Goal: Task Accomplishment & Management: Use online tool/utility

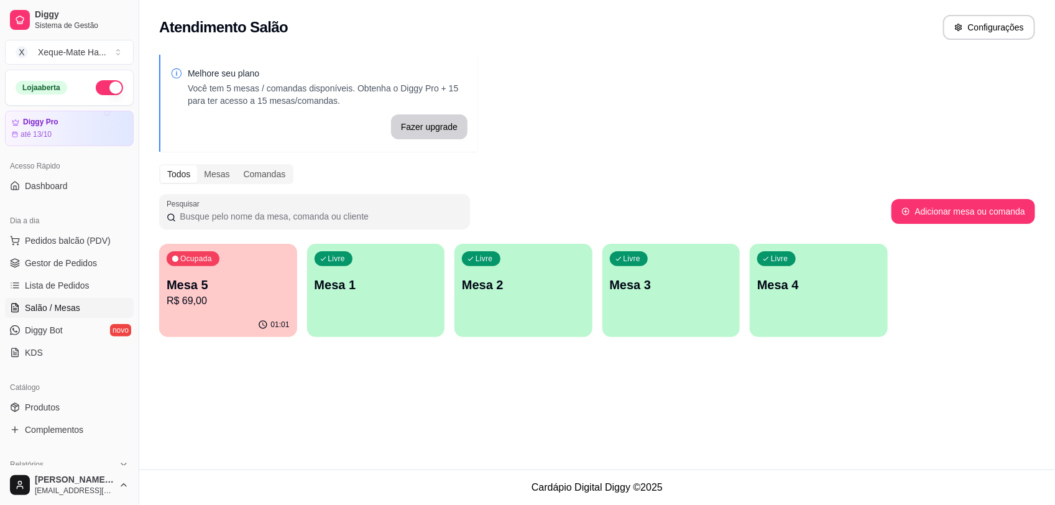
click at [185, 285] on p "Mesa 5" at bounding box center [228, 284] width 123 height 17
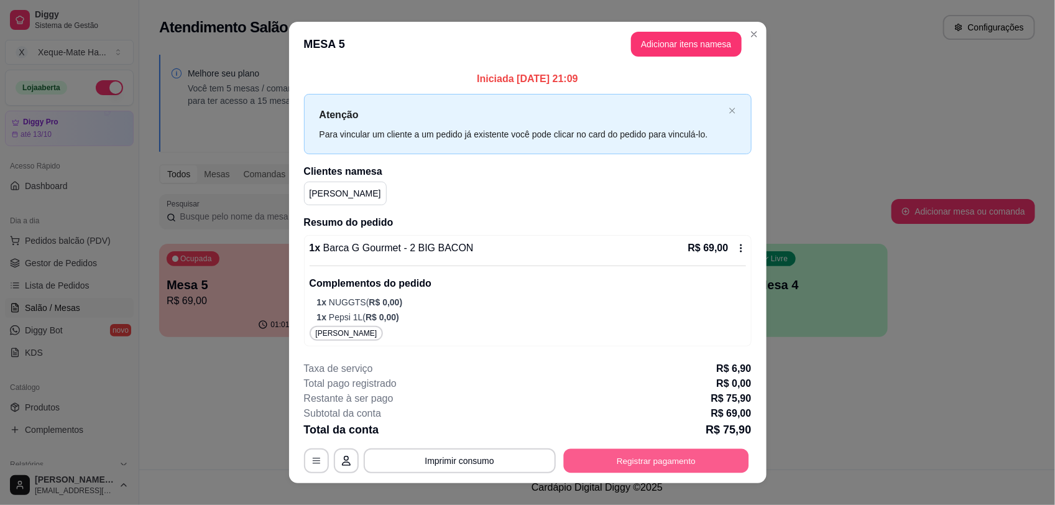
click at [678, 461] on button "Registrar pagamento" at bounding box center [655, 461] width 185 height 24
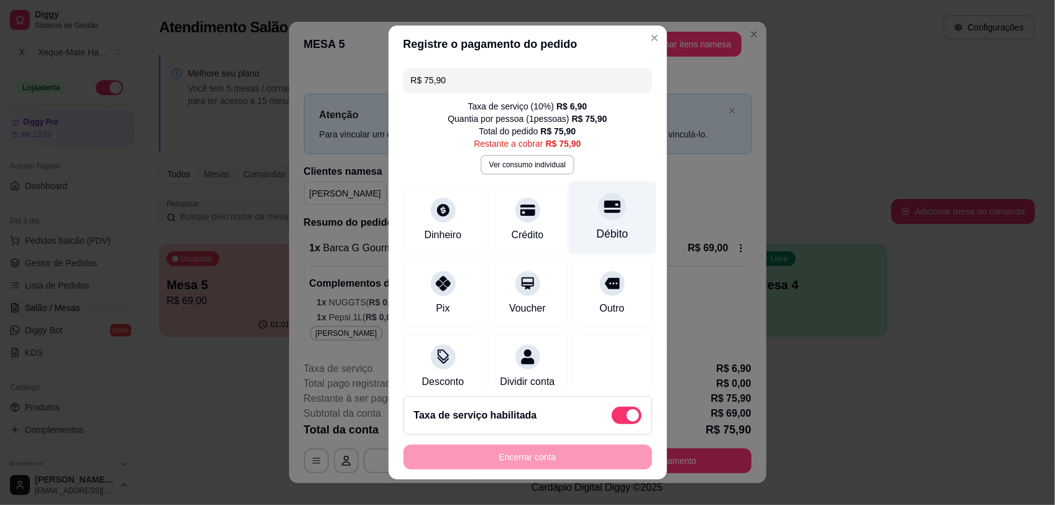
click at [599, 219] on div at bounding box center [612, 206] width 27 height 27
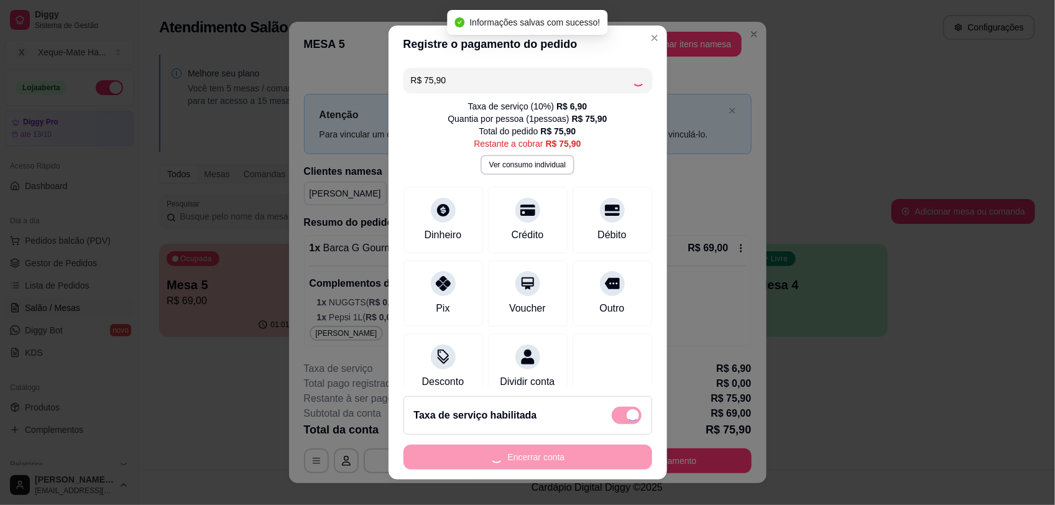
type input "R$ 0,00"
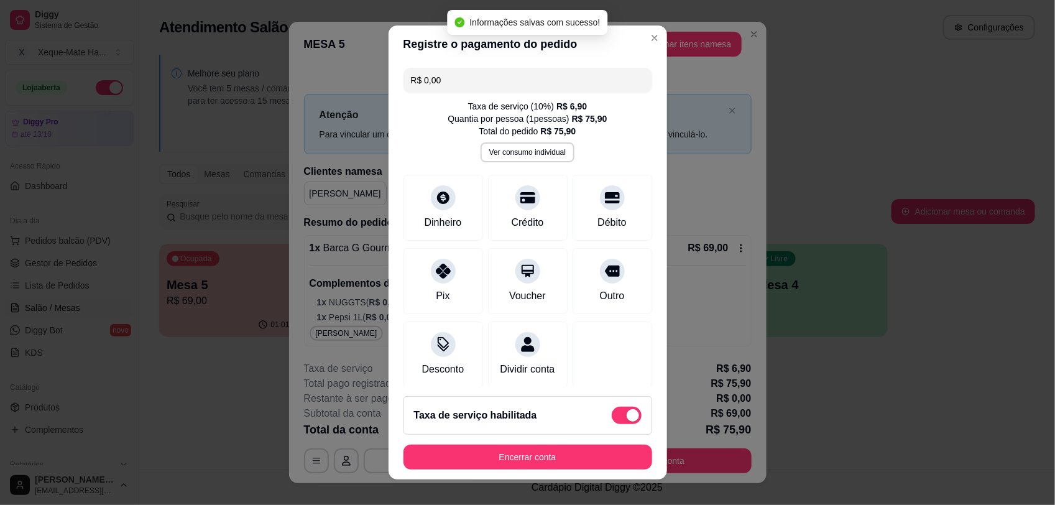
click at [612, 417] on span at bounding box center [627, 415] width 30 height 17
click at [611, 418] on input "checkbox" at bounding box center [615, 422] width 8 height 8
checkbox input "true"
type input "-R$ 6,90"
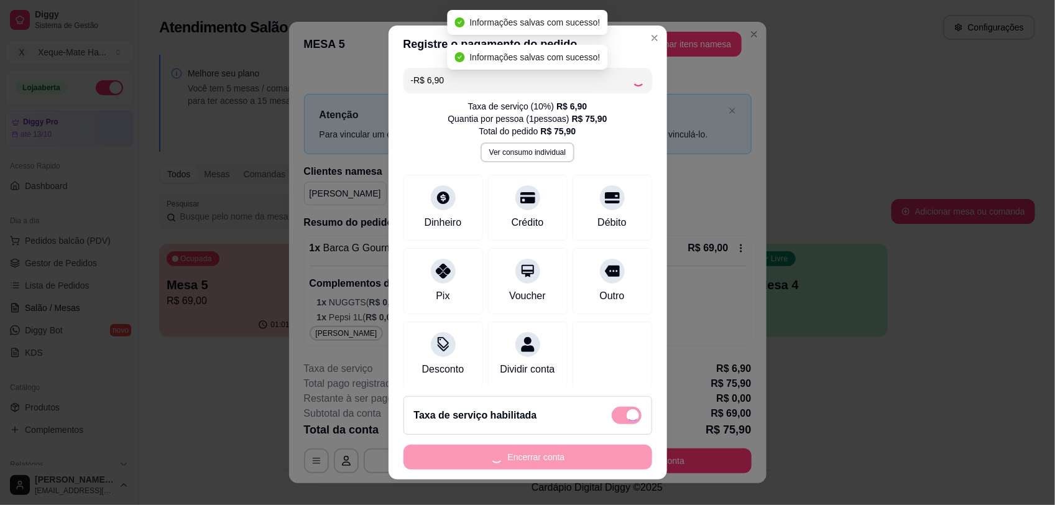
checkbox input "false"
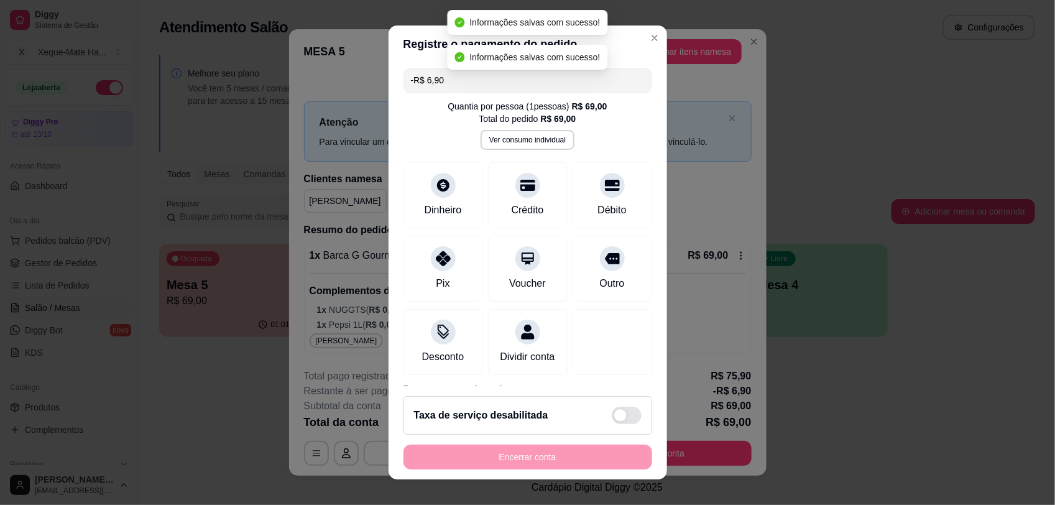
click at [573, 458] on div "Encerrar conta" at bounding box center [528, 457] width 249 height 25
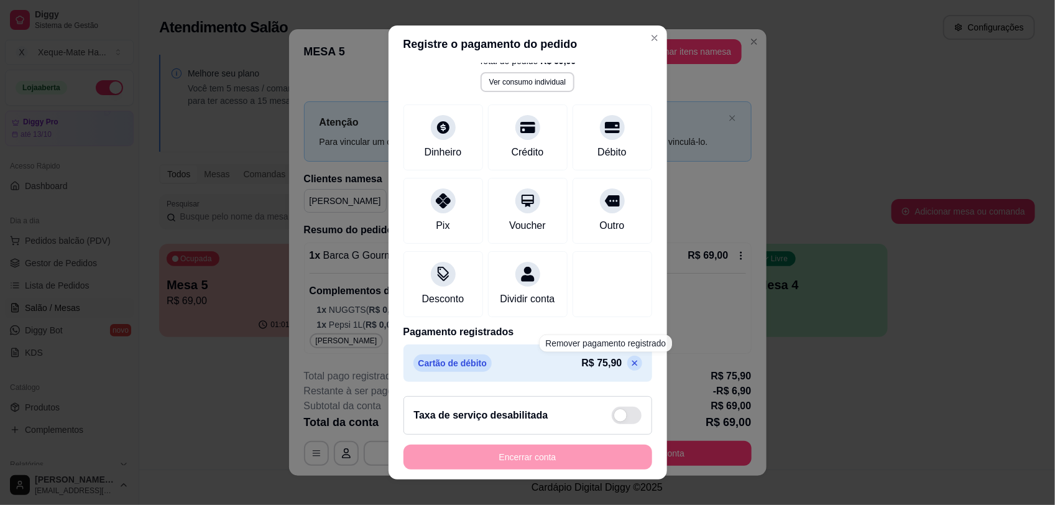
click at [630, 361] on icon at bounding box center [635, 363] width 10 height 10
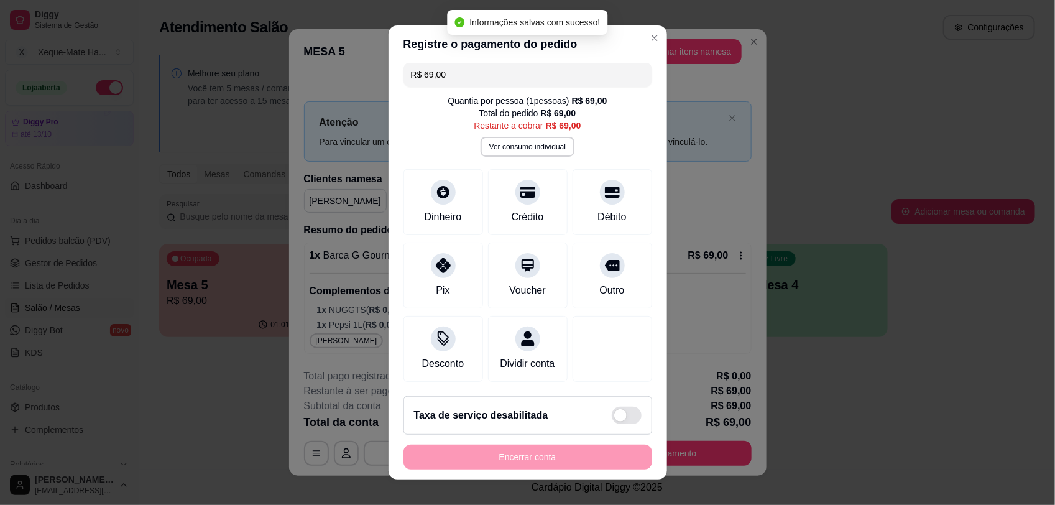
scroll to position [21, 0]
click at [604, 182] on icon at bounding box center [612, 188] width 16 height 12
type input "R$ 0,00"
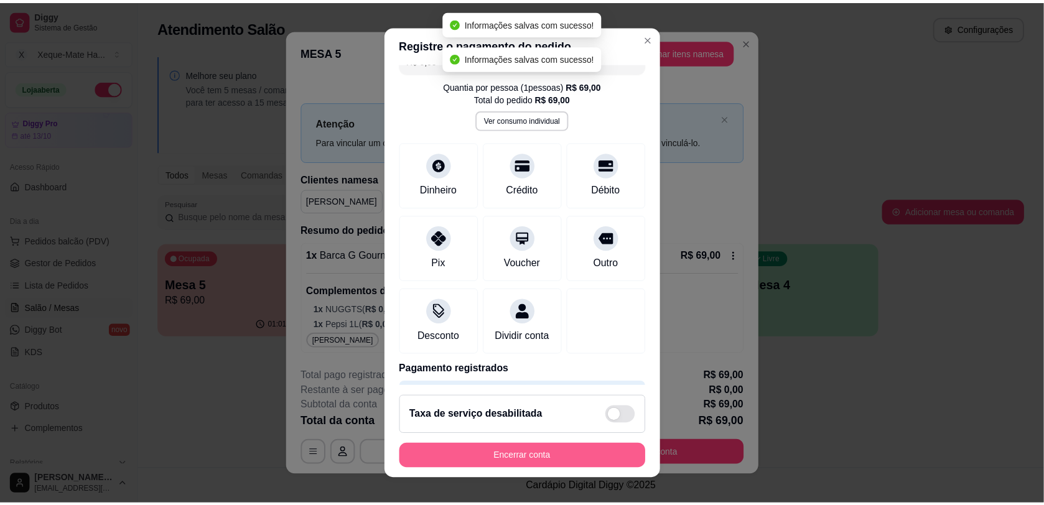
scroll to position [73, 0]
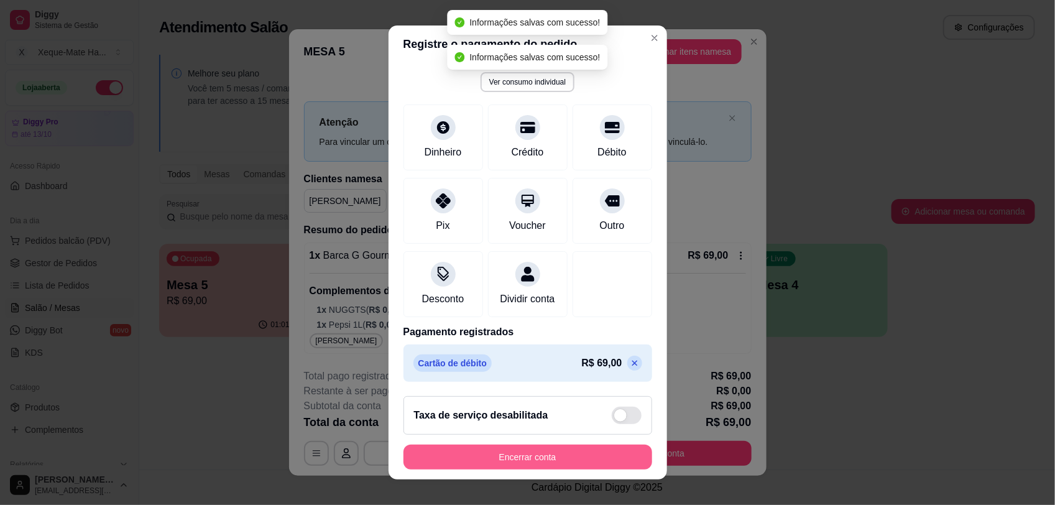
click at [554, 458] on button "Encerrar conta" at bounding box center [528, 457] width 249 height 25
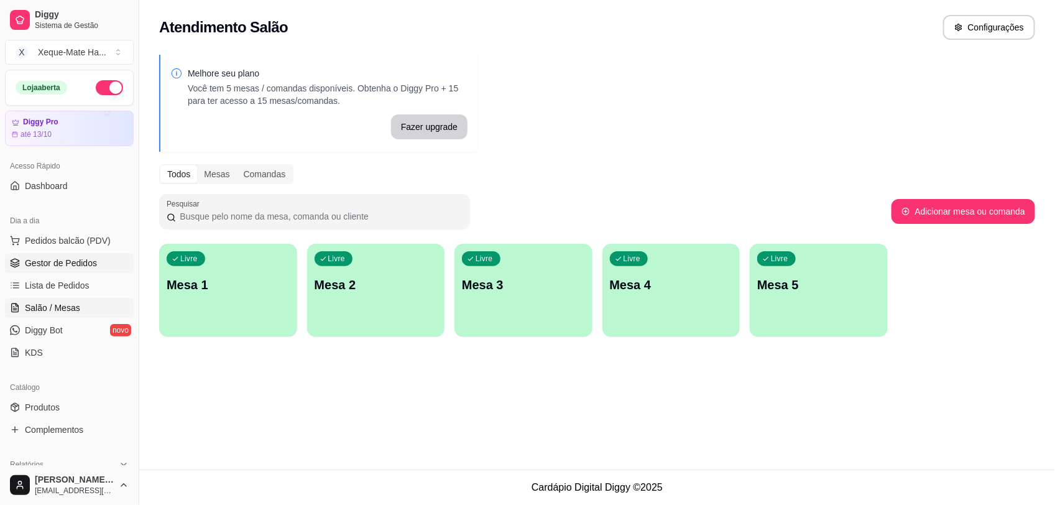
click at [78, 266] on span "Gestor de Pedidos" at bounding box center [61, 263] width 72 height 12
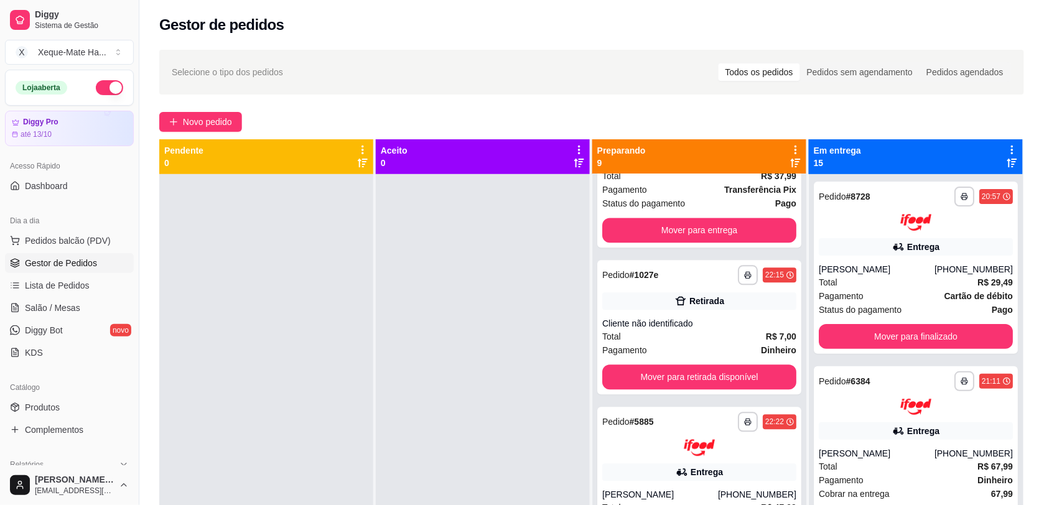
scroll to position [826, 0]
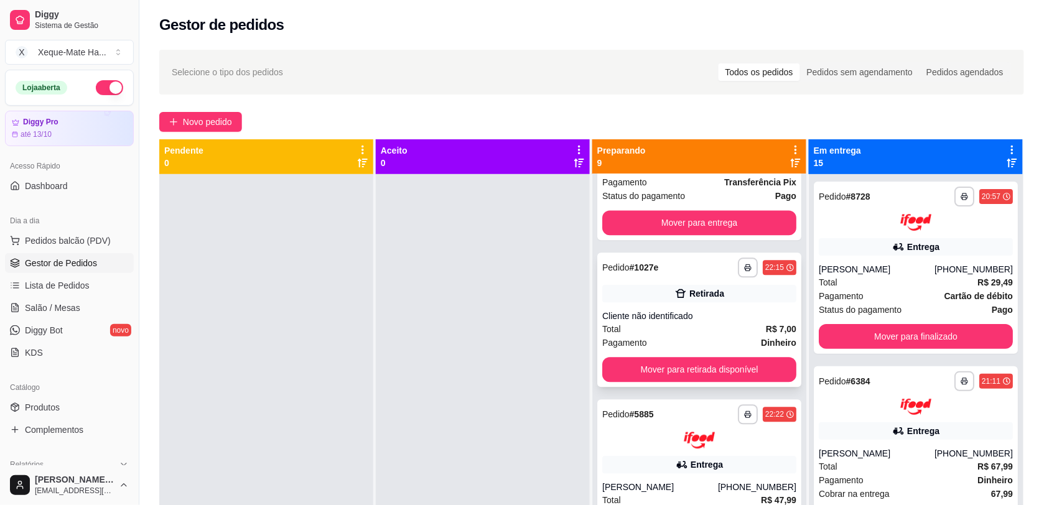
click at [697, 310] on div "Cliente não identificado" at bounding box center [699, 316] width 194 height 12
click at [748, 358] on button "Mover para retirada disponível" at bounding box center [699, 369] width 194 height 25
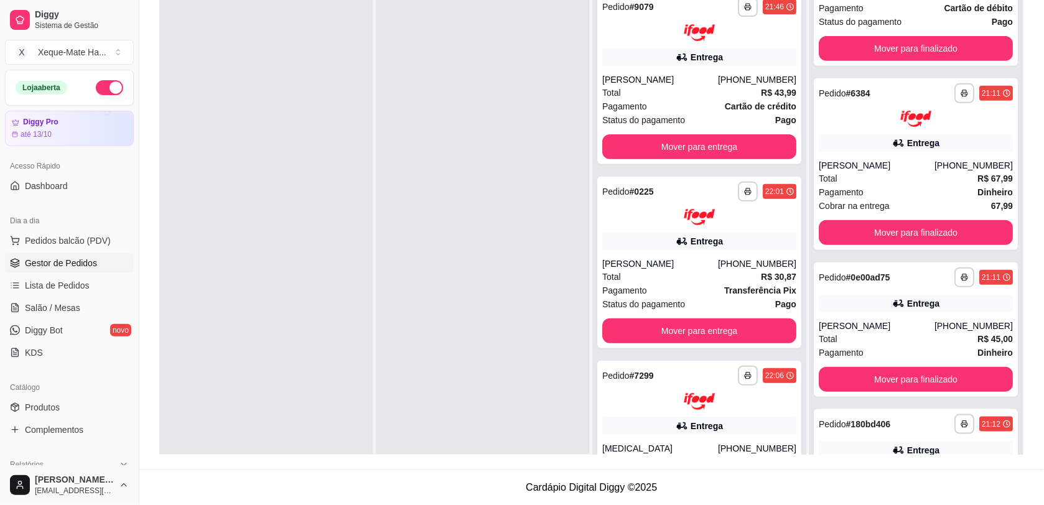
scroll to position [0, 0]
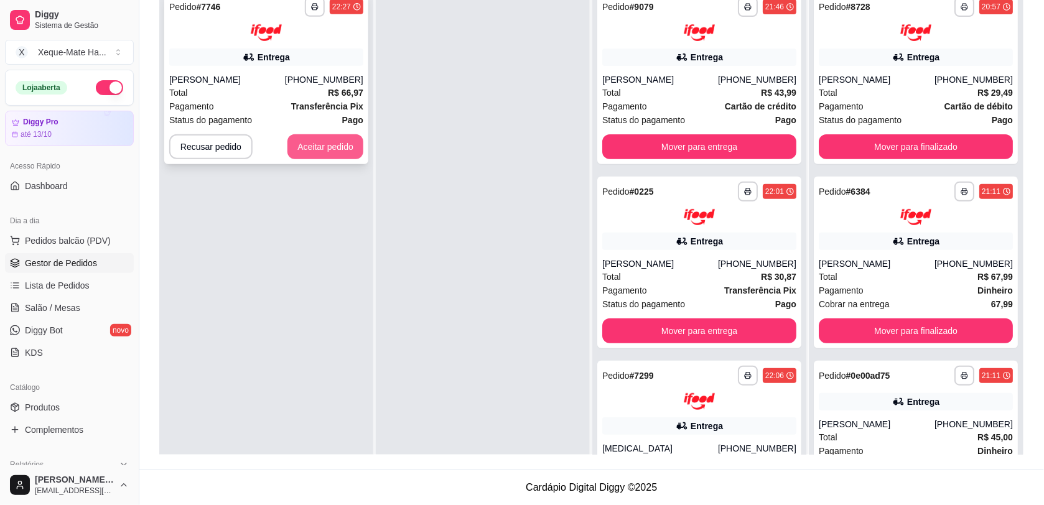
click at [327, 144] on button "Aceitar pedido" at bounding box center [325, 146] width 76 height 25
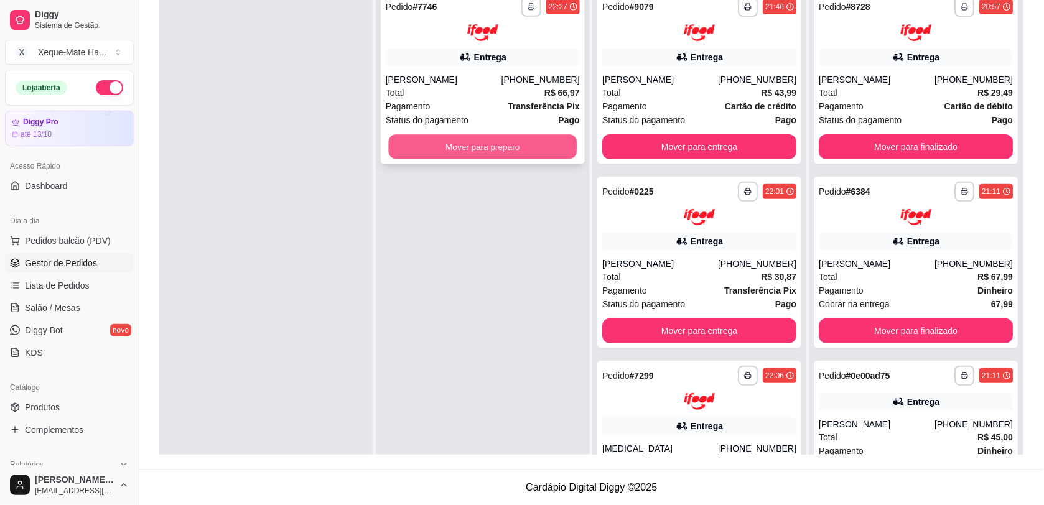
click at [451, 144] on button "Mover para preparo" at bounding box center [483, 146] width 188 height 24
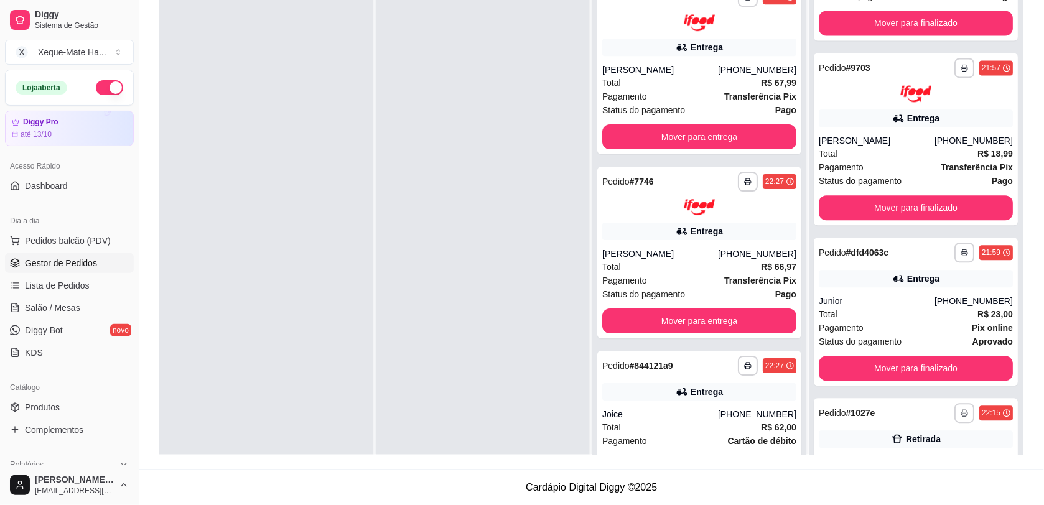
scroll to position [2210, 0]
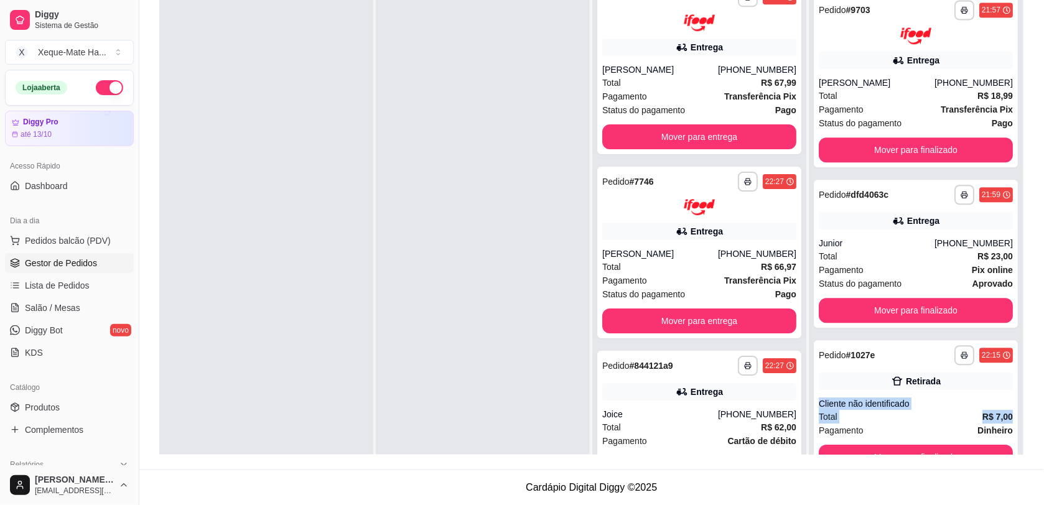
drag, startPoint x: 1024, startPoint y: 364, endPoint x: 1024, endPoint y: 415, distance: 51.0
click at [1024, 415] on div "**********" at bounding box center [591, 161] width 904 height 617
click at [972, 447] on button "Mover para finalizado" at bounding box center [916, 457] width 188 height 24
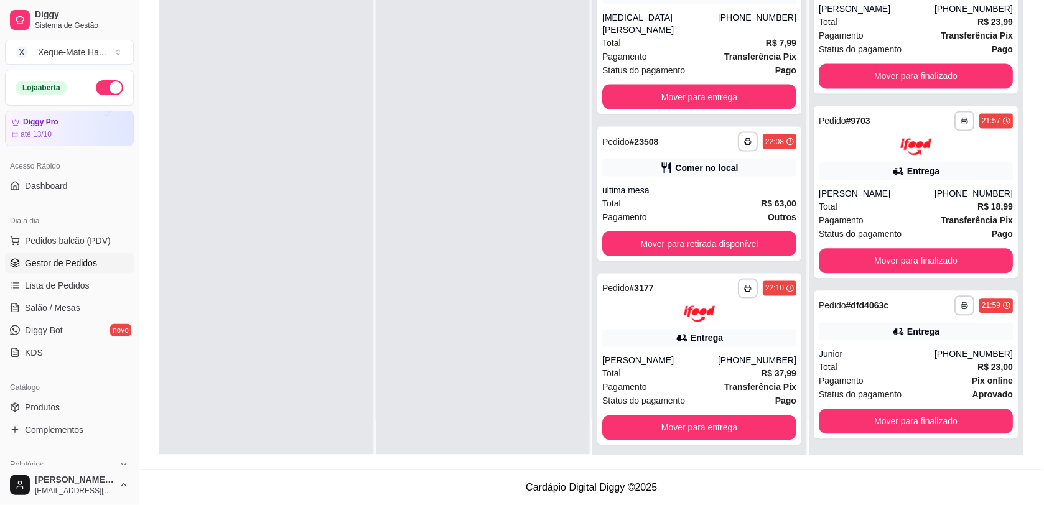
scroll to position [393, 0]
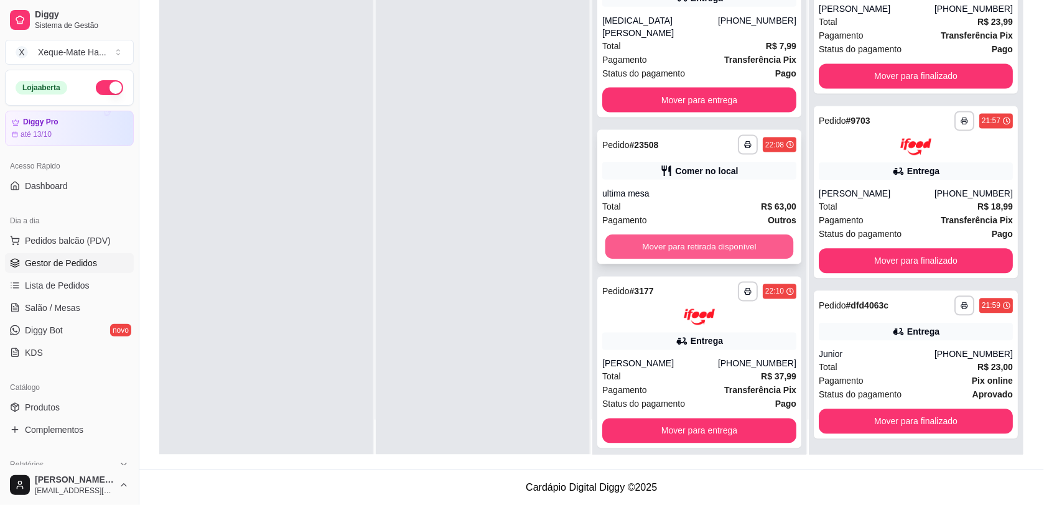
click at [751, 234] on button "Mover para retirada disponível" at bounding box center [699, 246] width 188 height 24
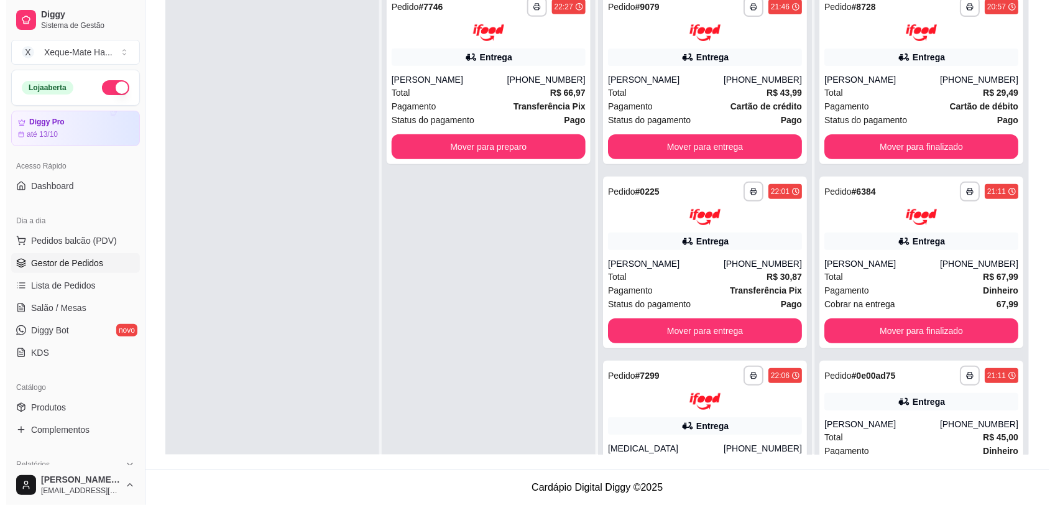
scroll to position [60, 0]
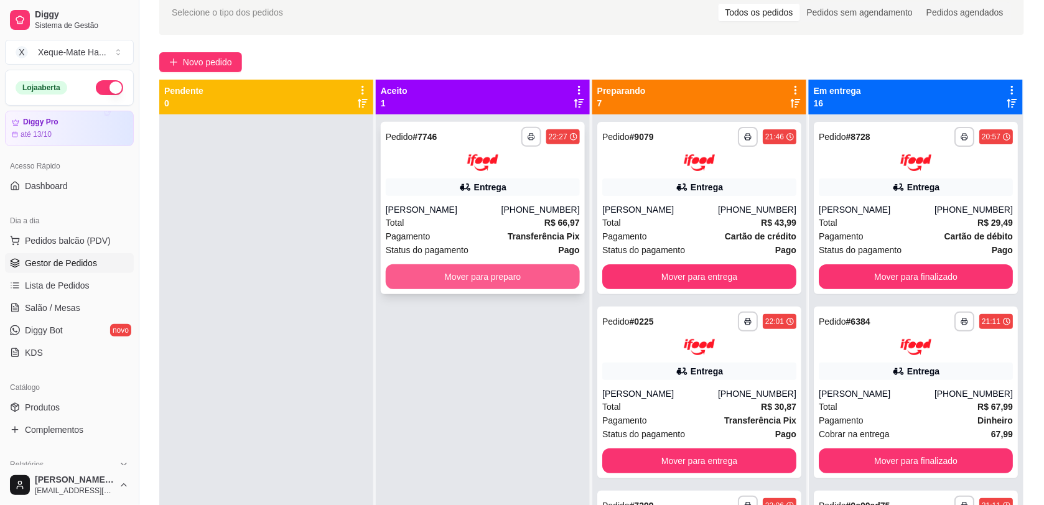
click at [421, 274] on button "Mover para preparo" at bounding box center [483, 276] width 194 height 25
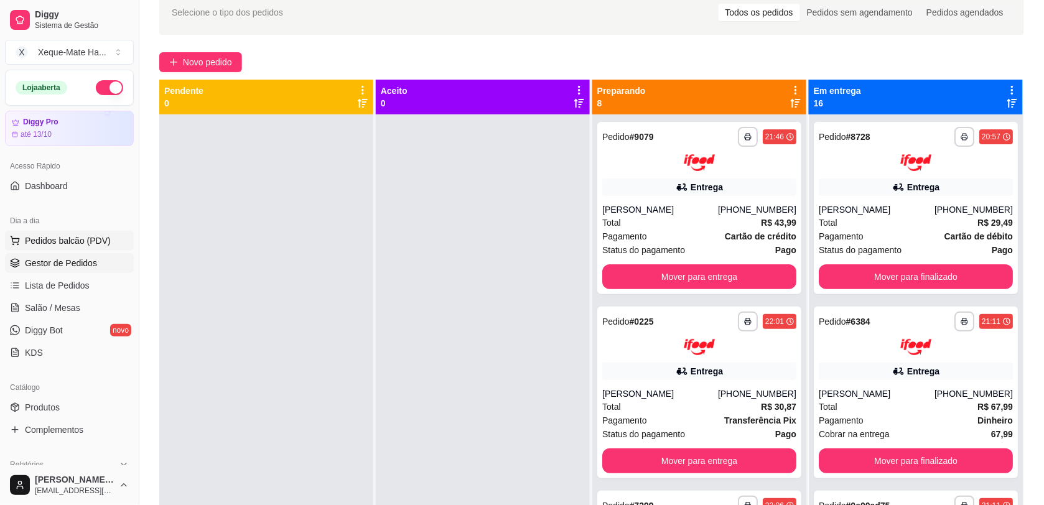
click at [60, 231] on button "Pedidos balcão (PDV)" at bounding box center [69, 241] width 129 height 20
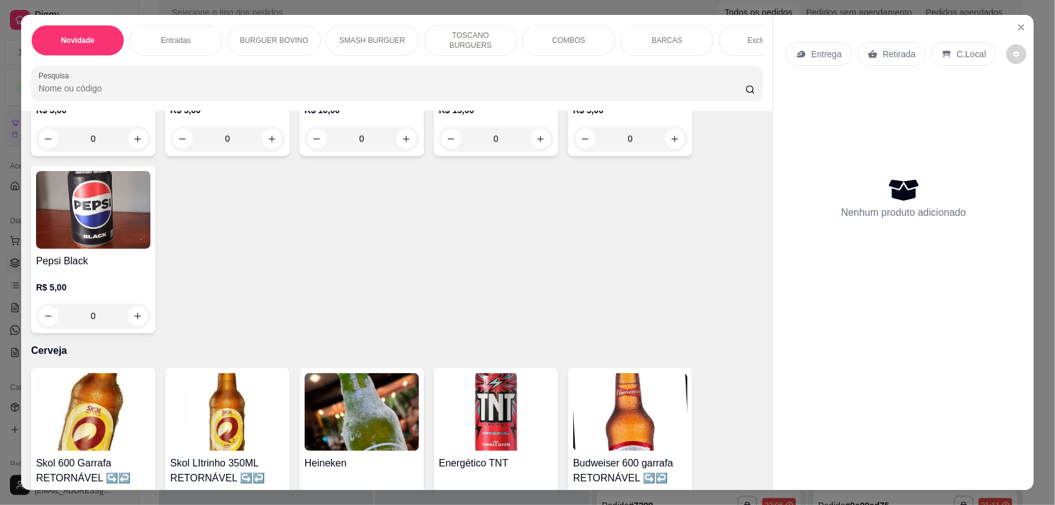
scroll to position [3449, 0]
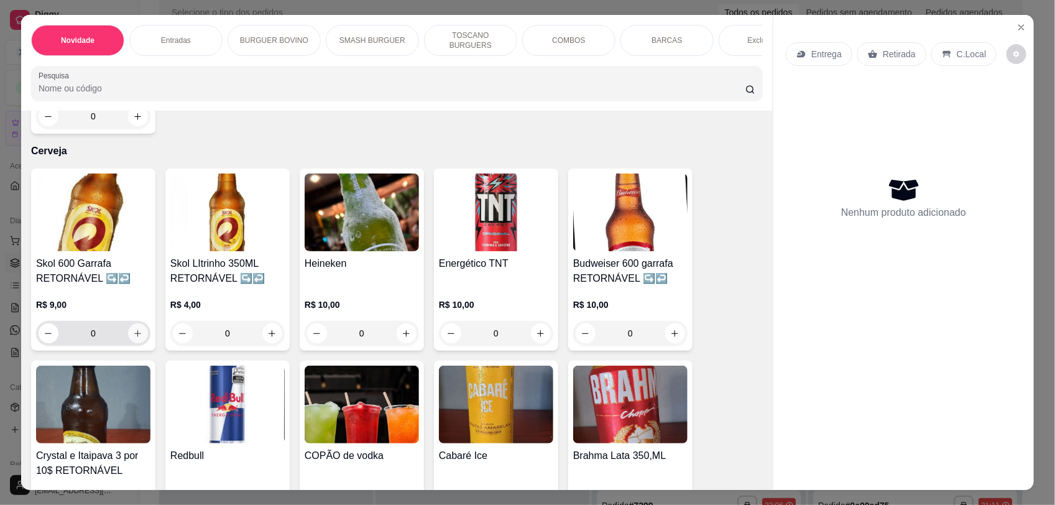
click at [133, 329] on icon "increase-product-quantity" at bounding box center [137, 333] width 9 height 9
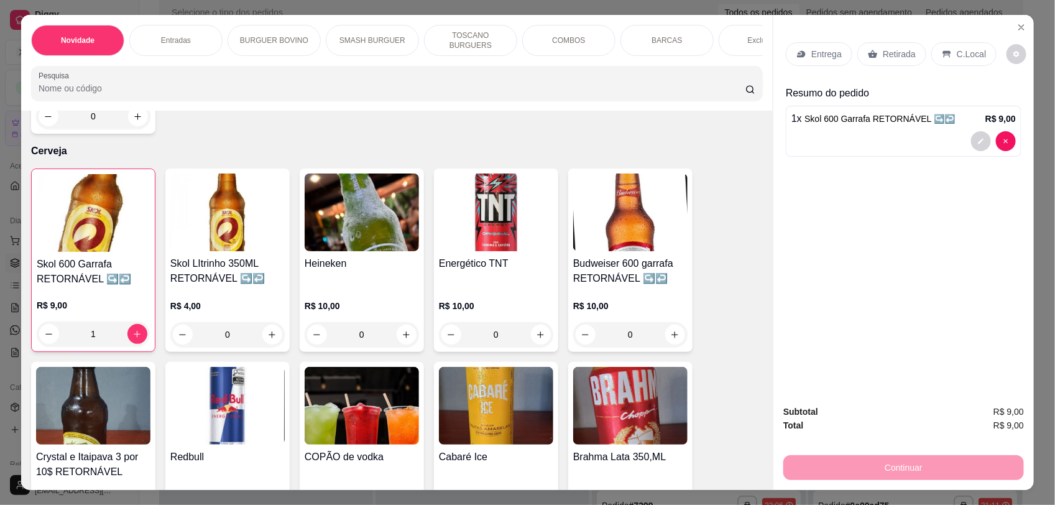
type input "1"
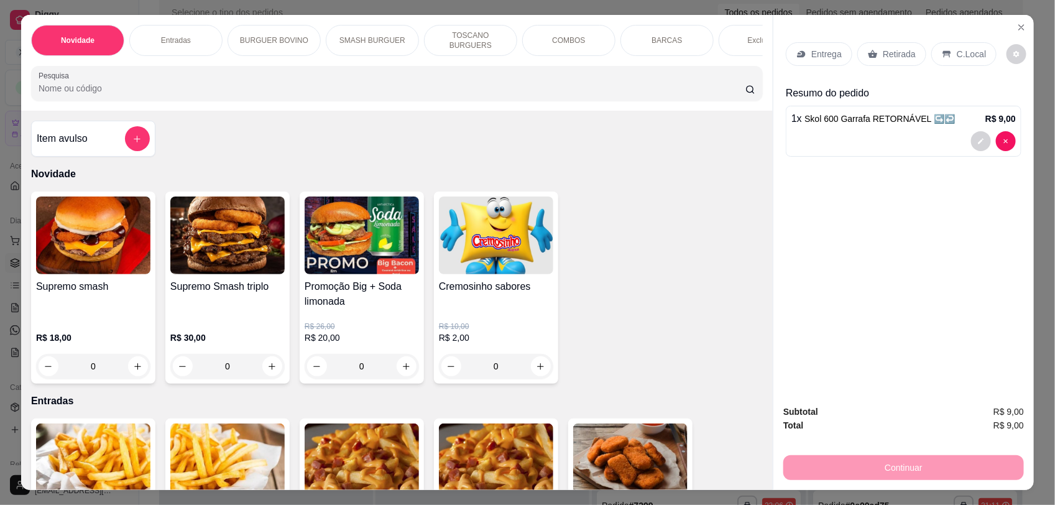
scroll to position [95, 0]
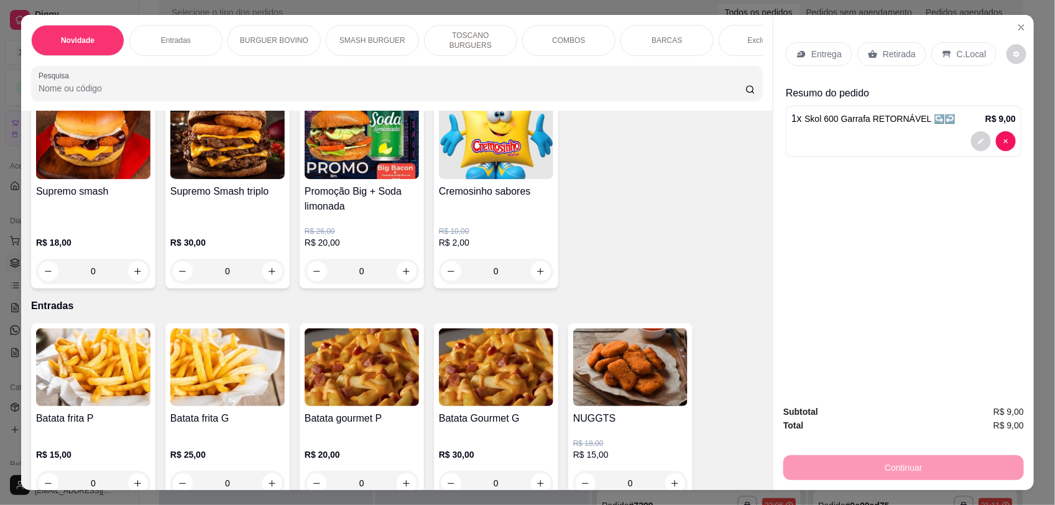
drag, startPoint x: 767, startPoint y: 160, endPoint x: 745, endPoint y: 172, distance: 25.1
click at [766, 170] on div "Novidade Entradas BURGUER BOVINO SMASH BURGUER TOSCANO BURGUERS COMBOS BARCAS E…" at bounding box center [527, 252] width 1013 height 475
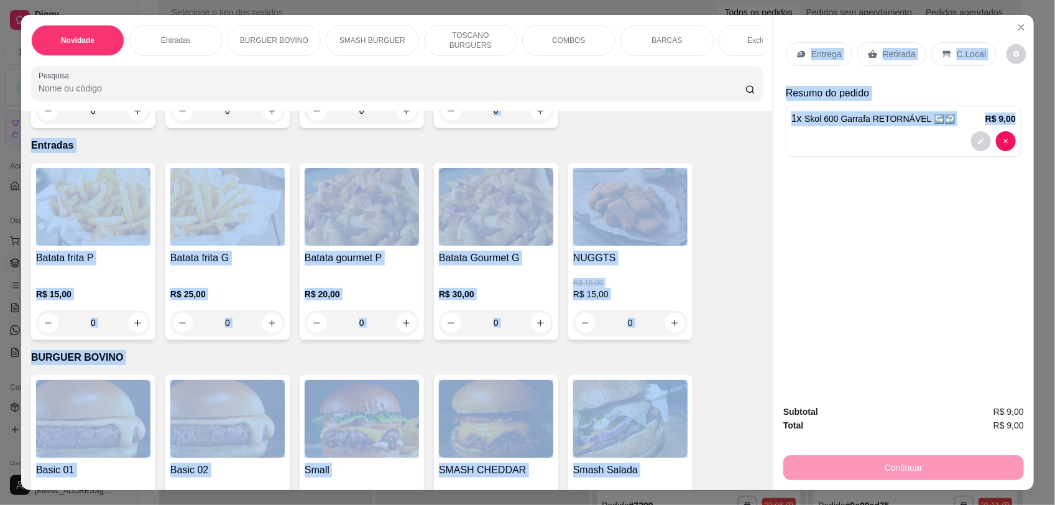
scroll to position [371, 0]
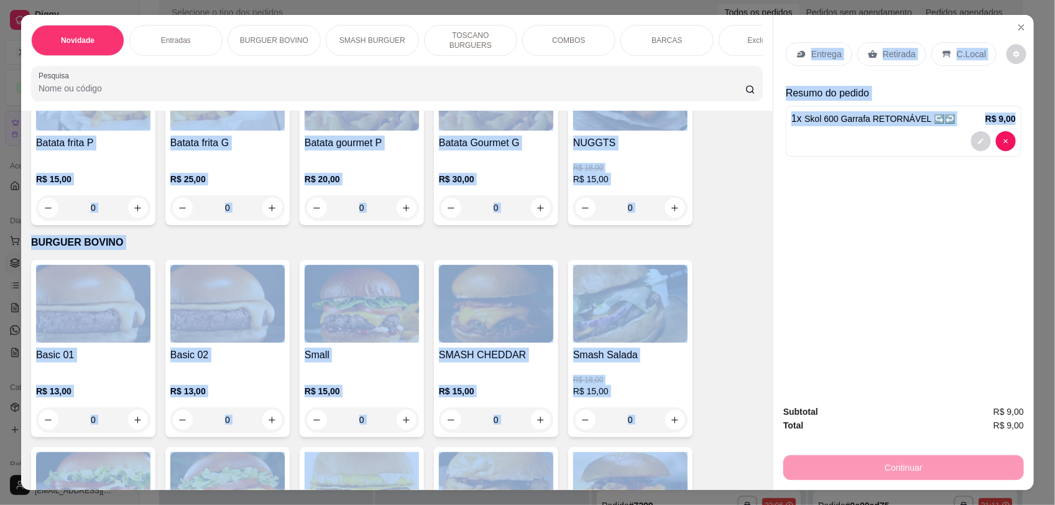
click at [736, 203] on div "Batata frita P R$ 15,00 0 Batata frita G R$ 25,00 0 Batata gourmet P R$ 20,00 0…" at bounding box center [397, 136] width 732 height 177
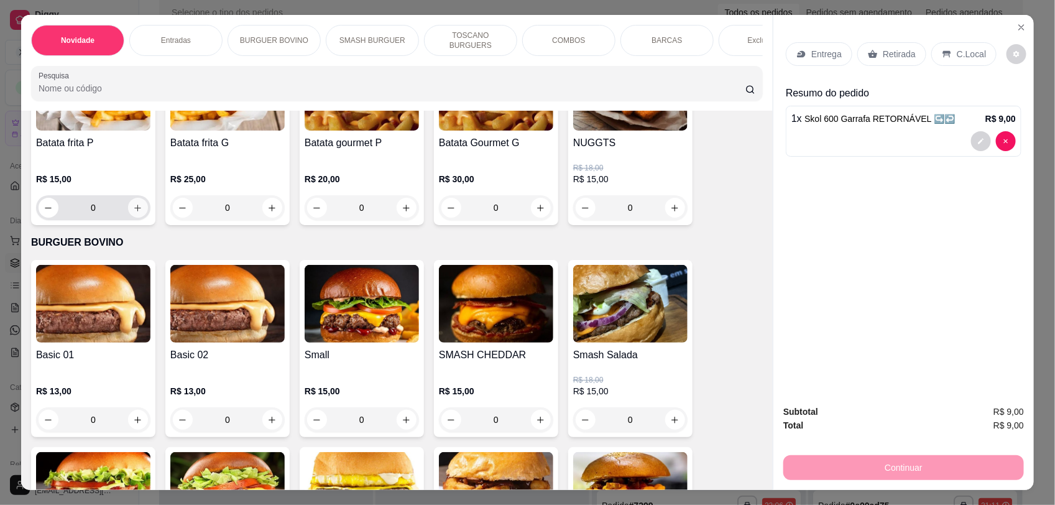
click at [133, 213] on icon "increase-product-quantity" at bounding box center [137, 207] width 9 height 9
type input "1"
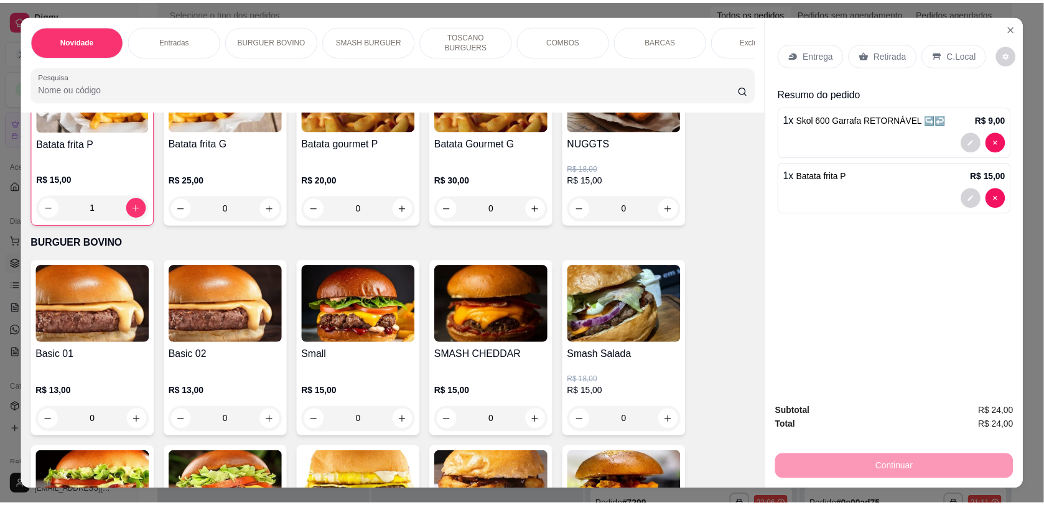
scroll to position [371, 0]
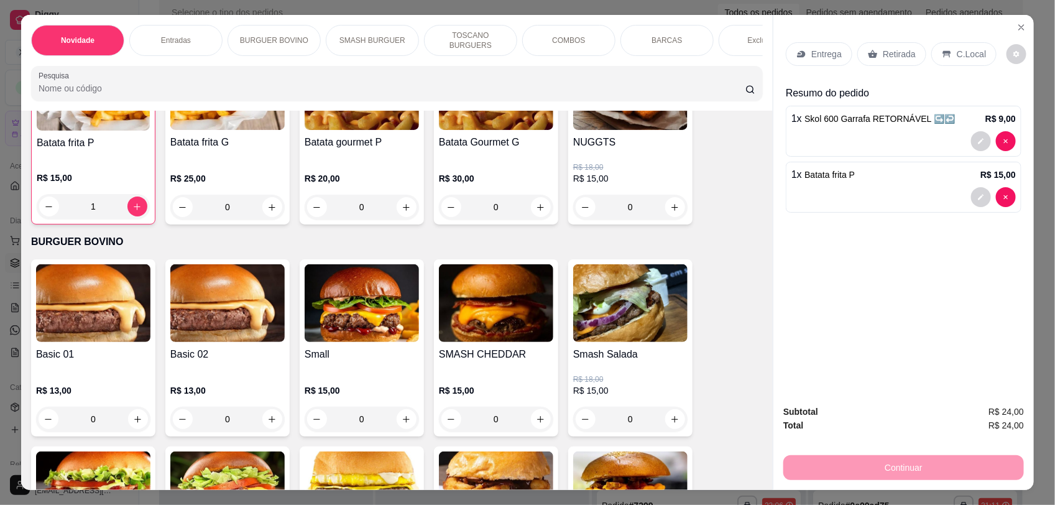
click at [962, 57] on p "C.Local" at bounding box center [971, 54] width 29 height 12
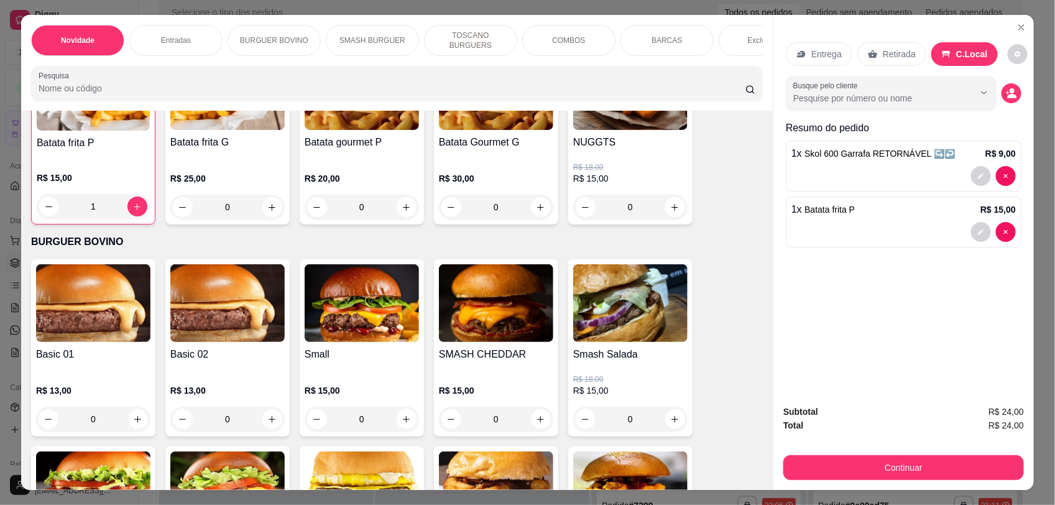
click at [1012, 89] on button "decrease-product-quantity" at bounding box center [1012, 93] width 20 height 20
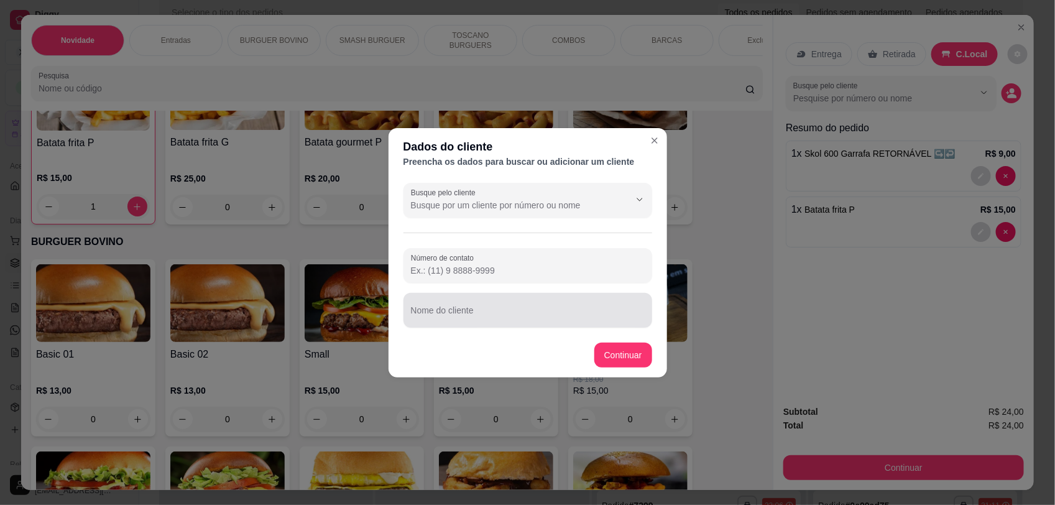
drag, startPoint x: 566, startPoint y: 309, endPoint x: 562, endPoint y: 316, distance: 8.1
click at [562, 316] on input "Nome do cliente" at bounding box center [528, 315] width 234 height 12
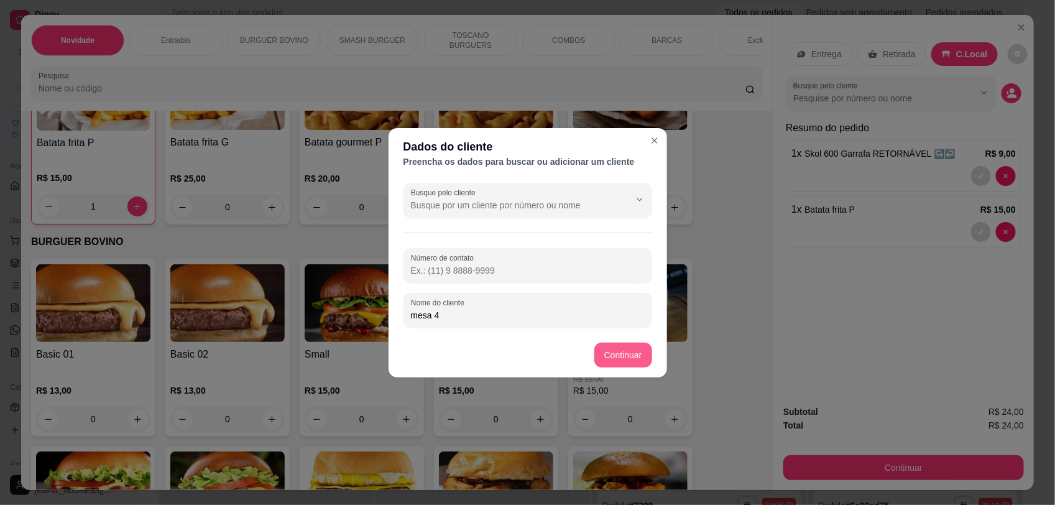
type input "mesa 4"
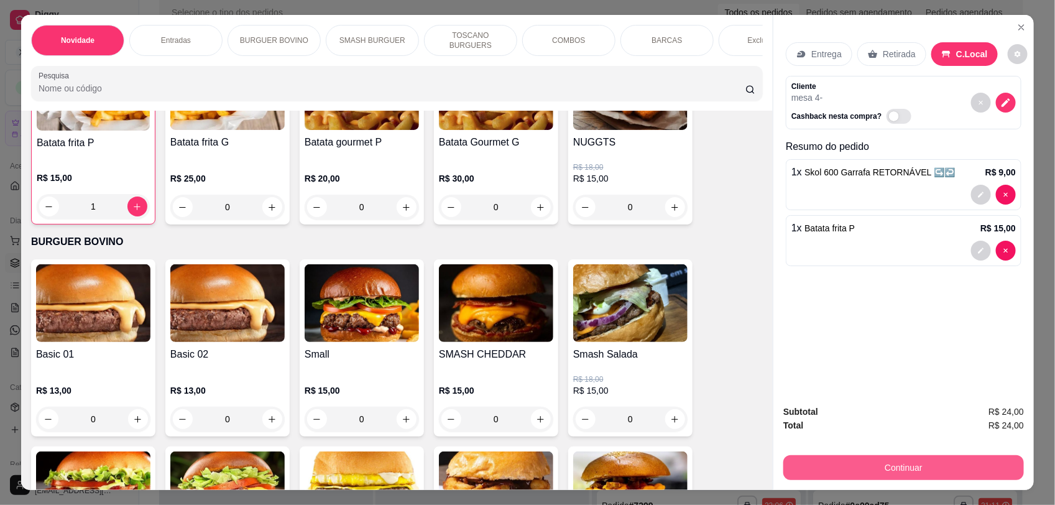
click at [909, 486] on div "Subtotal R$ 24,00 Total R$ 24,00 Continuar" at bounding box center [904, 442] width 261 height 95
click at [853, 456] on button "Continuar" at bounding box center [904, 467] width 241 height 25
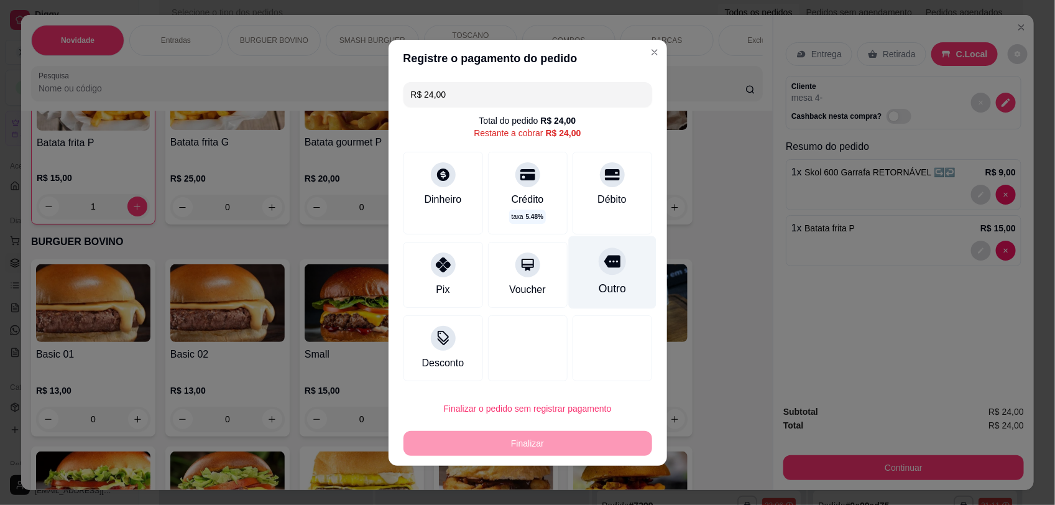
click at [614, 263] on div "Outro" at bounding box center [612, 272] width 88 height 73
type input "R$ 0,00"
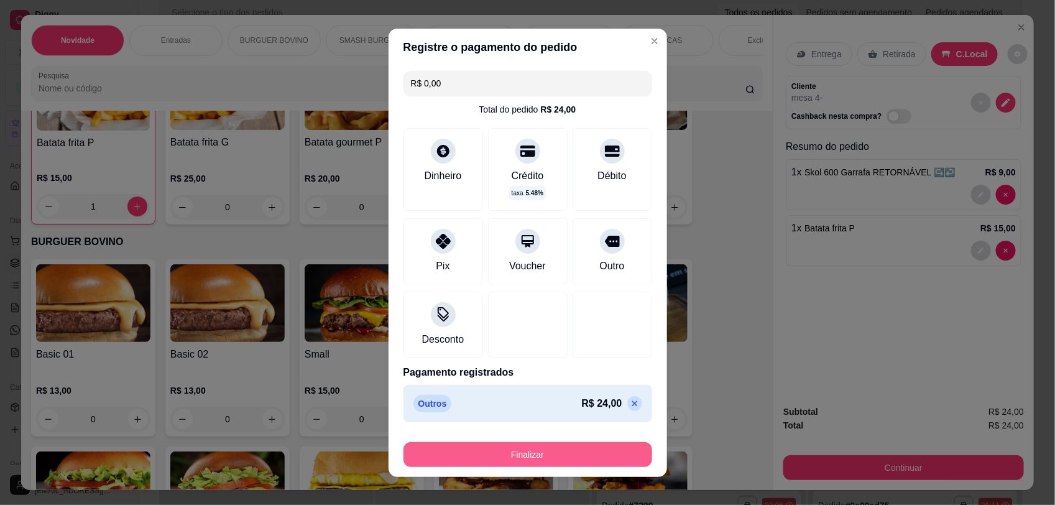
click at [547, 455] on button "Finalizar" at bounding box center [528, 454] width 249 height 25
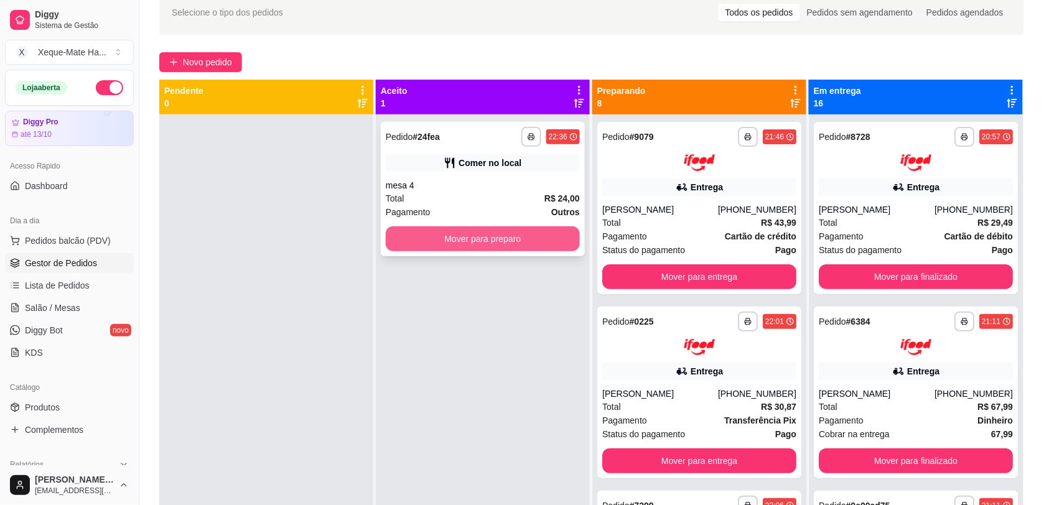
click at [447, 243] on button "Mover para preparo" at bounding box center [483, 238] width 194 height 25
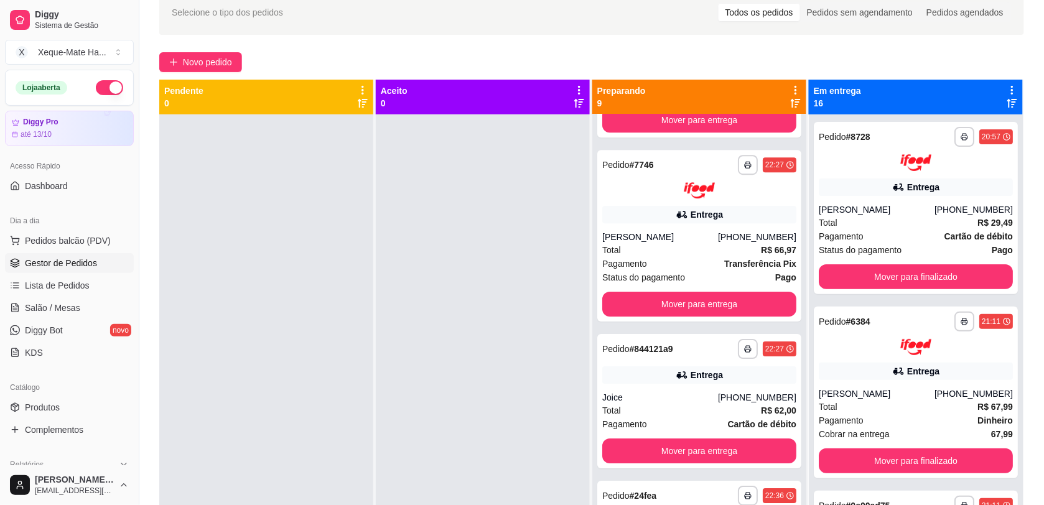
scroll to position [190, 0]
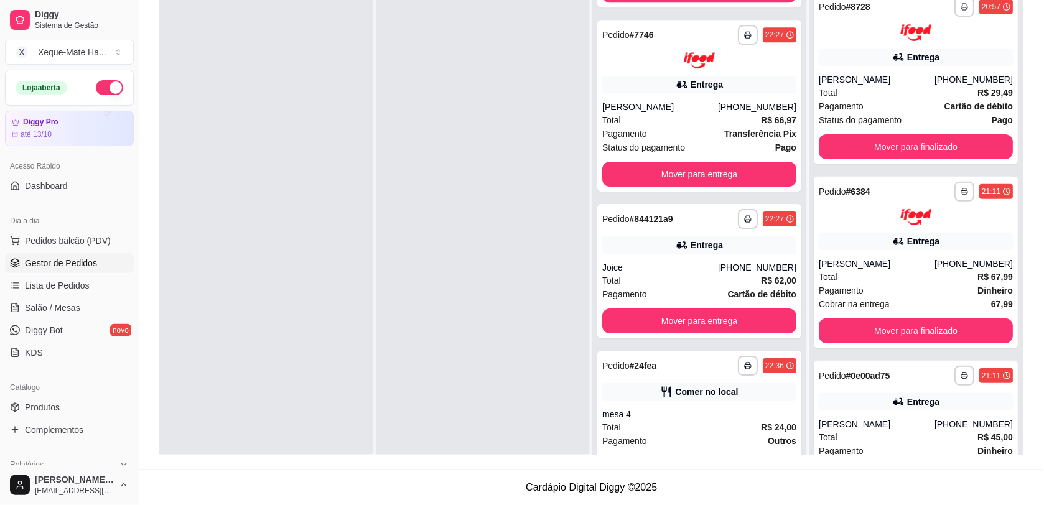
drag, startPoint x: 1001, startPoint y: 72, endPoint x: 1012, endPoint y: 234, distance: 162.7
click at [1014, 238] on div "**********" at bounding box center [591, 202] width 865 height 505
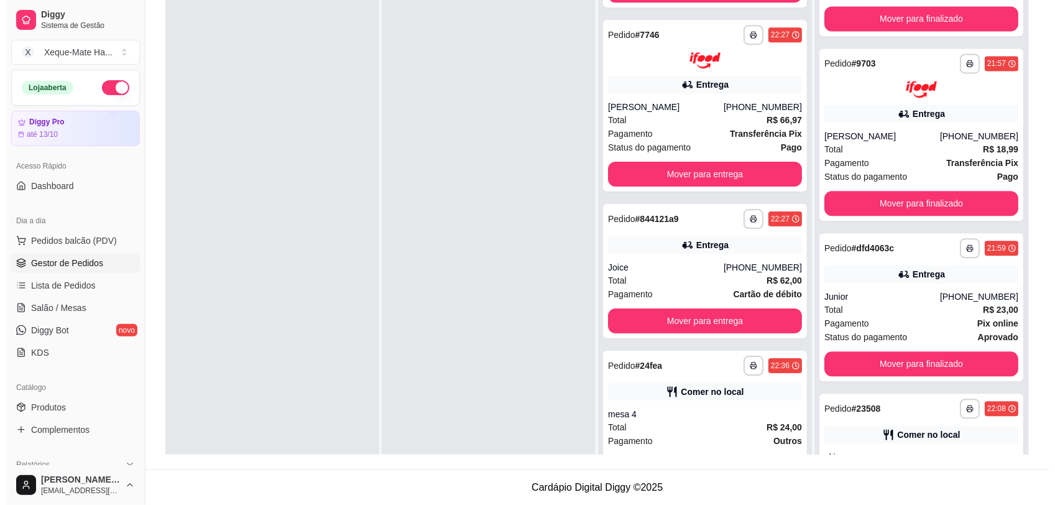
scroll to position [2210, 0]
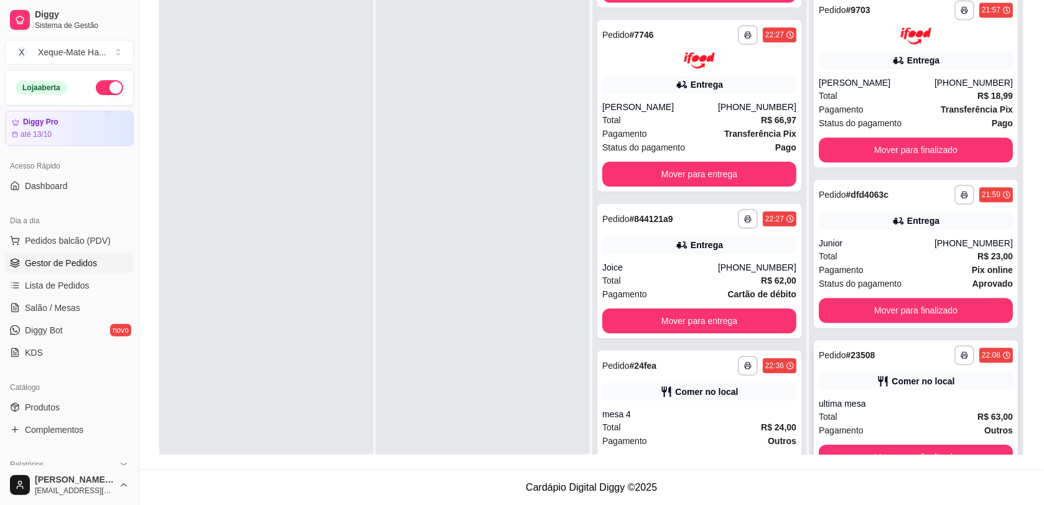
click at [908, 392] on div "**********" at bounding box center [916, 407] width 204 height 134
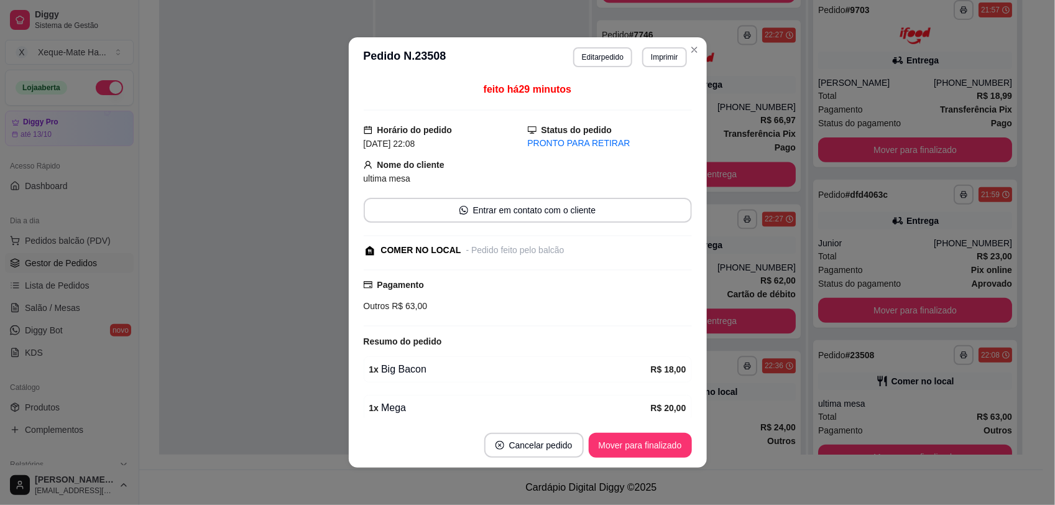
click at [608, 42] on header "**********" at bounding box center [528, 57] width 358 height 40
click at [597, 57] on button "Editar pedido" at bounding box center [603, 56] width 58 height 19
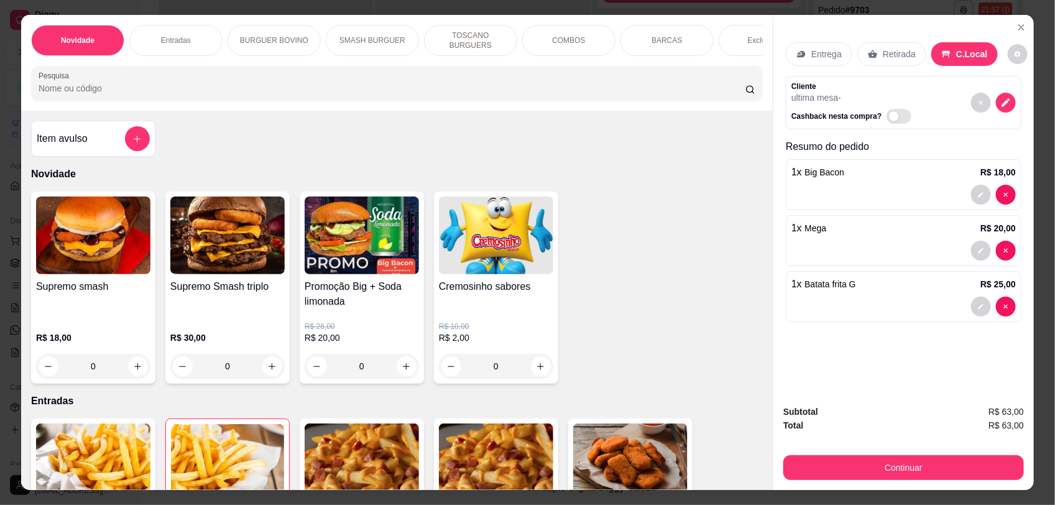
drag, startPoint x: 753, startPoint y: 155, endPoint x: 758, endPoint y: 165, distance: 10.3
click at [769, 213] on div "Novidade Entradas BURGUER BOVINO SMASH BURGUER TOSCANO BURGUERS COMBOS BARCAS E…" at bounding box center [527, 252] width 1013 height 475
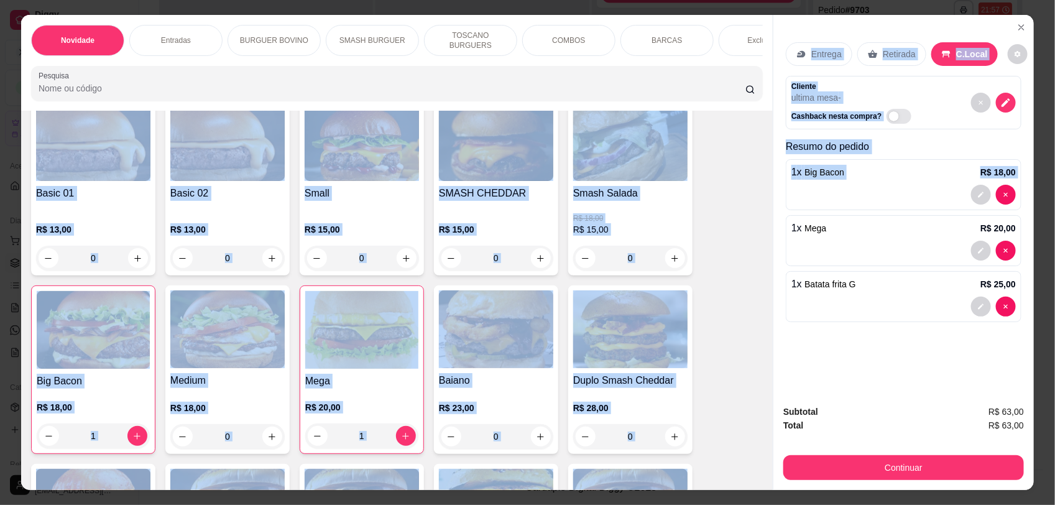
scroll to position [884, 0]
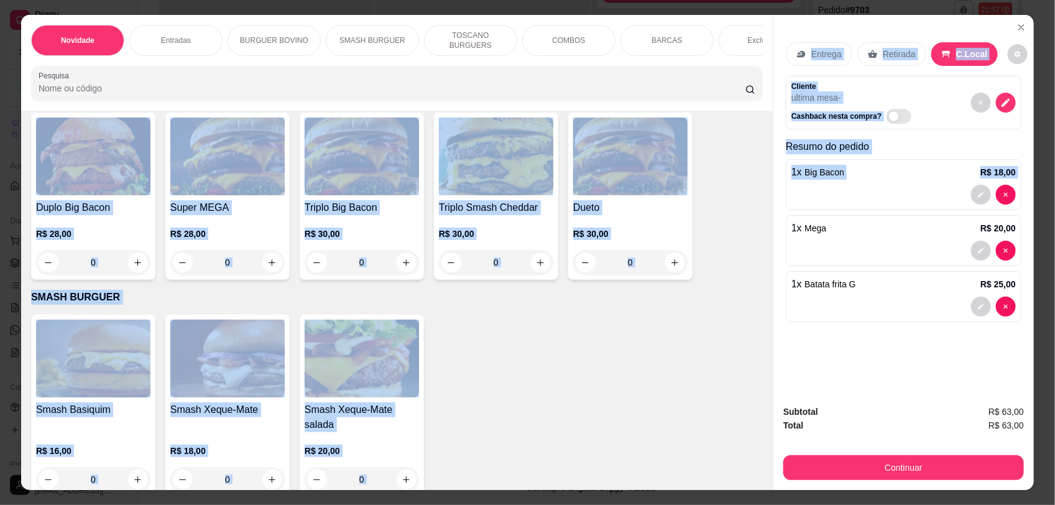
click at [741, 211] on div "Basic 01 R$ 13,00 0 Basic 02 R$ 13,00 0 Small R$ 15,00 0 SMASH CHEDDAR R$ 15,00…" at bounding box center [397, 13] width 732 height 533
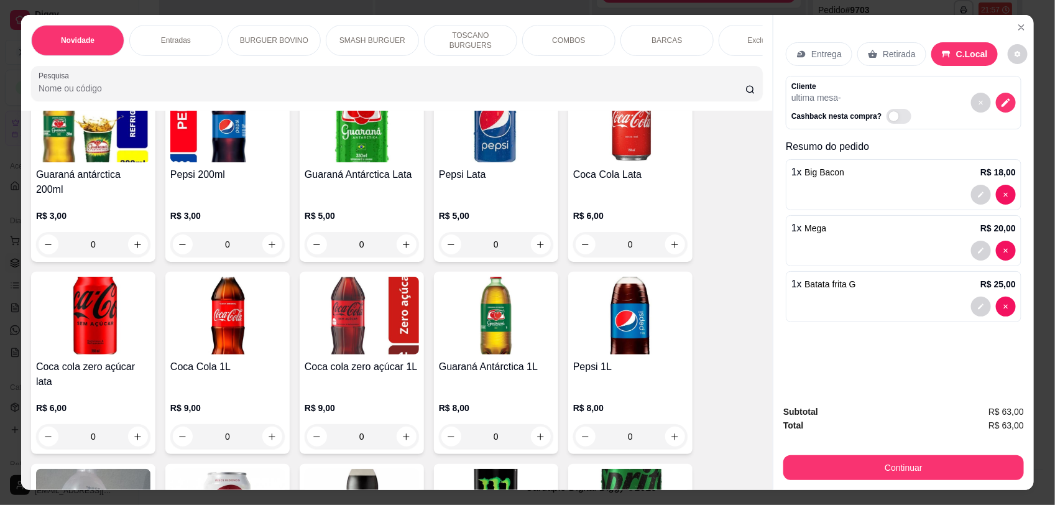
scroll to position [2938, 0]
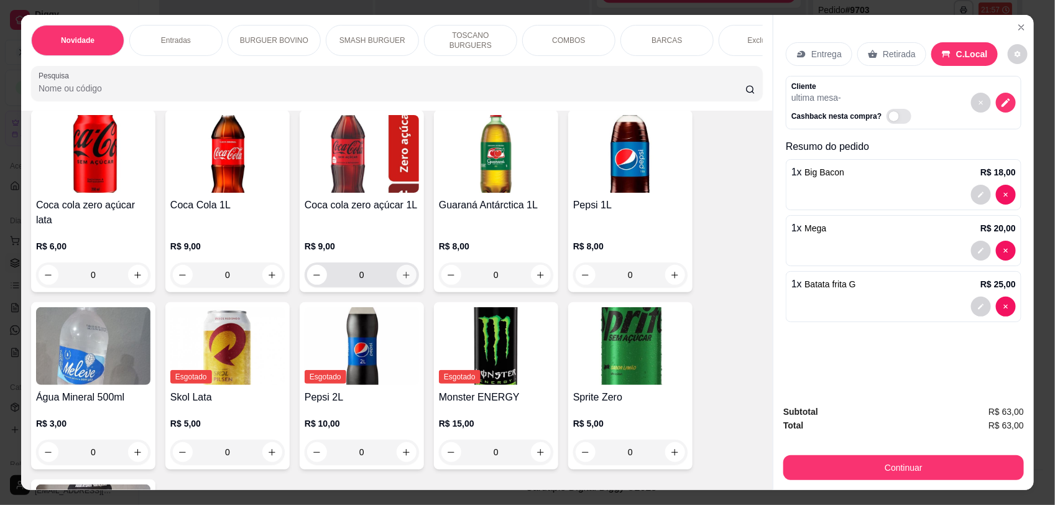
click at [401, 265] on button "increase-product-quantity" at bounding box center [407, 275] width 20 height 20
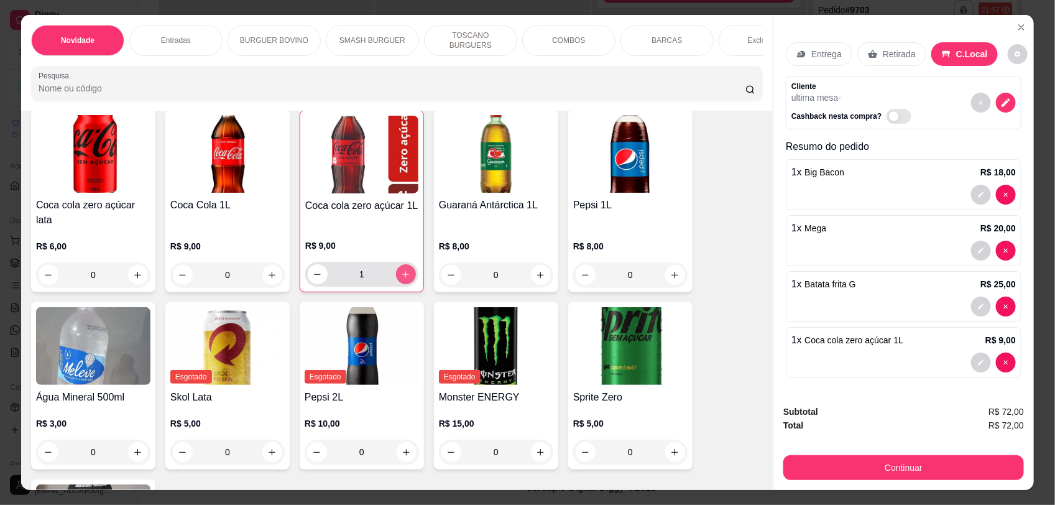
type input "1"
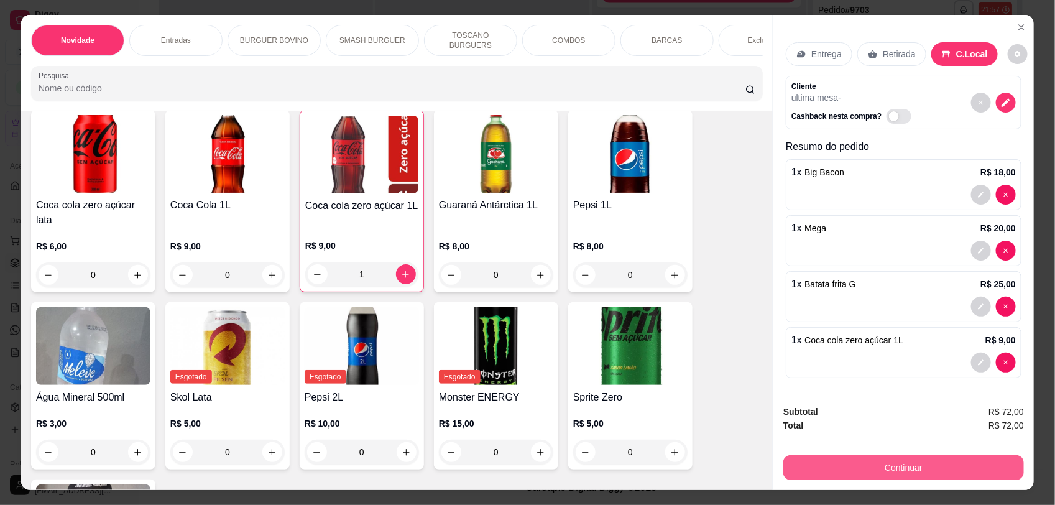
click at [944, 468] on button "Continuar" at bounding box center [904, 467] width 241 height 25
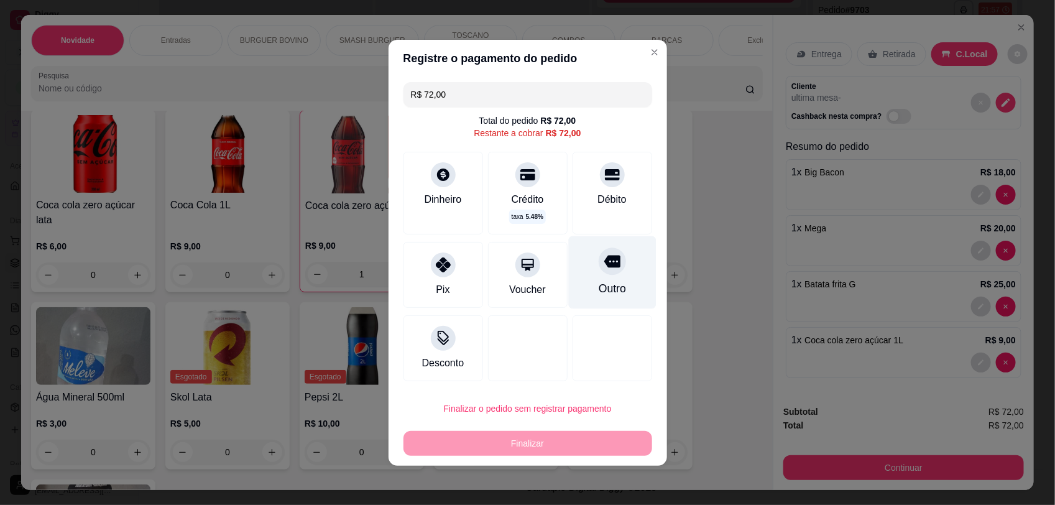
click at [604, 257] on icon at bounding box center [612, 261] width 16 height 12
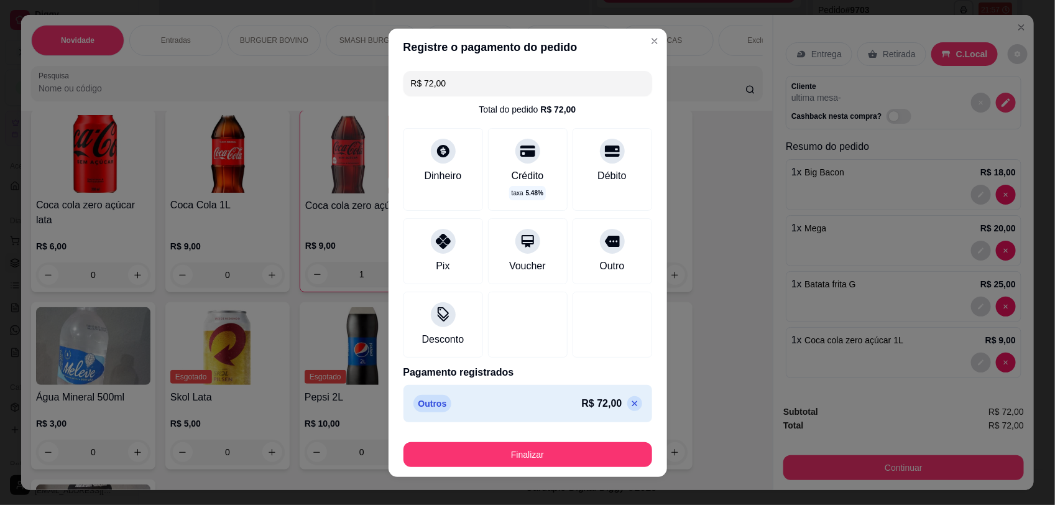
type input "R$ 0,00"
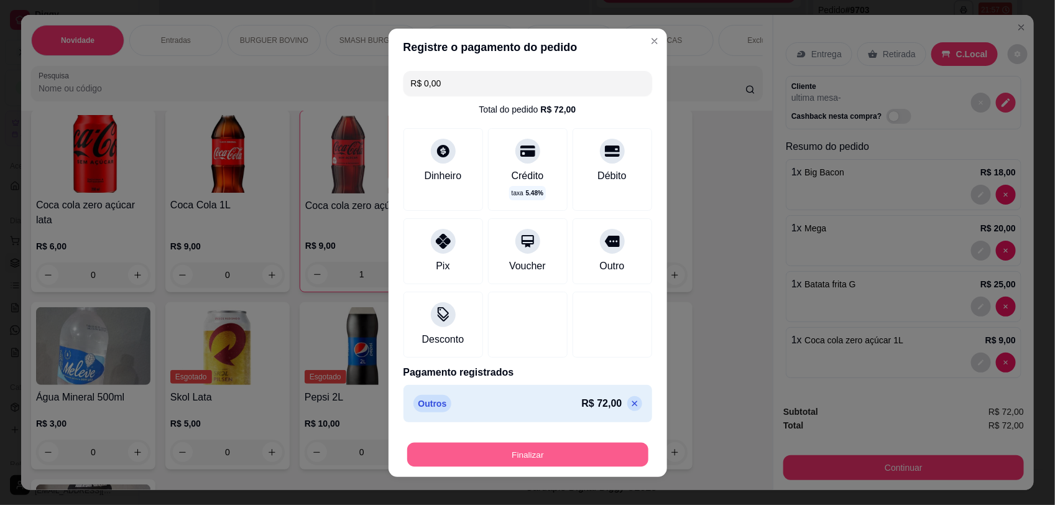
click at [558, 461] on button "Finalizar" at bounding box center [527, 454] width 241 height 24
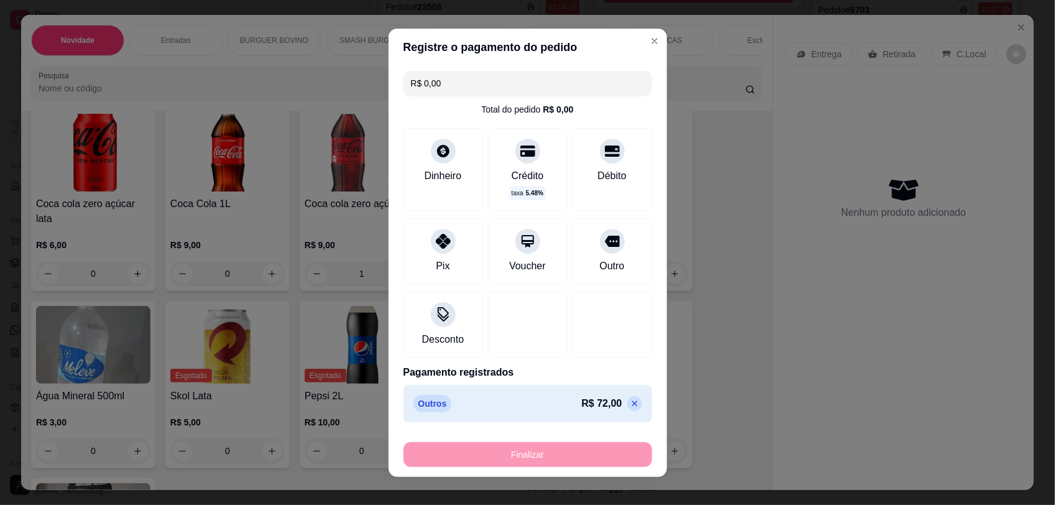
type input "0"
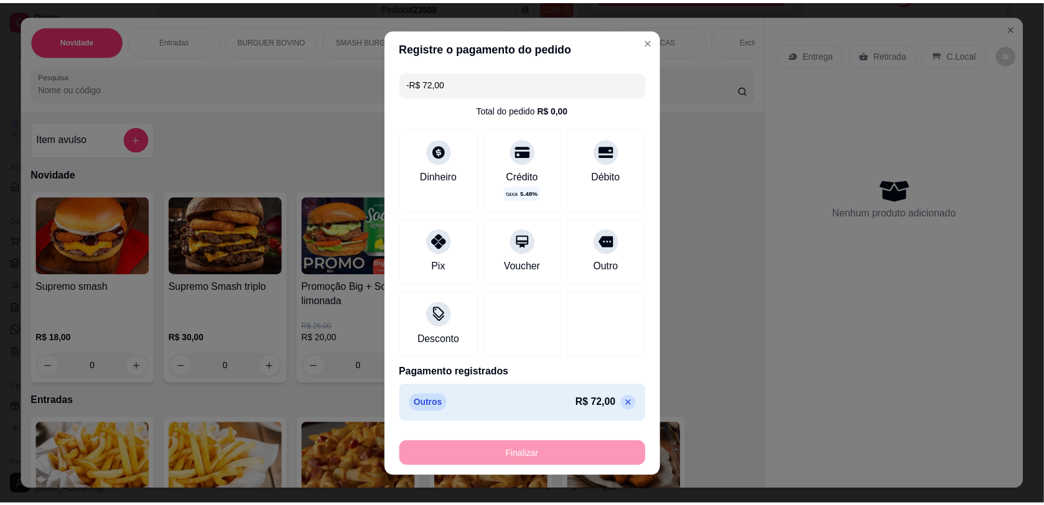
scroll to position [2064, 0]
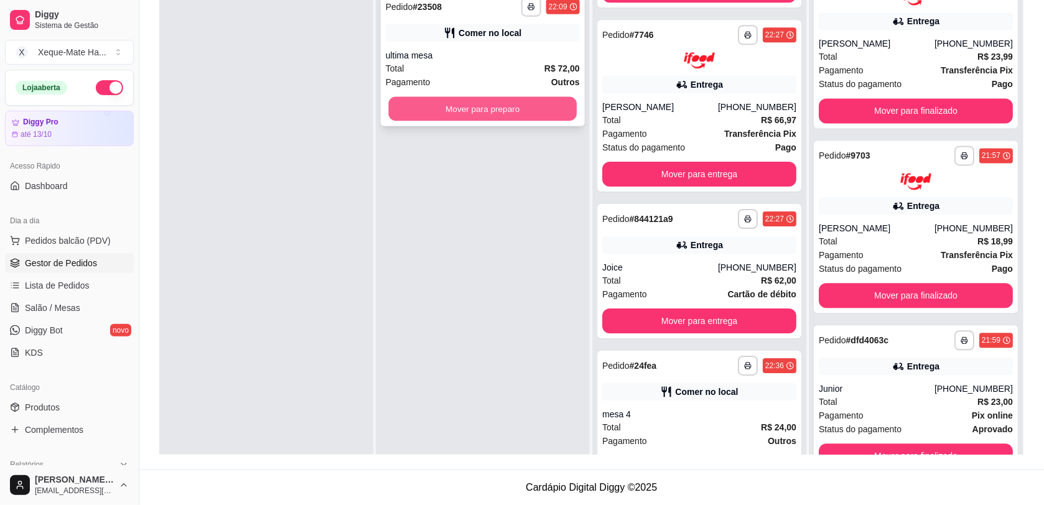
click at [524, 109] on button "Mover para preparo" at bounding box center [483, 109] width 188 height 24
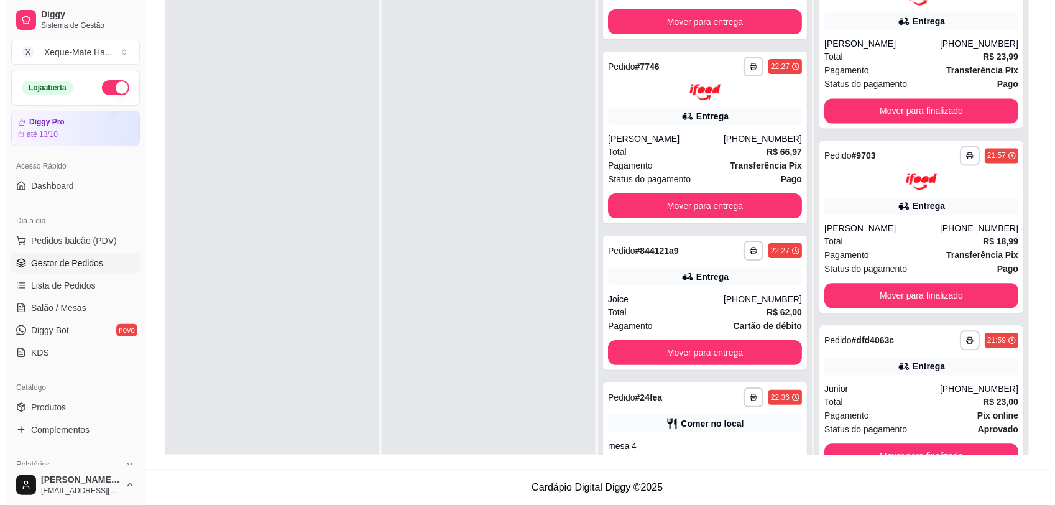
scroll to position [1238, 0]
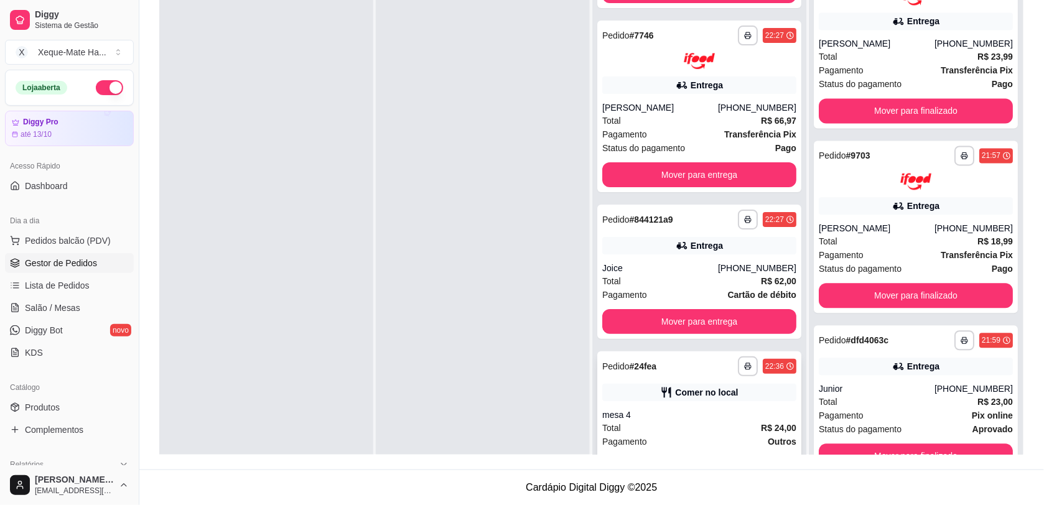
click at [761, 423] on strong "R$ 24,00" at bounding box center [778, 428] width 35 height 10
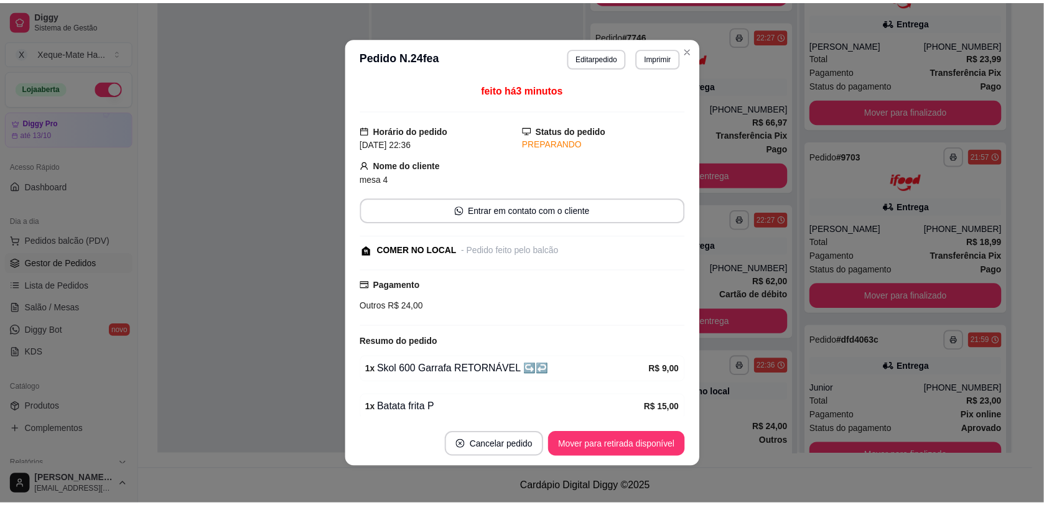
scroll to position [55, 0]
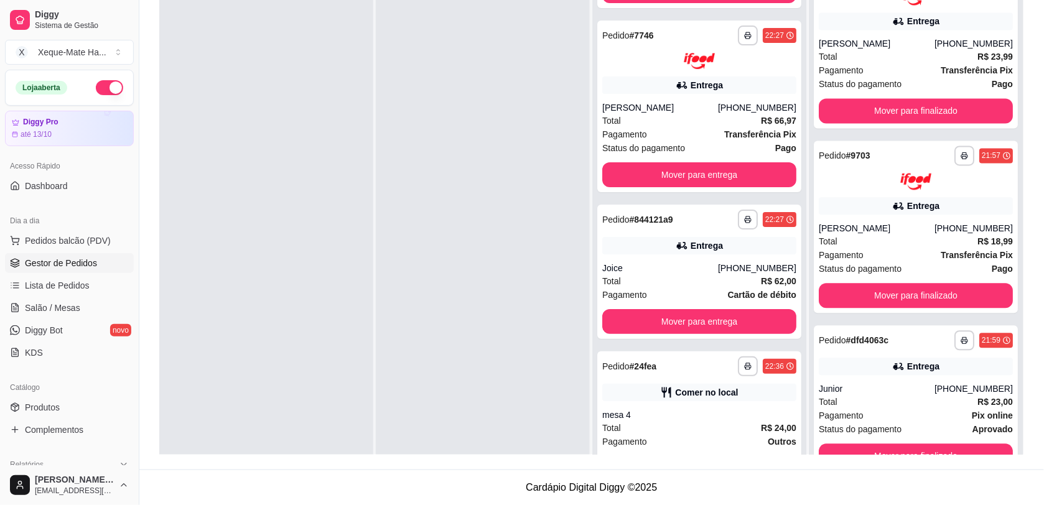
drag, startPoint x: 802, startPoint y: 400, endPoint x: 800, endPoint y: 344, distance: 56.0
click at [794, 238] on div "**********" at bounding box center [591, 202] width 865 height 505
click at [483, 166] on div at bounding box center [483, 236] width 214 height 505
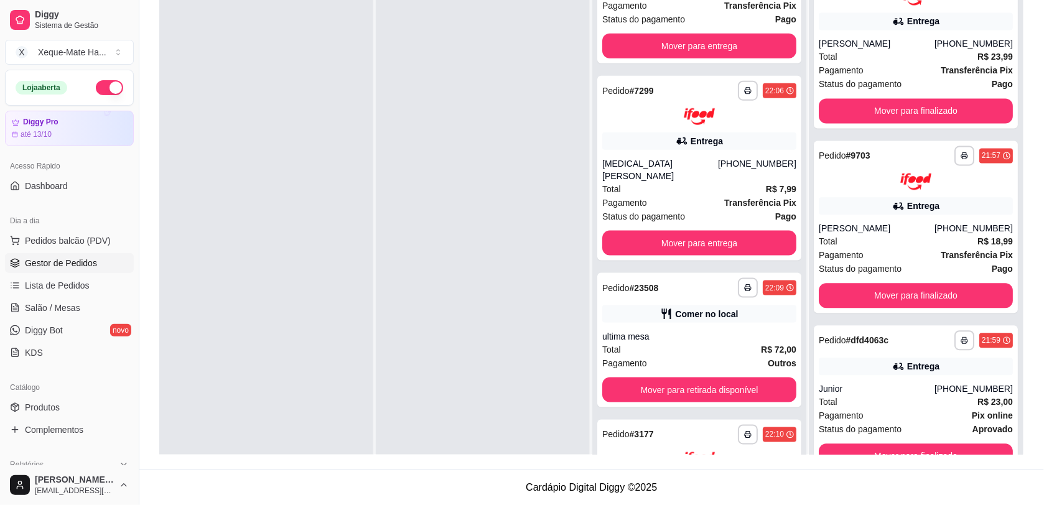
scroll to position [288, 0]
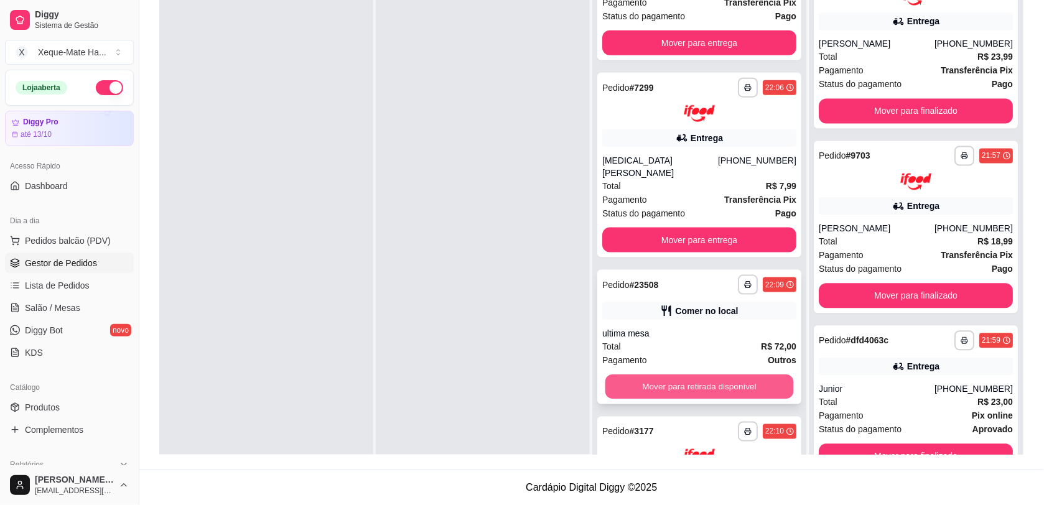
click at [751, 374] on button "Mover para retirada disponível" at bounding box center [699, 386] width 188 height 24
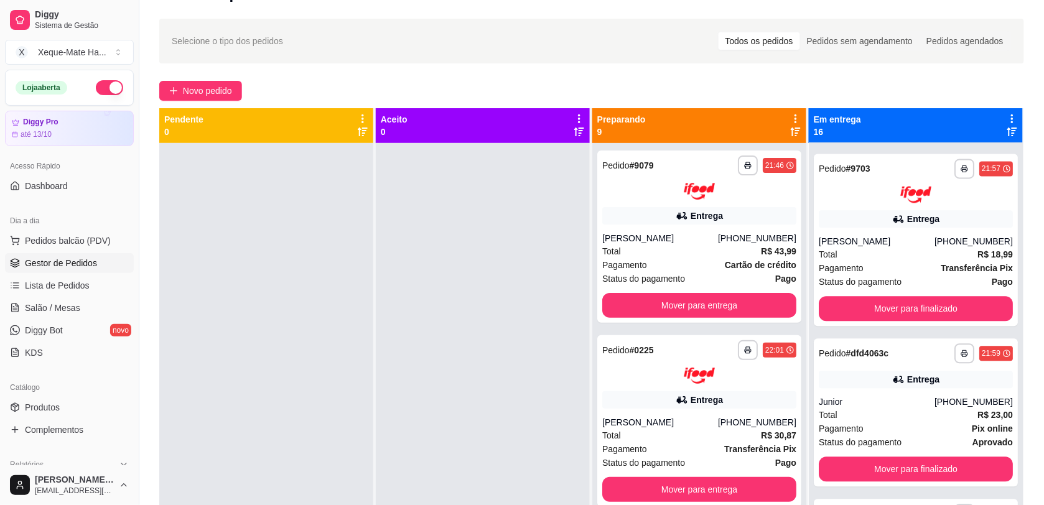
scroll to position [29, 0]
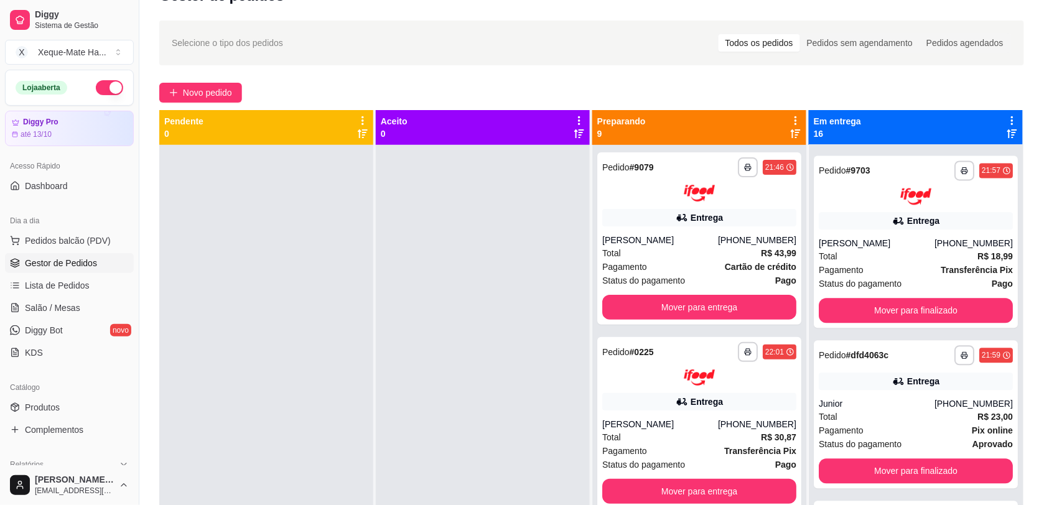
drag, startPoint x: 786, startPoint y: 235, endPoint x: 786, endPoint y: 249, distance: 14.3
click at [786, 249] on div "**********" at bounding box center [699, 397] width 214 height 505
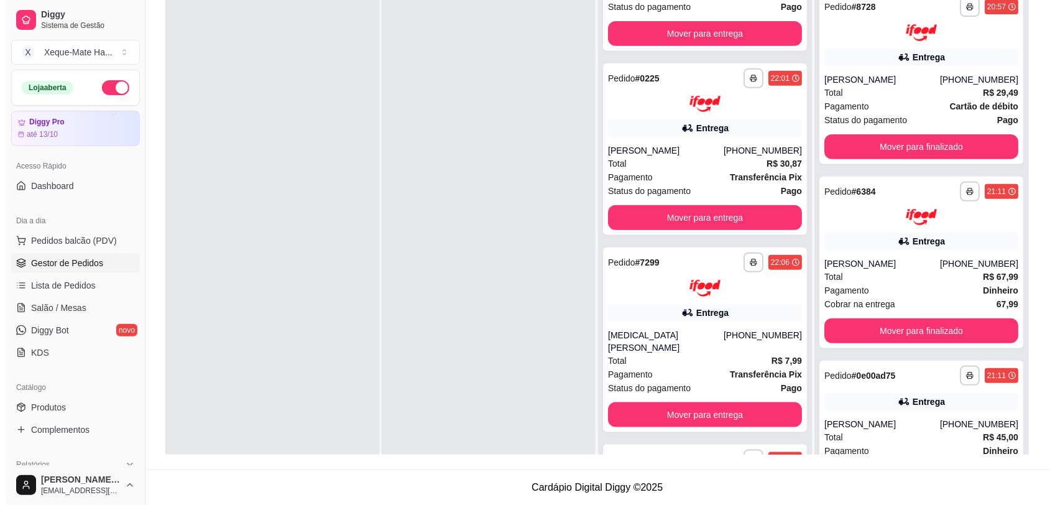
scroll to position [0, 0]
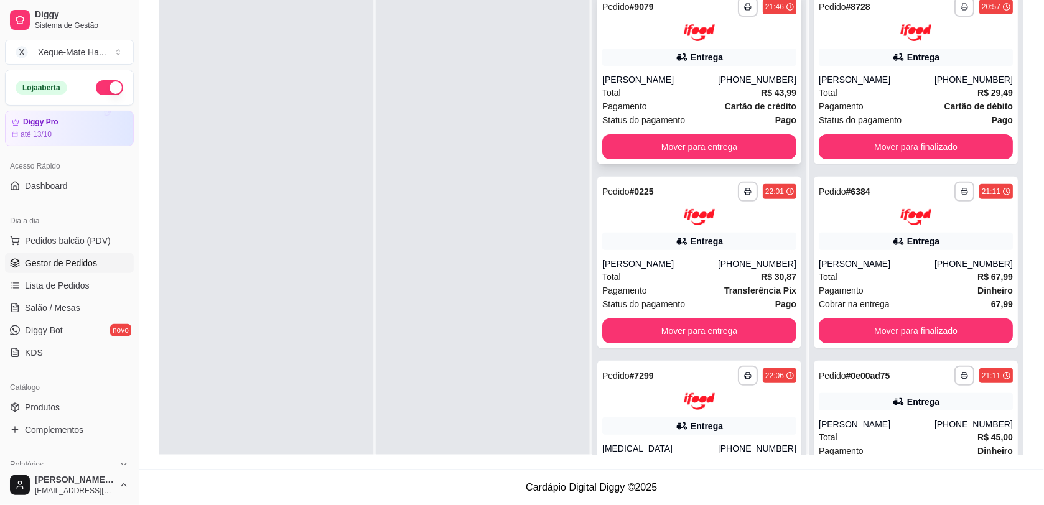
click at [690, 57] on div "Entrega" at bounding box center [706, 57] width 32 height 12
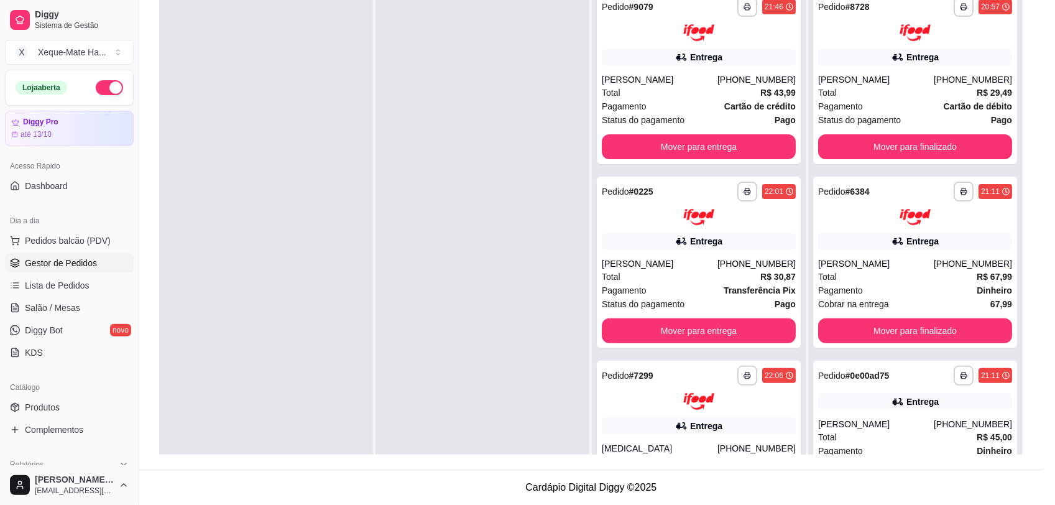
click at [700, 79] on div "feito há 53 minutos Horário do pedido [DATE] 21:46 Status do pedido PREPARANDO …" at bounding box center [528, 250] width 358 height 346
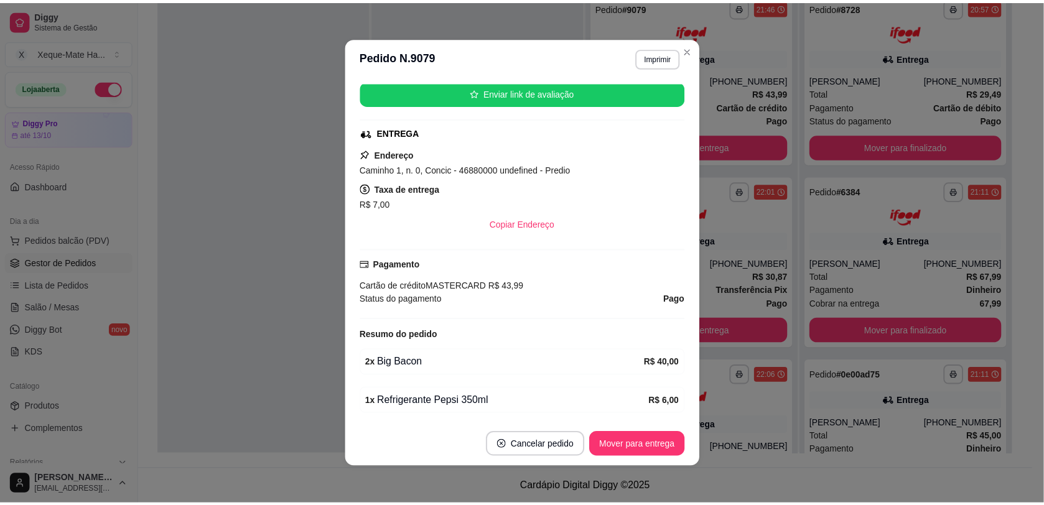
scroll to position [180, 0]
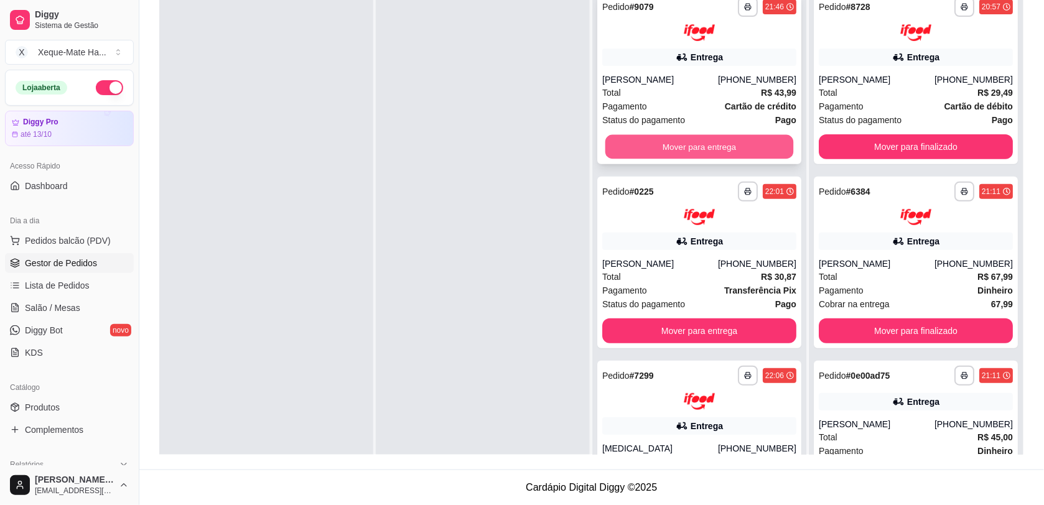
click at [740, 144] on button "Mover para entrega" at bounding box center [699, 146] width 188 height 24
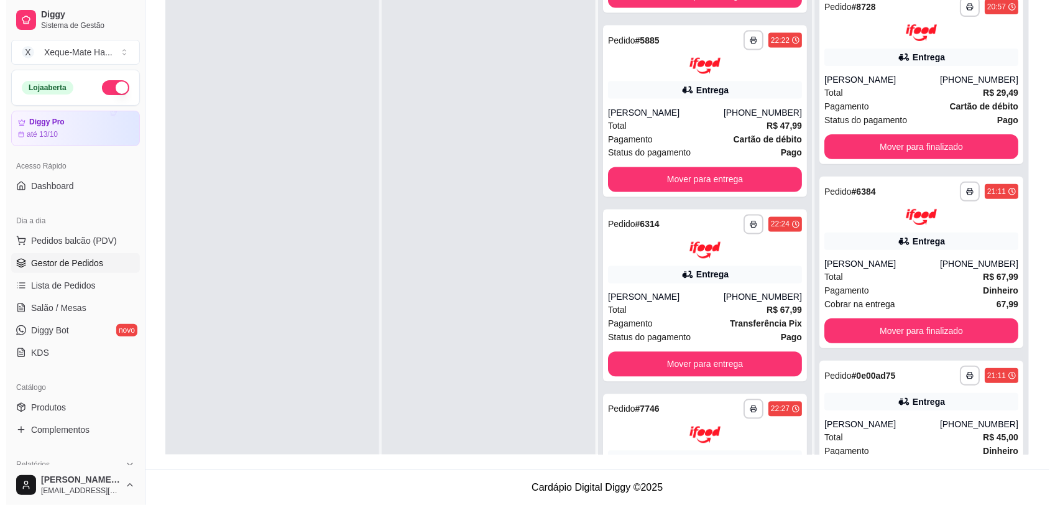
scroll to position [0, 0]
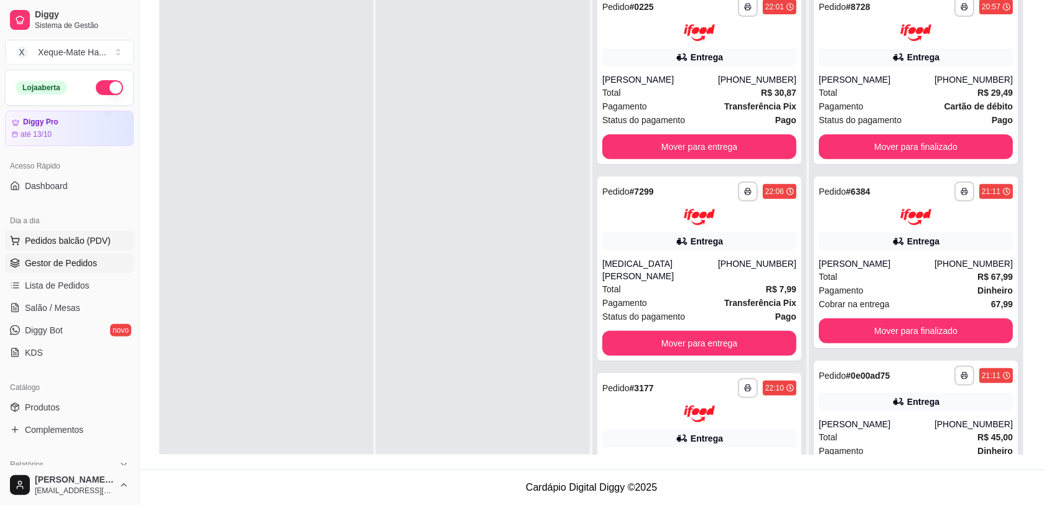
click at [34, 238] on span "Pedidos balcão (PDV)" at bounding box center [68, 240] width 86 height 12
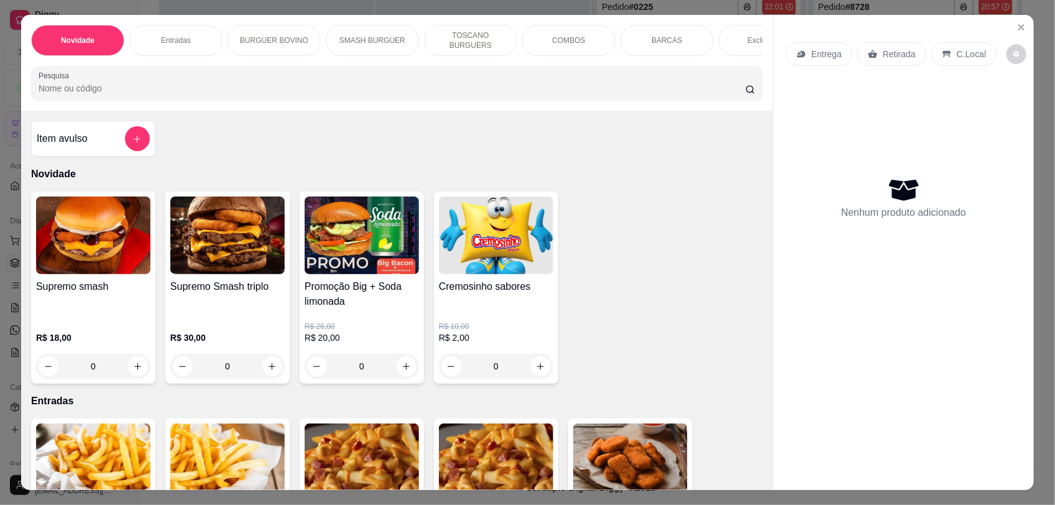
click at [774, 160] on div "Entrega Retirada C.Local Nenhum produto adicionado" at bounding box center [904, 242] width 261 height 455
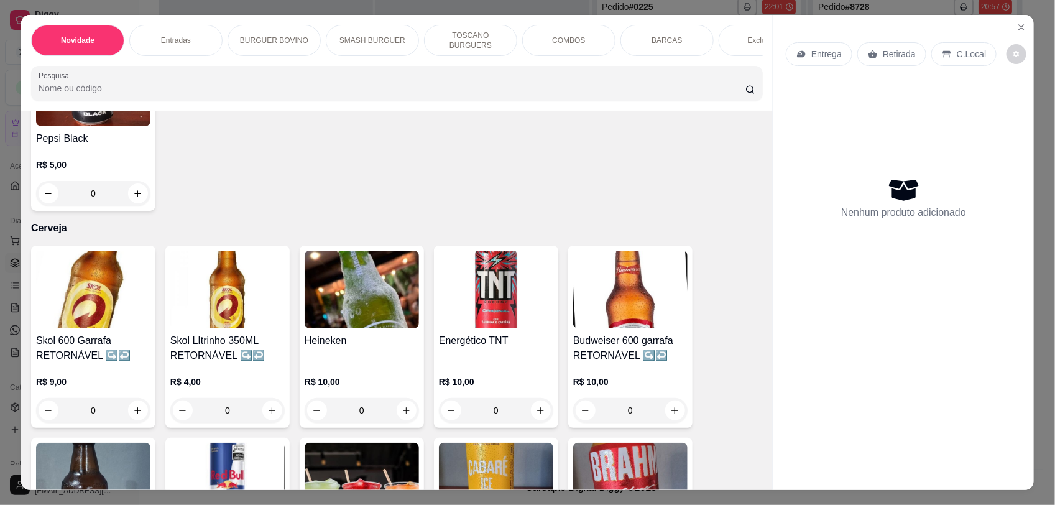
scroll to position [3401, 0]
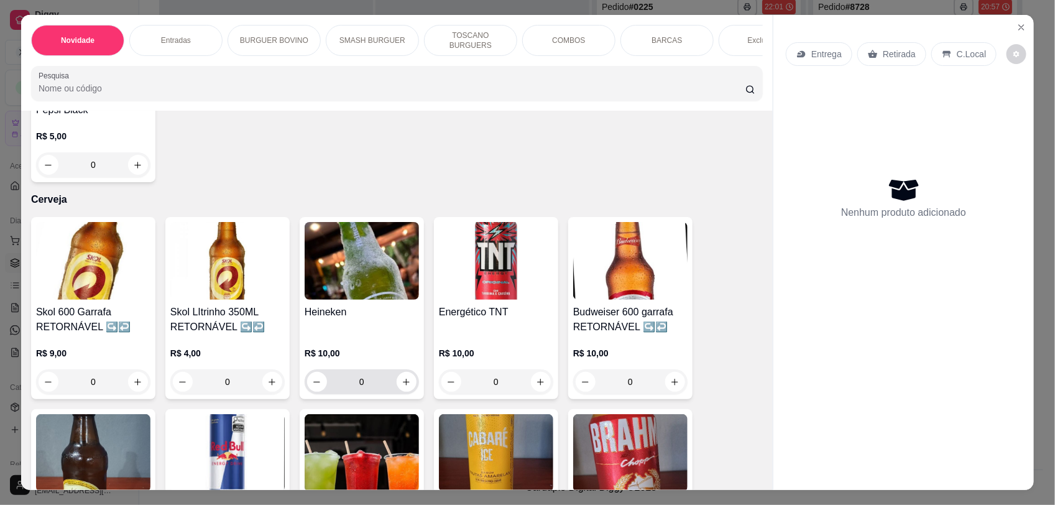
click at [408, 372] on button "increase-product-quantity" at bounding box center [407, 382] width 20 height 20
type input "2"
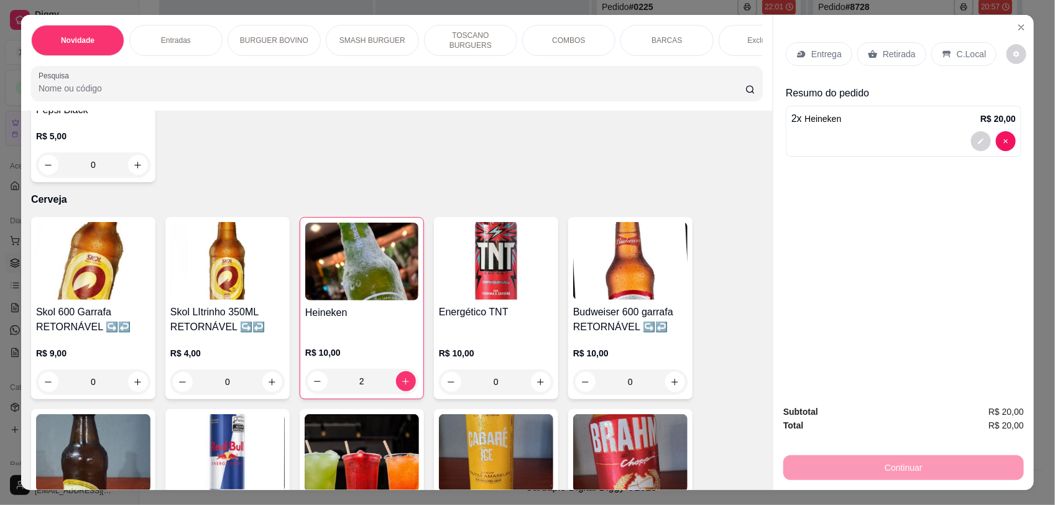
click at [963, 53] on p "C.Local" at bounding box center [971, 54] width 29 height 12
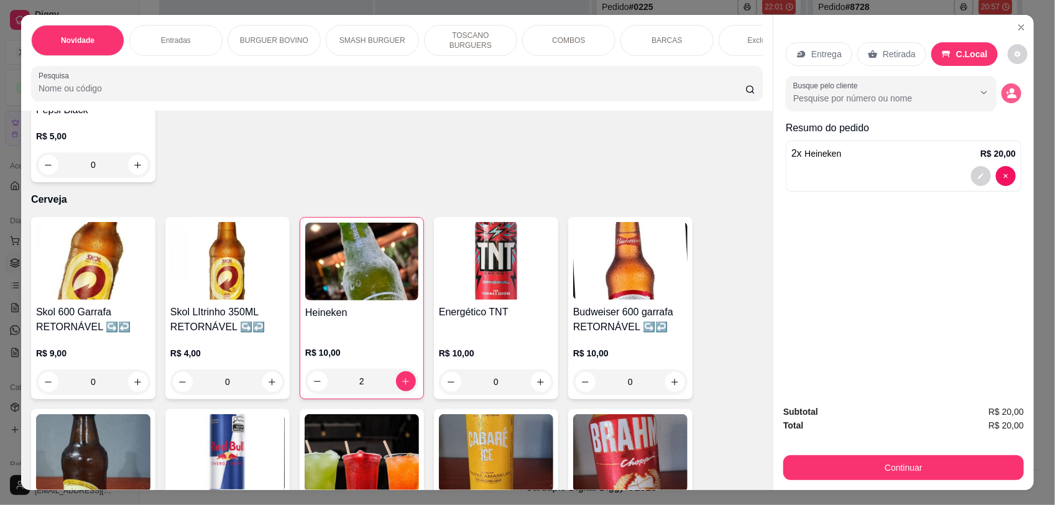
click at [1008, 97] on icon "decrease-product-quantity" at bounding box center [1012, 97] width 9 height 4
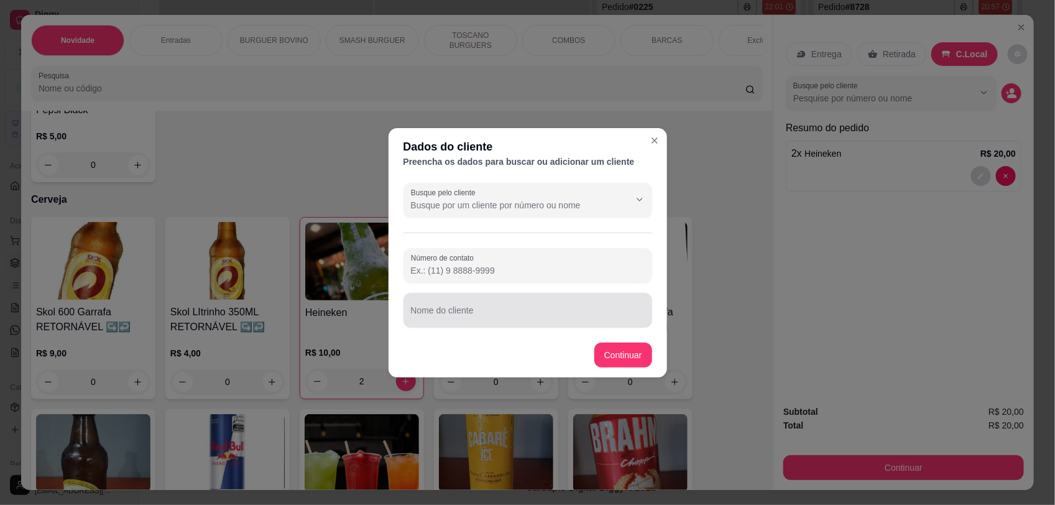
click at [486, 303] on div at bounding box center [528, 310] width 234 height 25
type input "mesa 2"
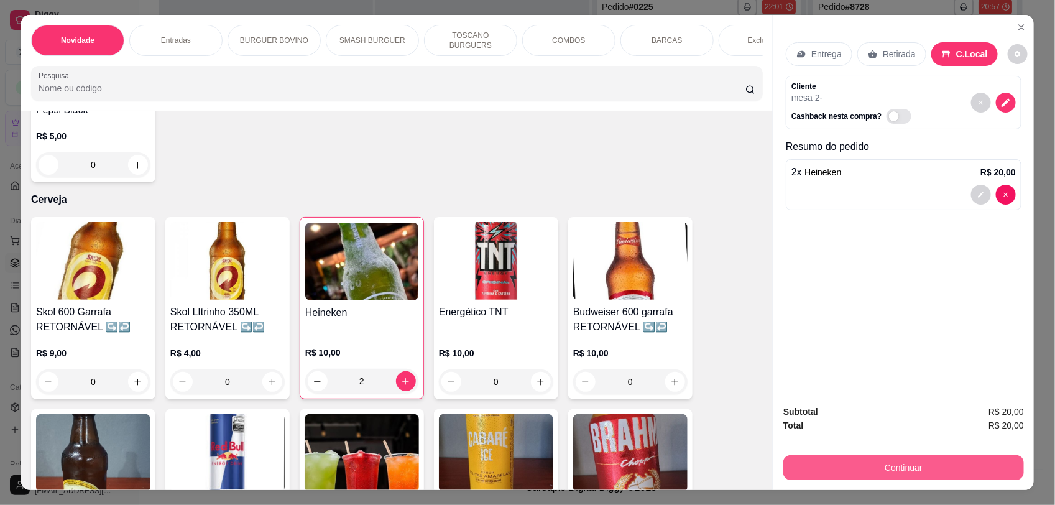
click at [881, 471] on button "Continuar" at bounding box center [904, 467] width 241 height 25
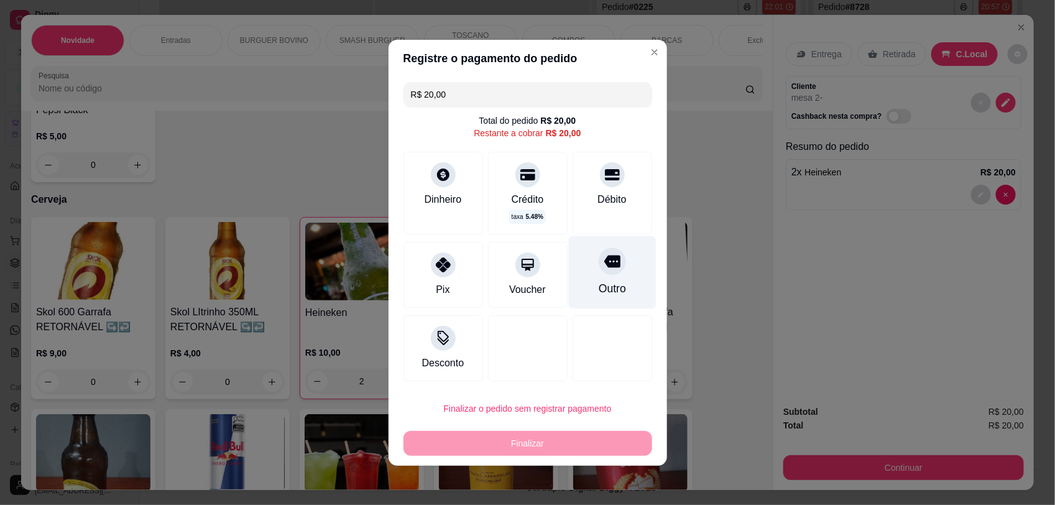
click at [601, 278] on div "Outro" at bounding box center [612, 272] width 88 height 73
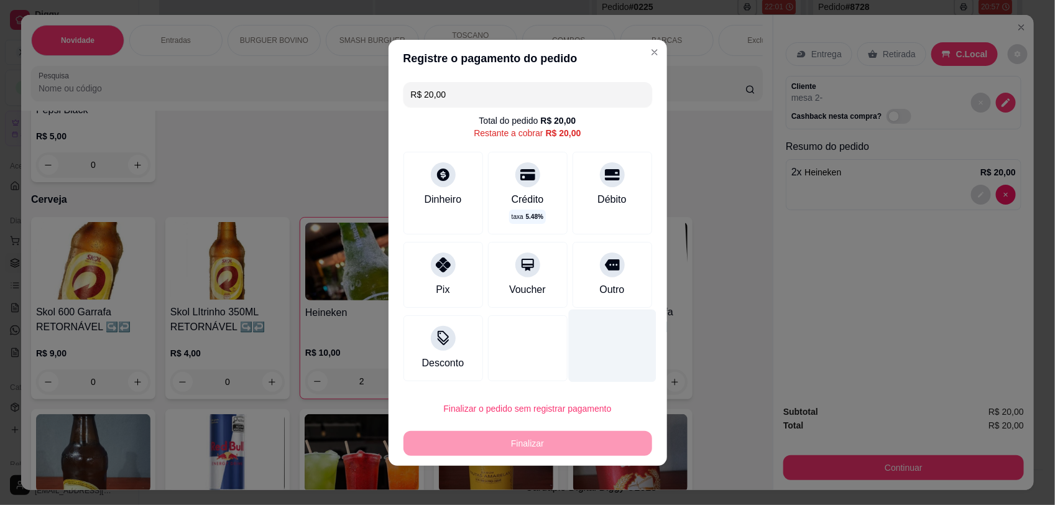
type input "R$ 0,00"
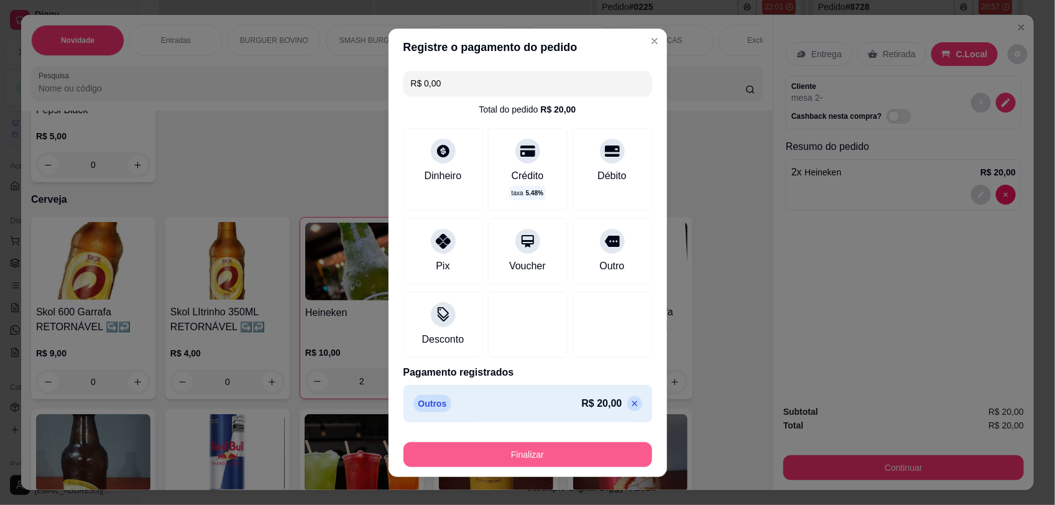
click at [567, 456] on button "Finalizar" at bounding box center [528, 454] width 249 height 25
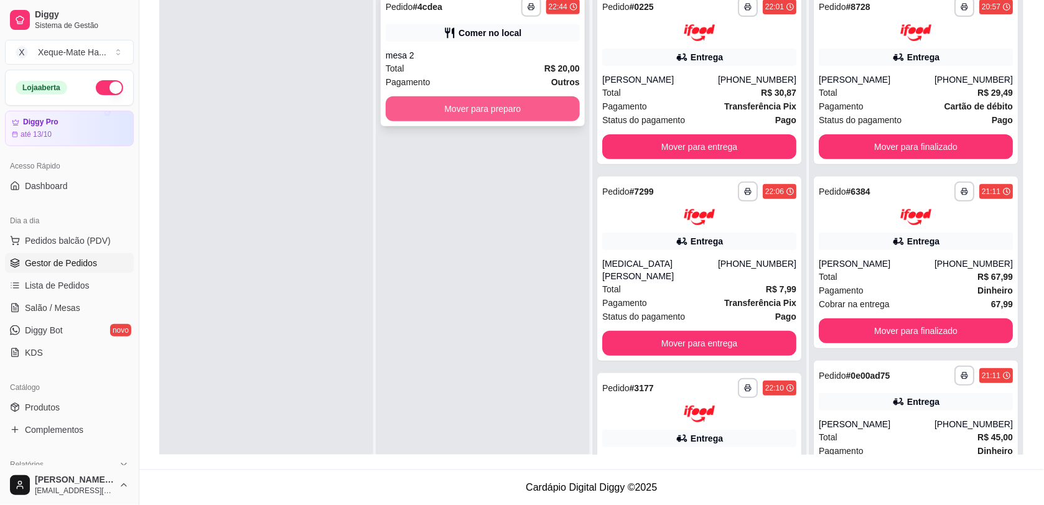
click at [459, 113] on button "Mover para preparo" at bounding box center [483, 108] width 194 height 25
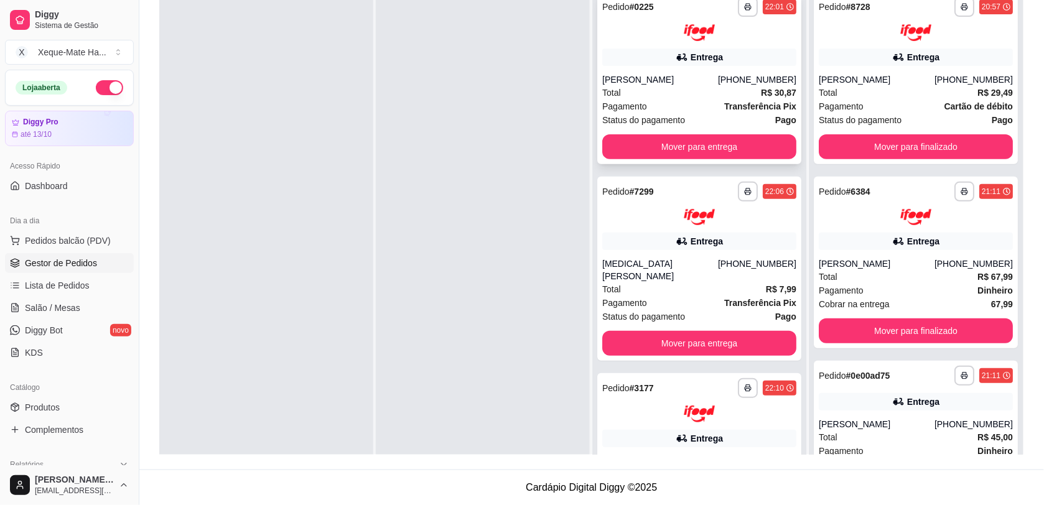
click at [725, 75] on div "[PHONE_NUMBER]" at bounding box center [757, 79] width 78 height 12
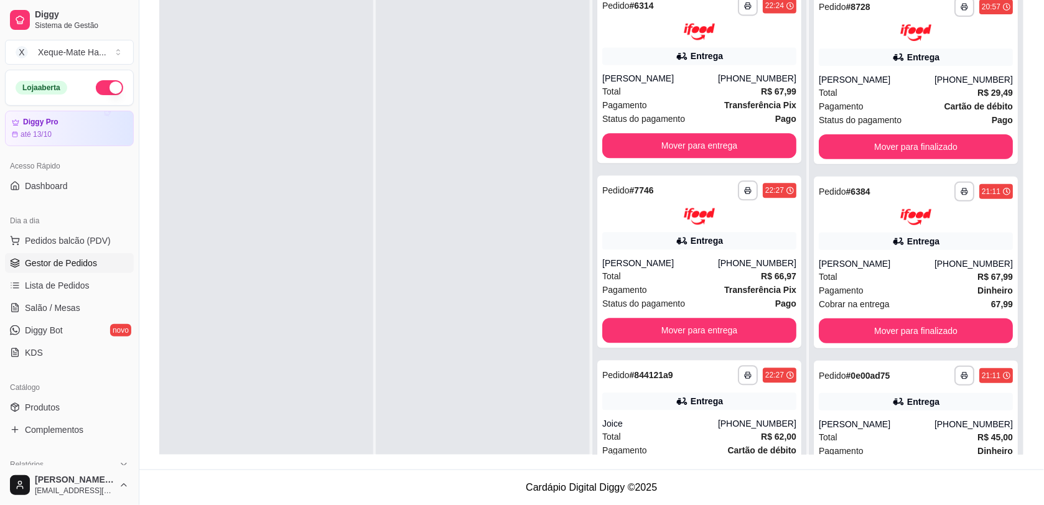
scroll to position [1053, 0]
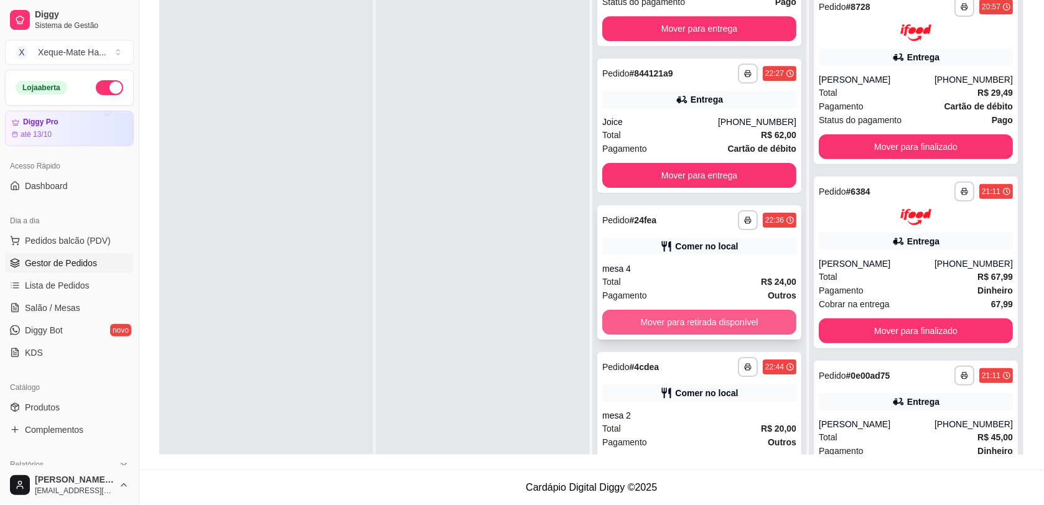
click at [712, 313] on button "Mover para retirada disponível" at bounding box center [699, 322] width 194 height 25
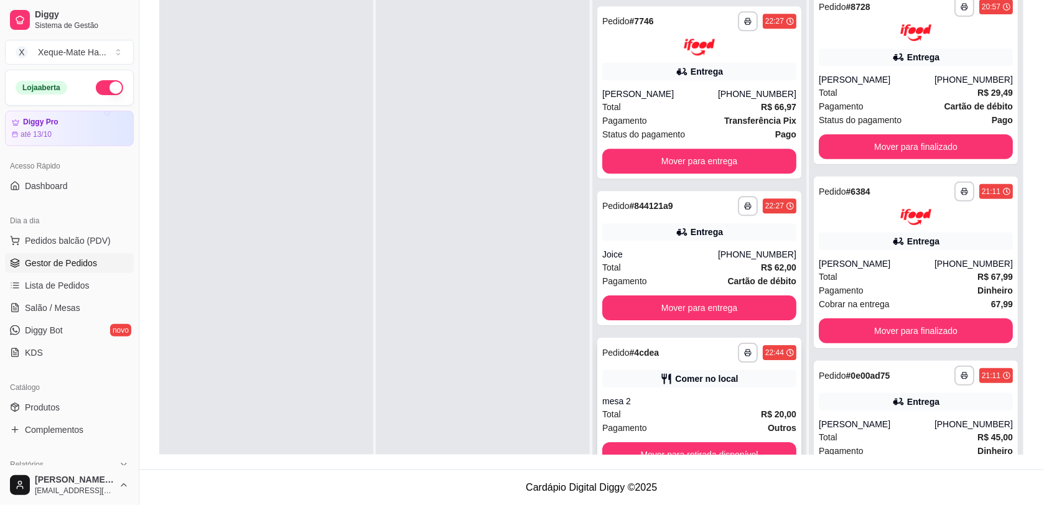
scroll to position [906, 0]
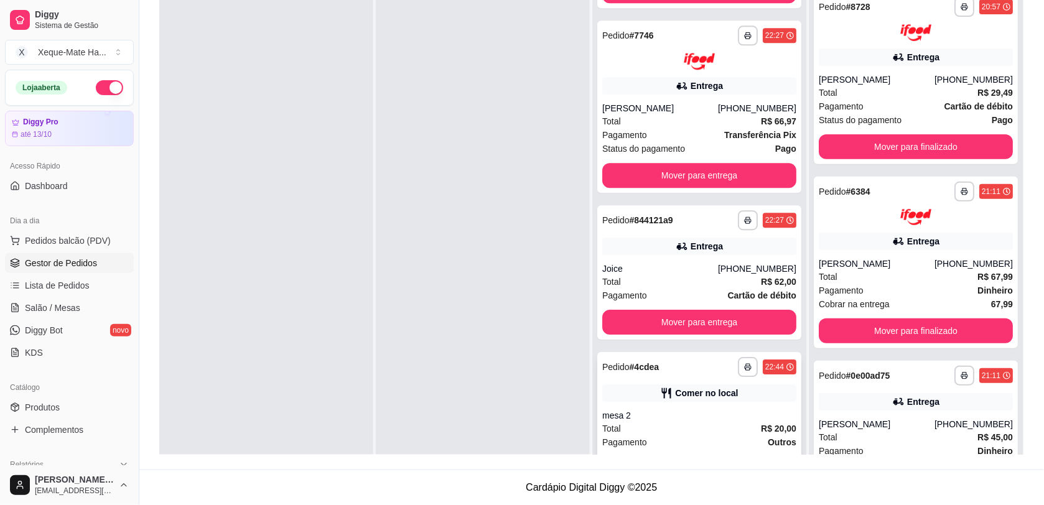
click at [657, 457] on button "Mover para retirada disponível" at bounding box center [699, 469] width 188 height 24
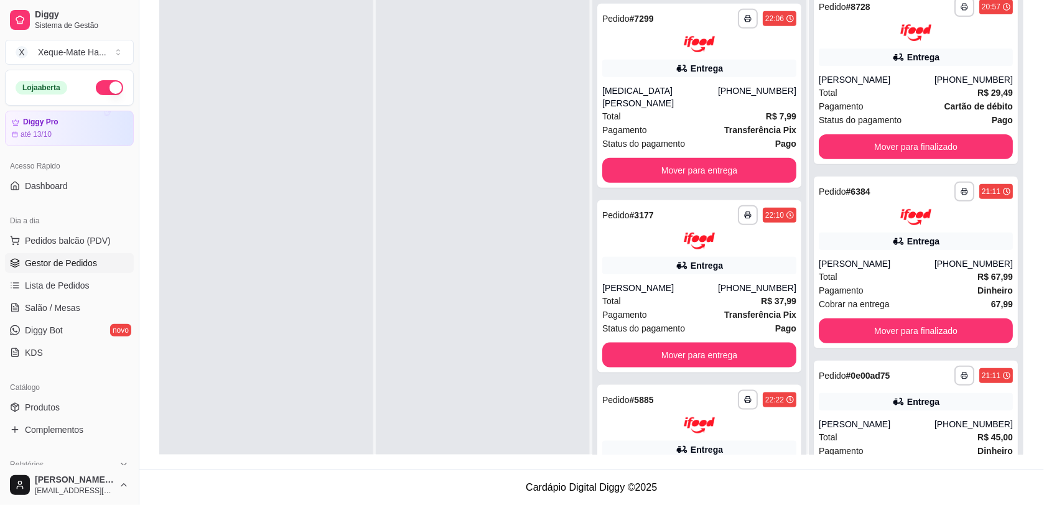
scroll to position [0, 0]
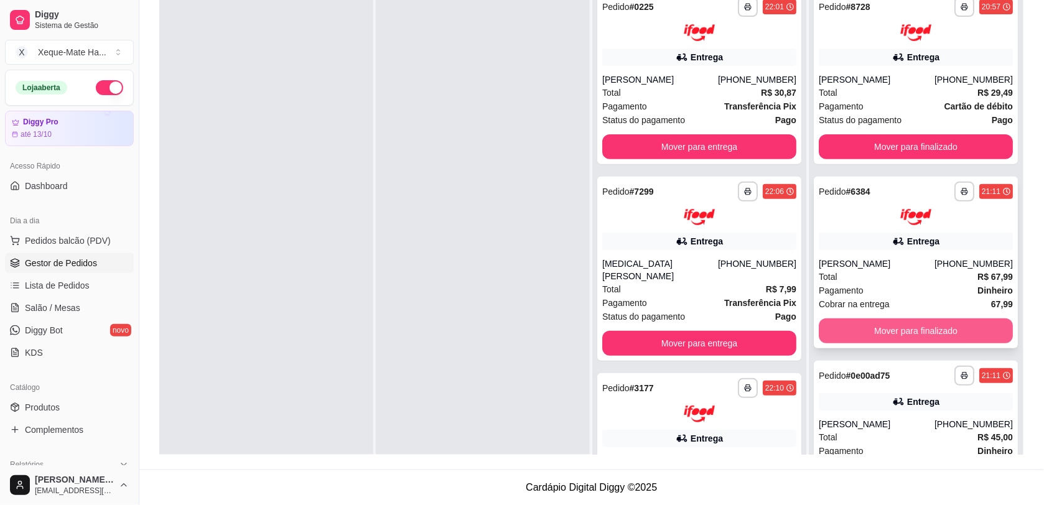
click at [912, 335] on button "Mover para finalizado" at bounding box center [915, 330] width 194 height 25
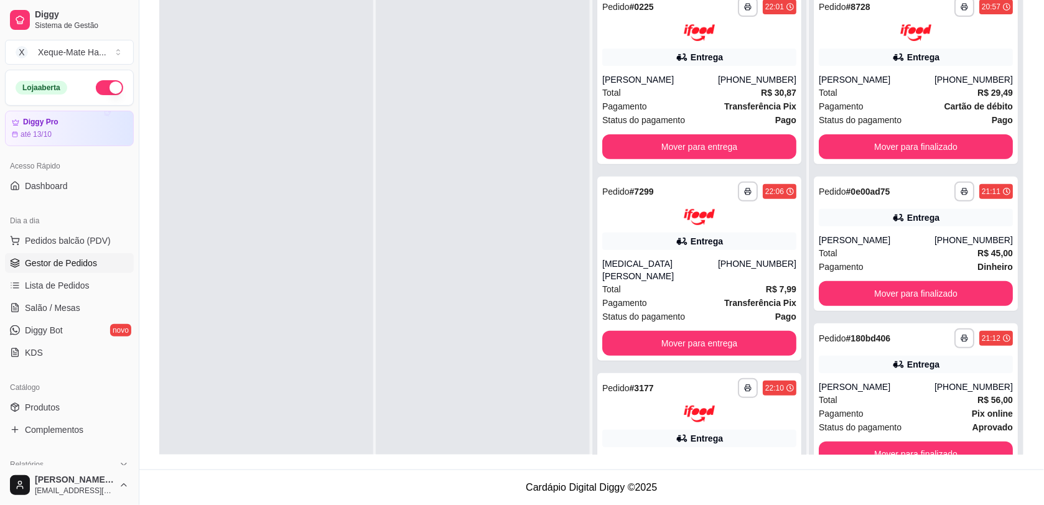
scroll to position [9, 0]
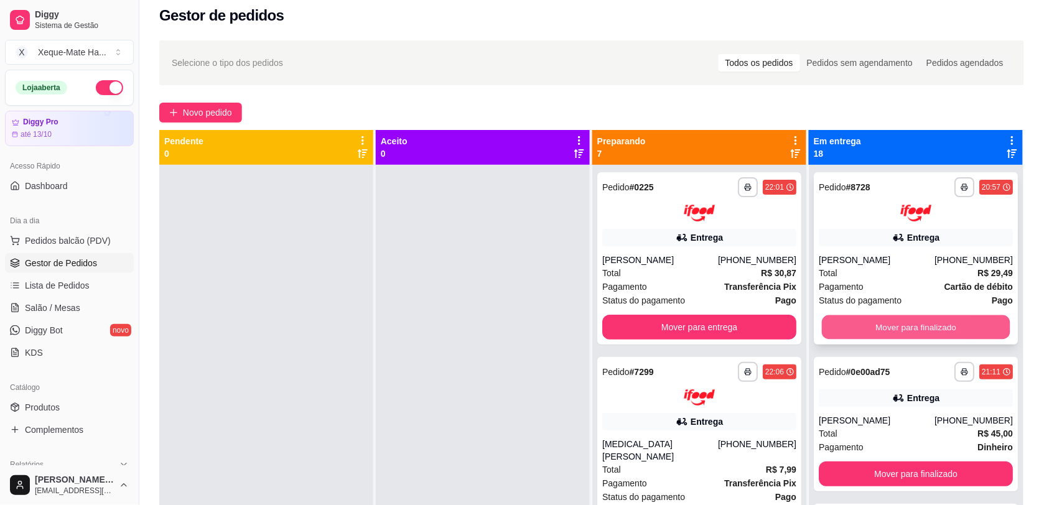
click at [914, 328] on button "Mover para finalizado" at bounding box center [916, 327] width 188 height 24
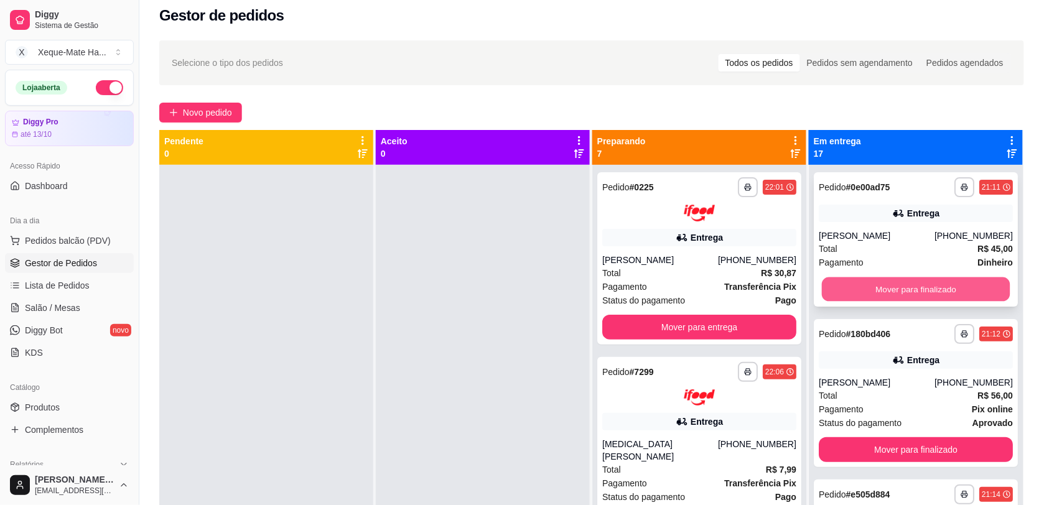
click at [910, 288] on button "Mover para finalizado" at bounding box center [916, 289] width 188 height 24
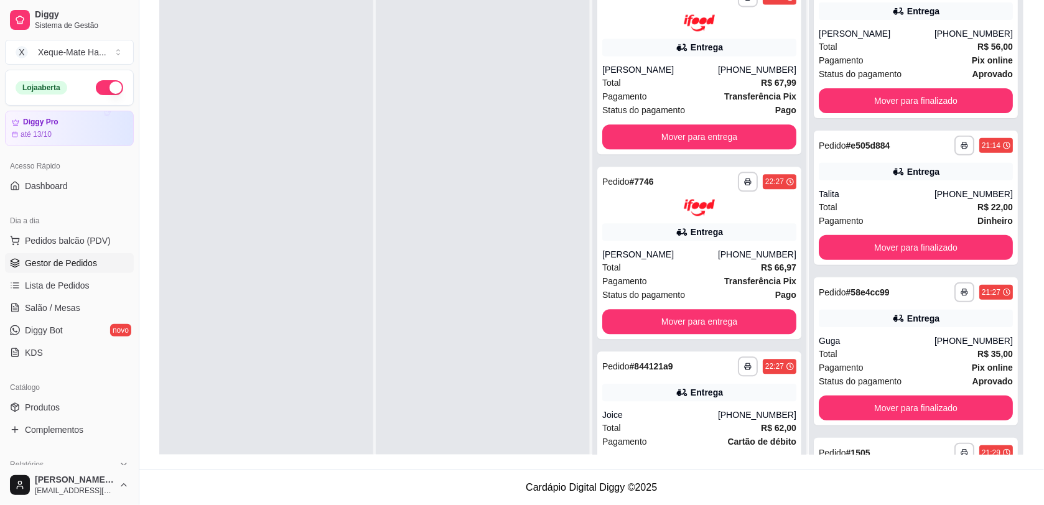
scroll to position [0, 0]
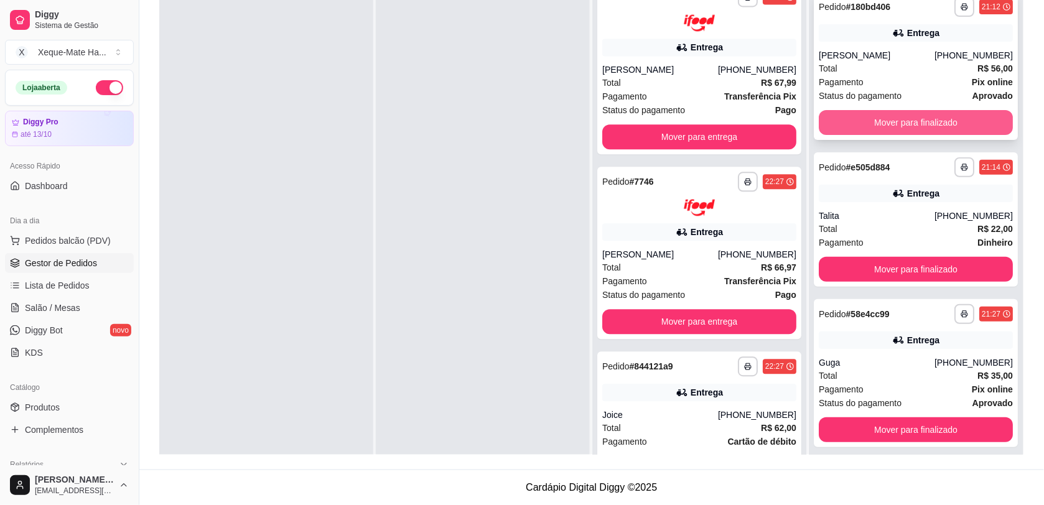
click at [932, 116] on button "Mover para finalizado" at bounding box center [915, 122] width 194 height 25
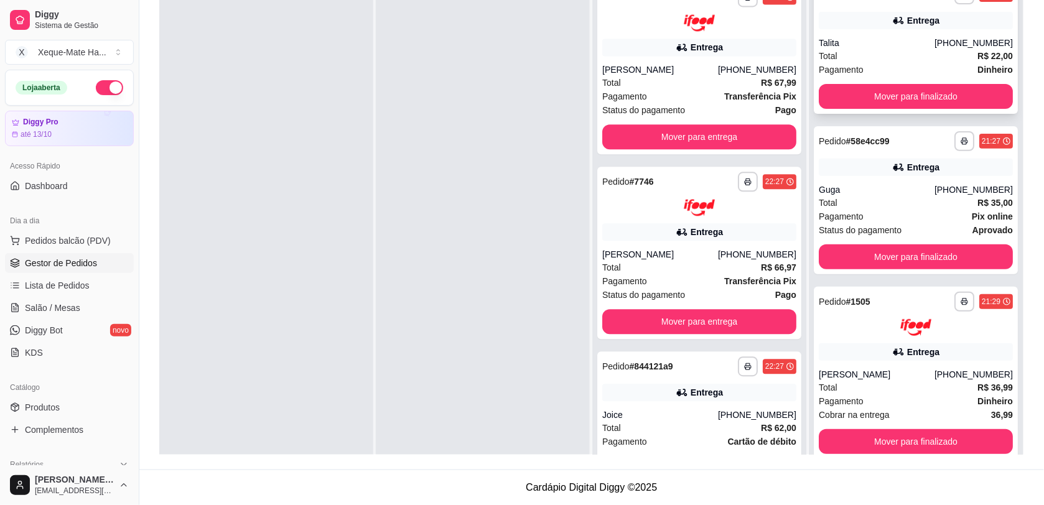
scroll to position [4, 0]
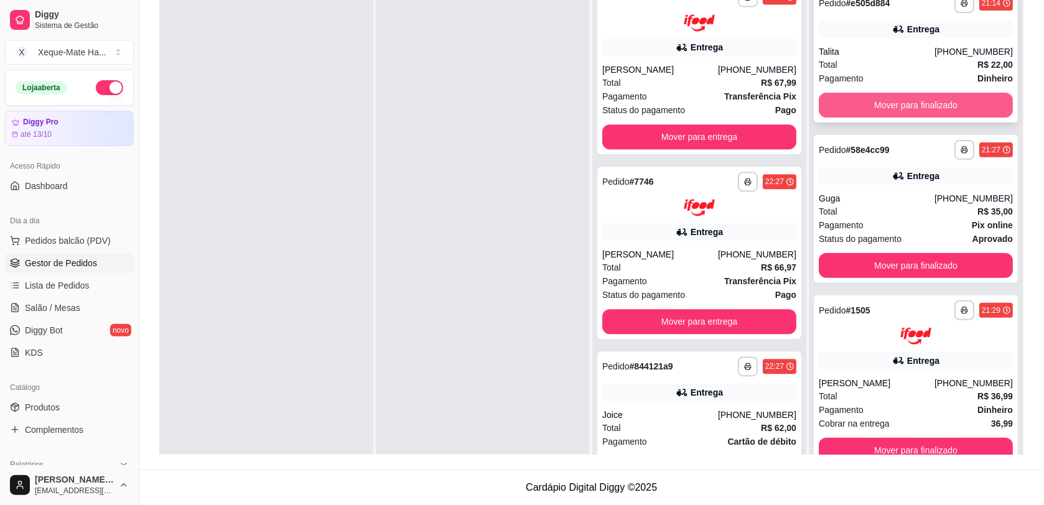
click at [970, 106] on button "Mover para finalizado" at bounding box center [915, 105] width 194 height 25
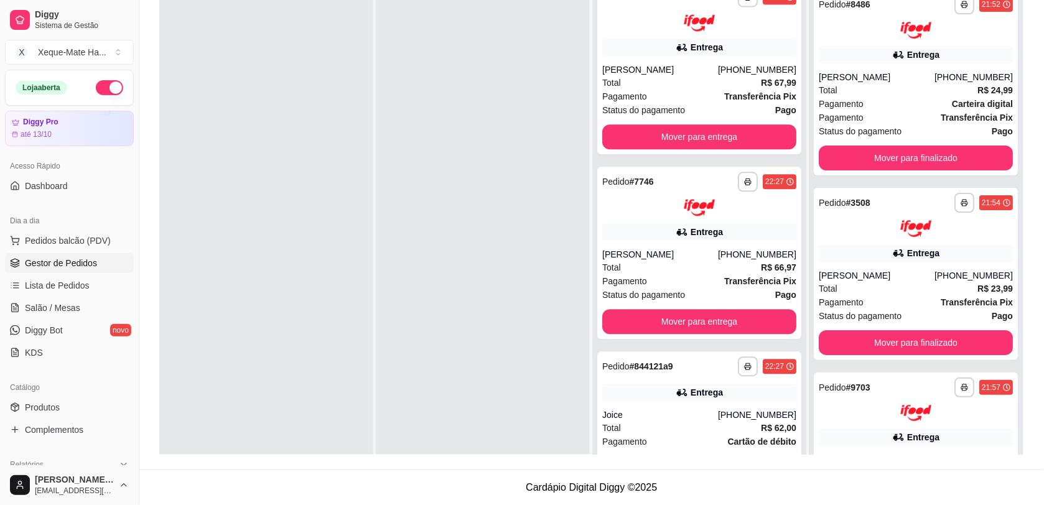
scroll to position [1304, 0]
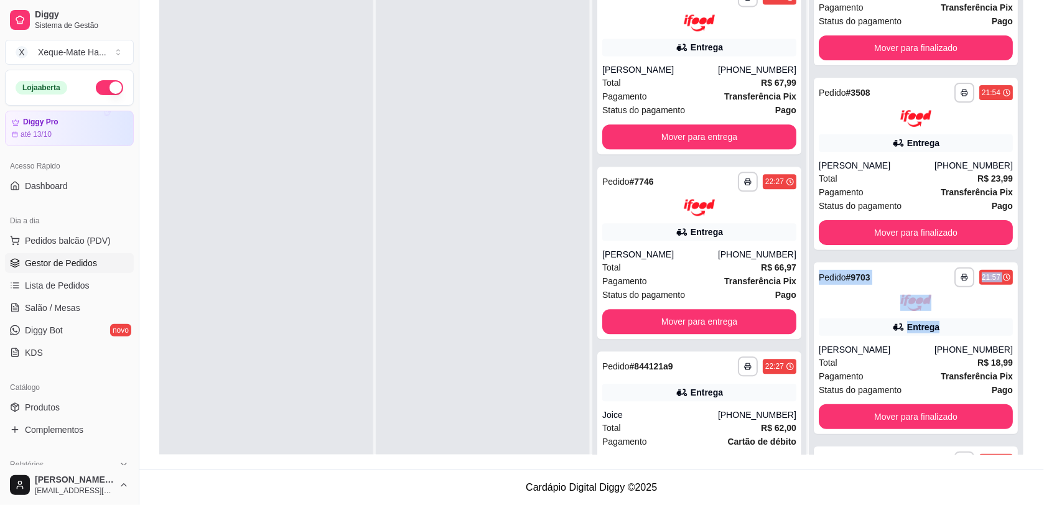
drag, startPoint x: 998, startPoint y: 331, endPoint x: 1004, endPoint y: 222, distance: 109.0
click at [1004, 222] on div "**********" at bounding box center [916, 236] width 214 height 505
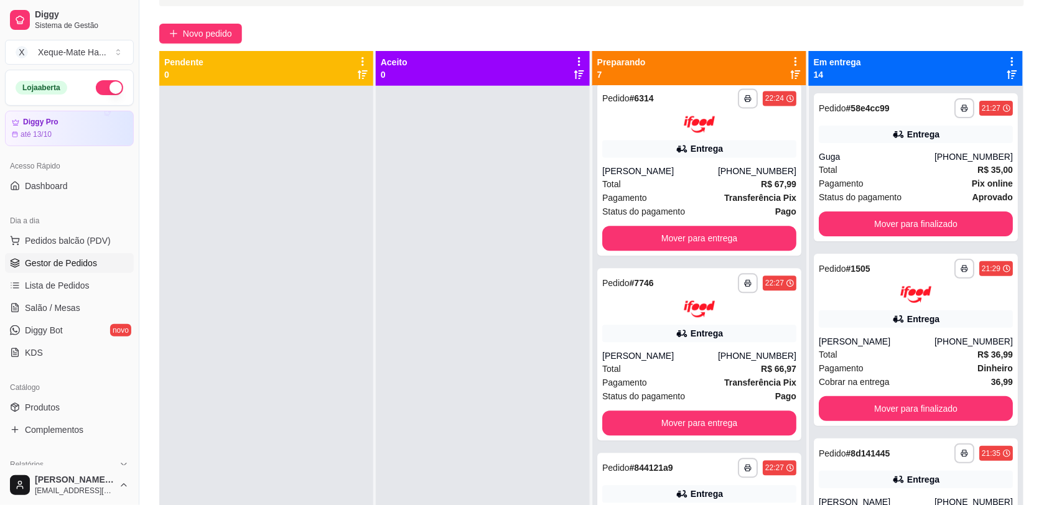
scroll to position [84, 0]
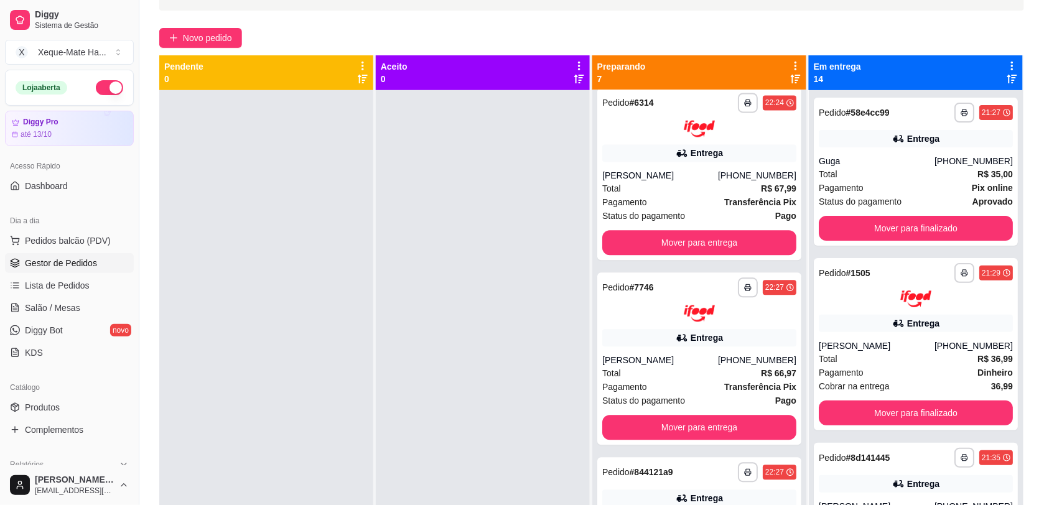
drag, startPoint x: 999, startPoint y: 134, endPoint x: 1001, endPoint y: 156, distance: 22.5
click at [1001, 156] on div "**********" at bounding box center [916, 342] width 214 height 505
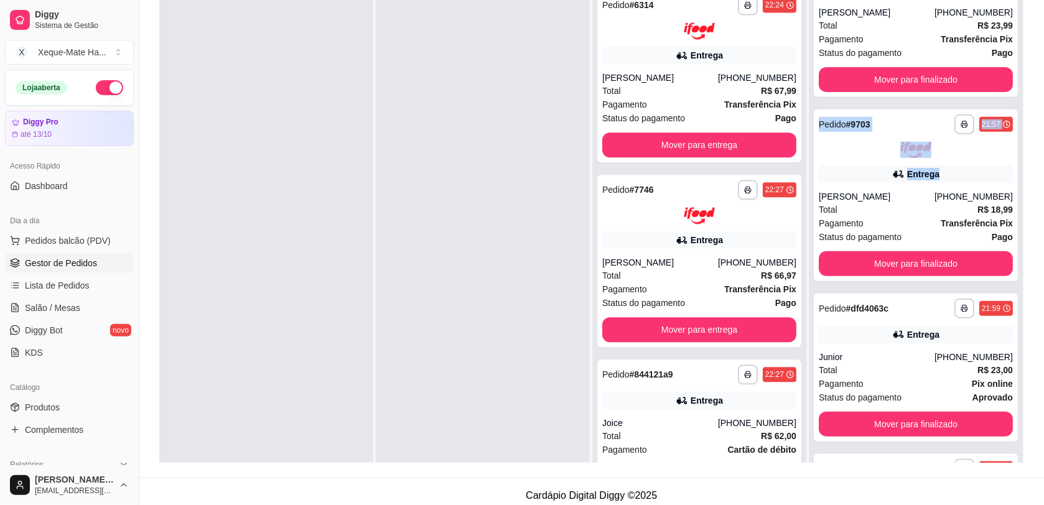
scroll to position [1453, 0]
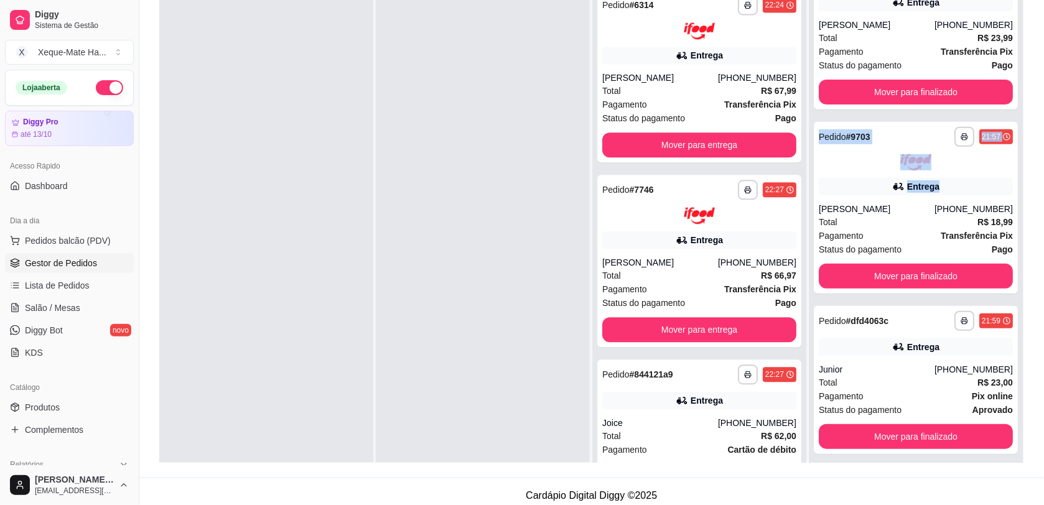
drag, startPoint x: 997, startPoint y: 358, endPoint x: 999, endPoint y: 294, distance: 64.7
click at [999, 293] on div "**********" at bounding box center [916, 245] width 214 height 505
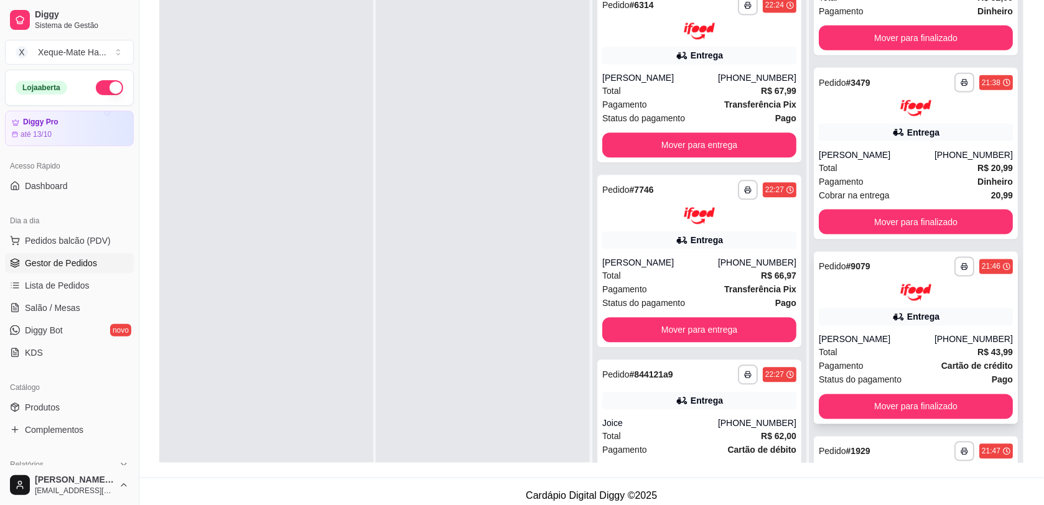
scroll to position [396, 0]
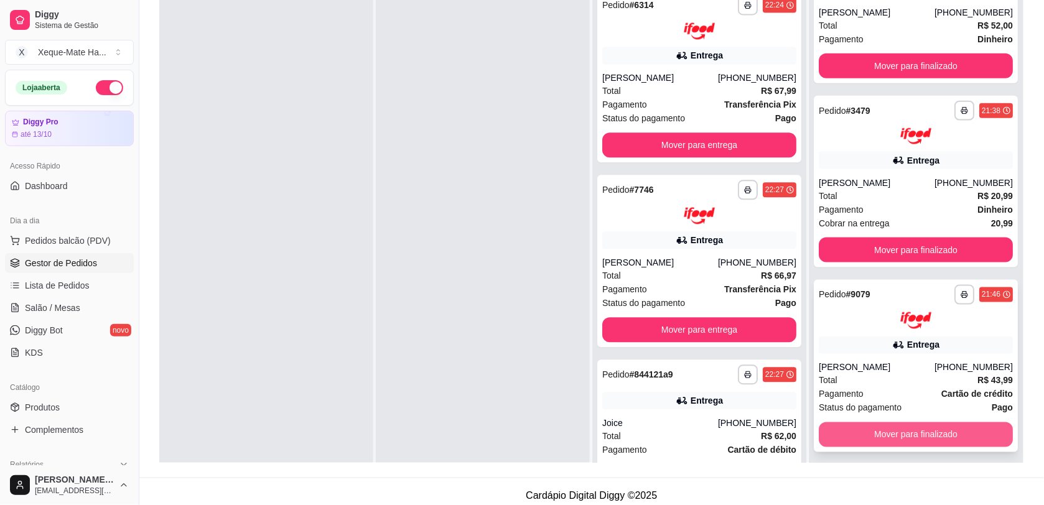
click at [945, 437] on button "Mover para finalizado" at bounding box center [915, 434] width 194 height 25
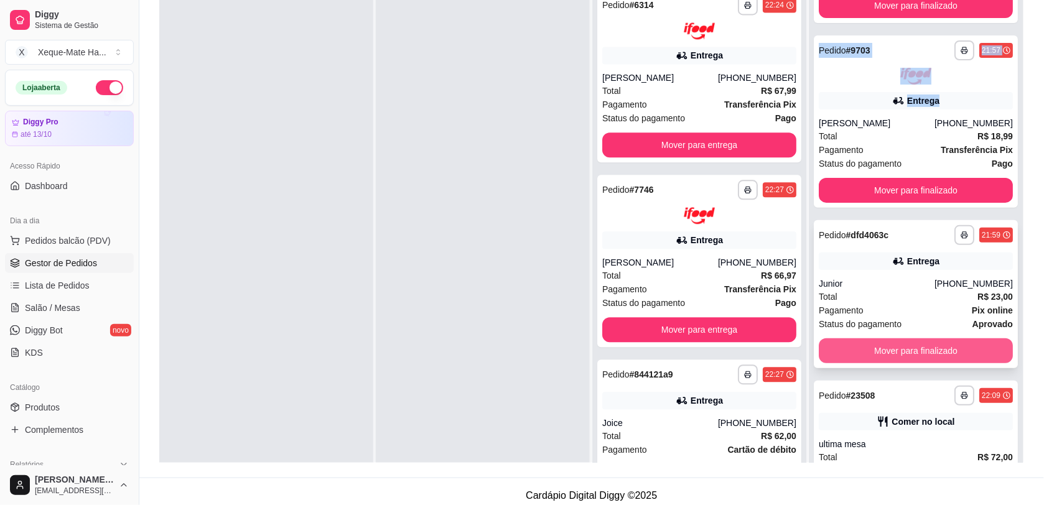
scroll to position [1359, 0]
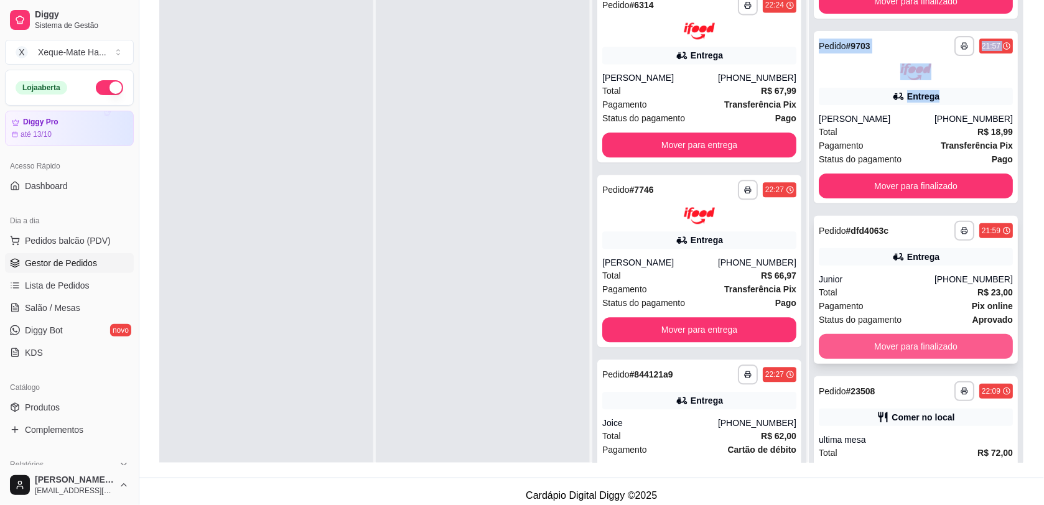
click at [952, 344] on button "Mover para finalizado" at bounding box center [915, 346] width 194 height 25
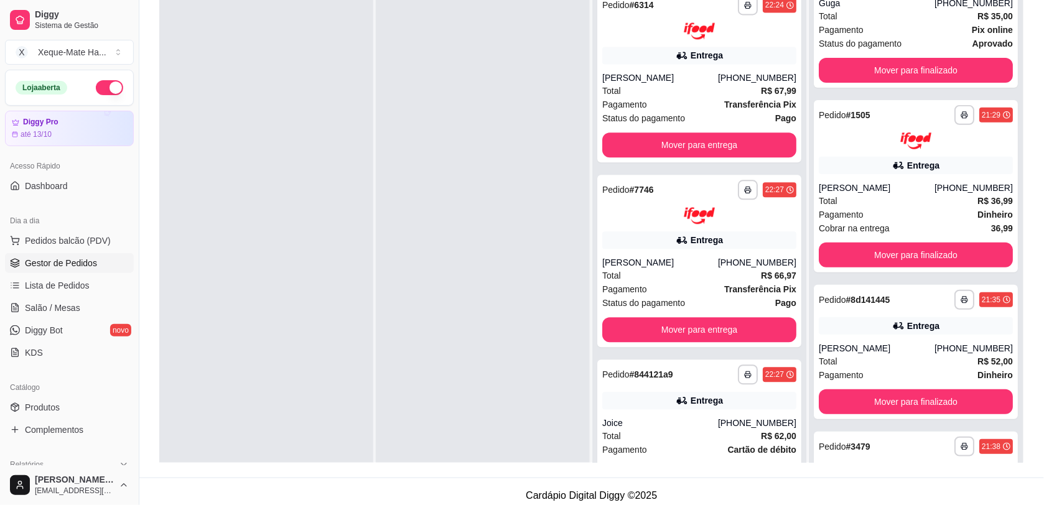
scroll to position [0, 0]
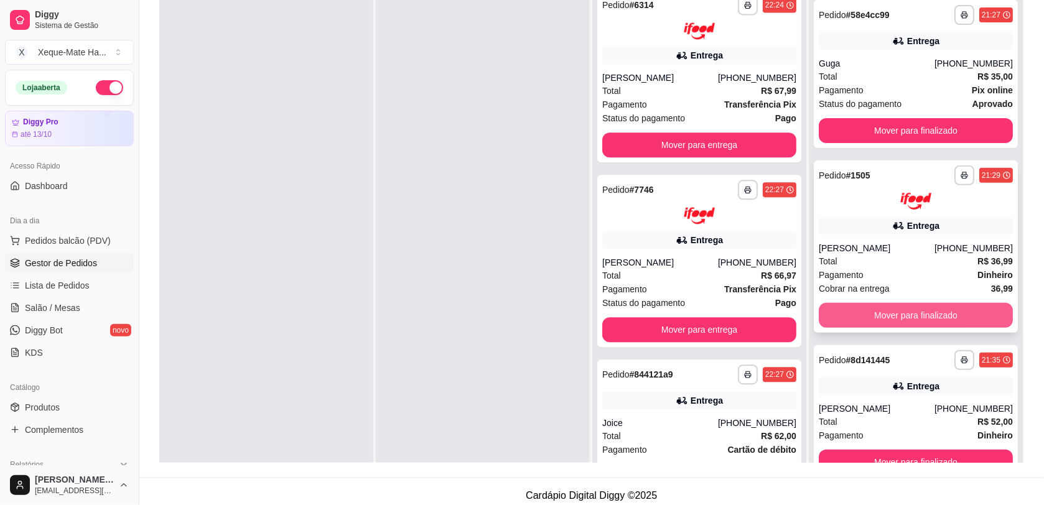
click at [953, 315] on button "Mover para finalizado" at bounding box center [915, 315] width 194 height 25
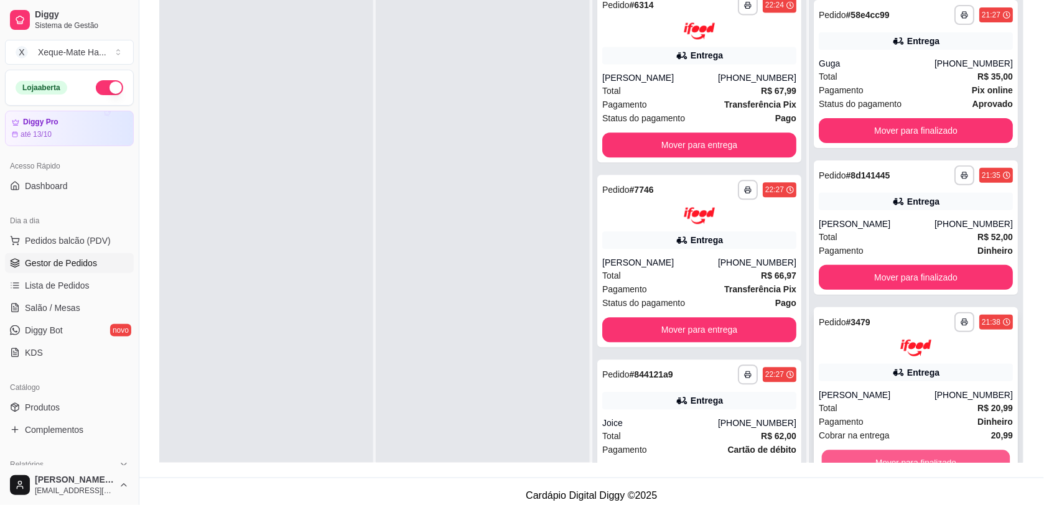
click at [945, 462] on button "Mover para finalizado" at bounding box center [916, 462] width 188 height 24
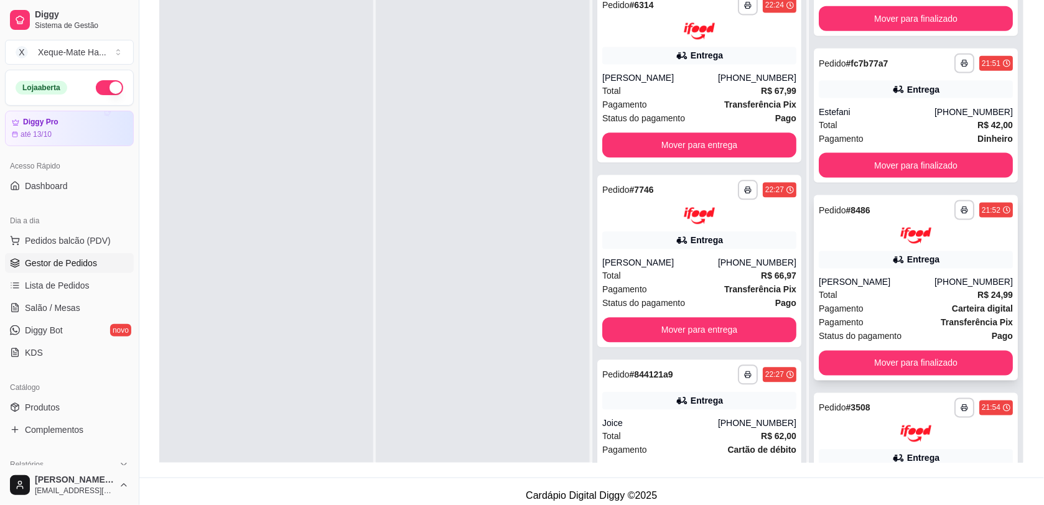
scroll to position [453, 0]
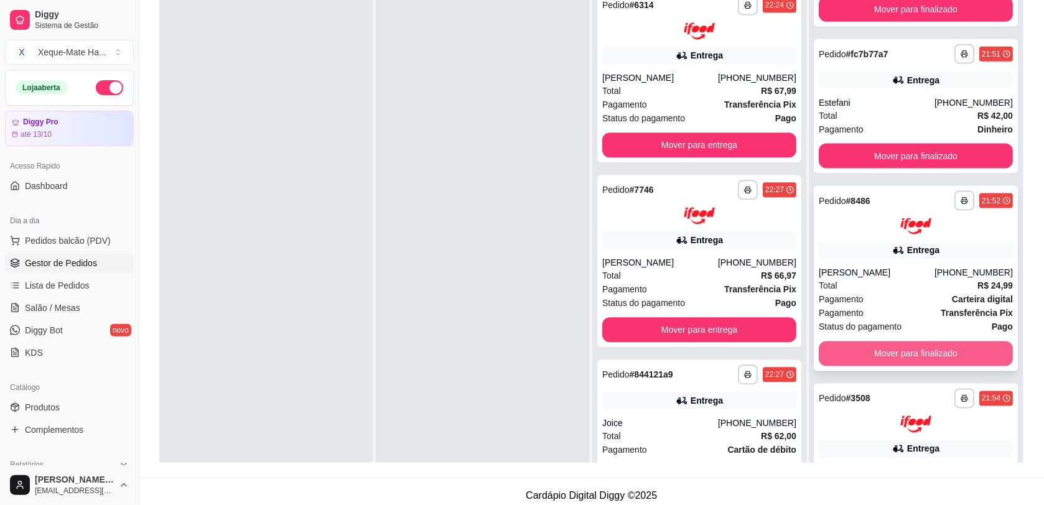
click at [937, 350] on button "Mover para finalizado" at bounding box center [915, 353] width 194 height 25
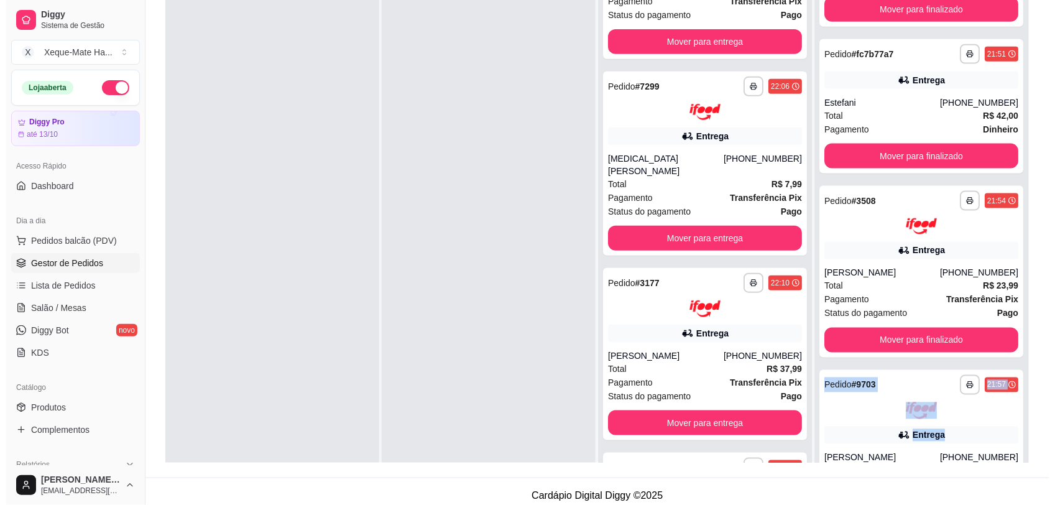
scroll to position [0, 0]
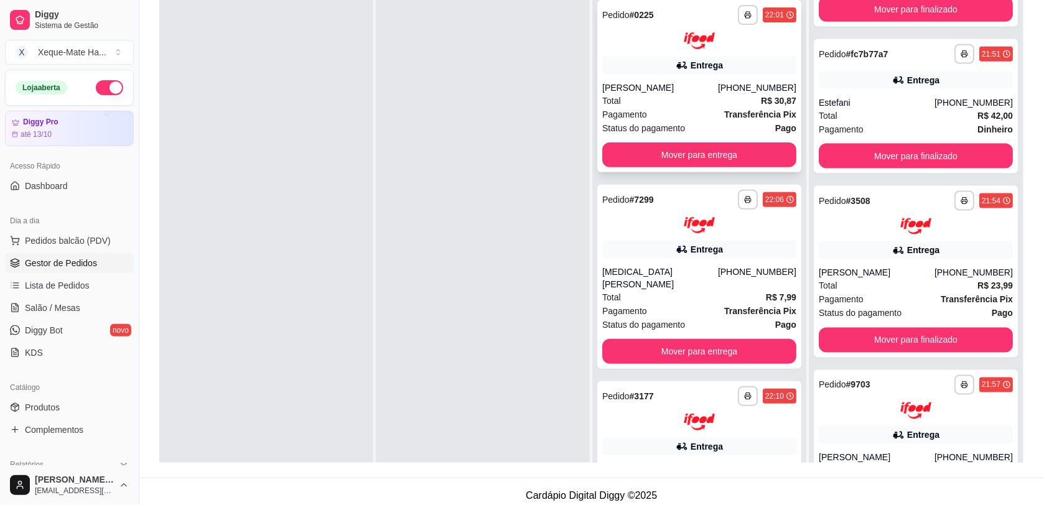
click at [745, 73] on div "Entrega" at bounding box center [699, 65] width 194 height 17
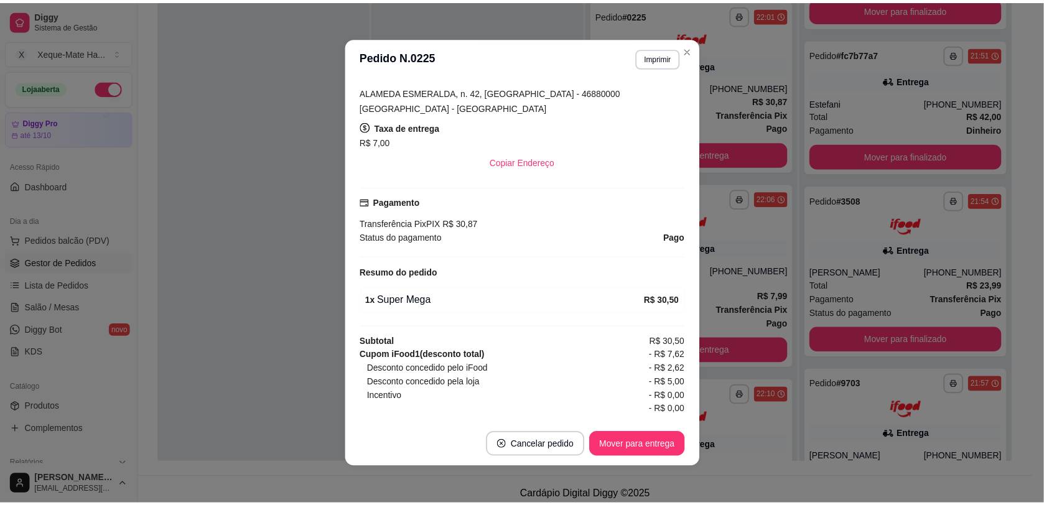
scroll to position [268, 0]
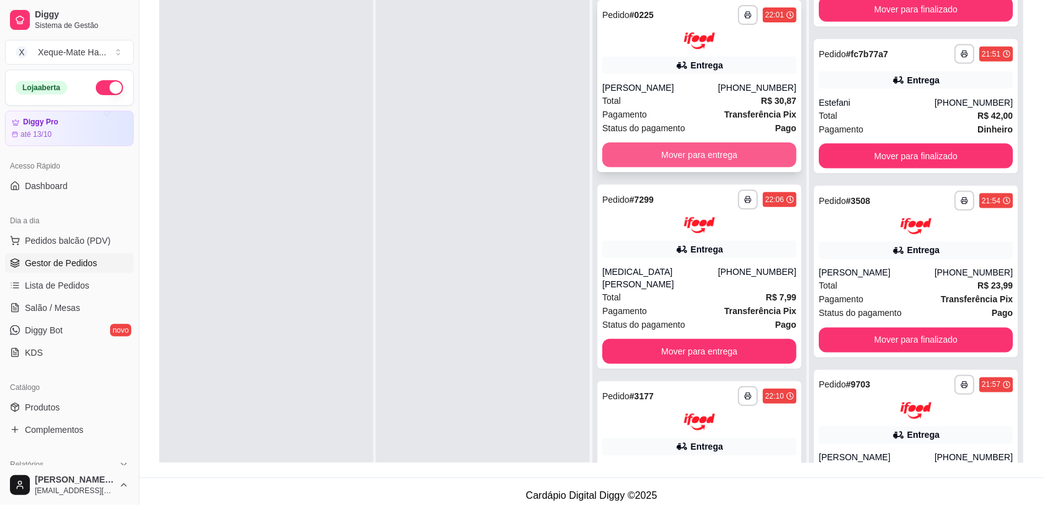
click at [656, 155] on button "Mover para entrega" at bounding box center [699, 154] width 194 height 25
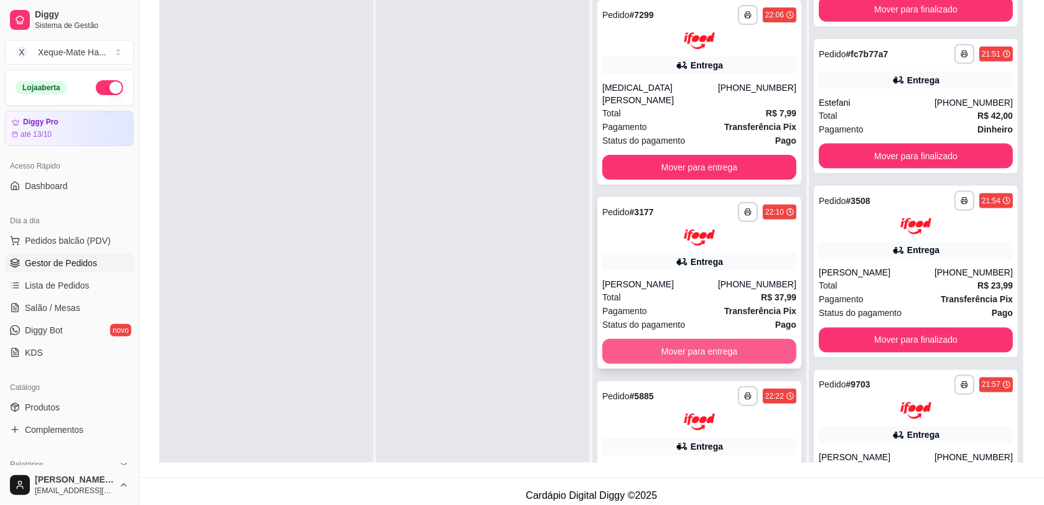
click at [719, 339] on button "Mover para entrega" at bounding box center [699, 351] width 194 height 25
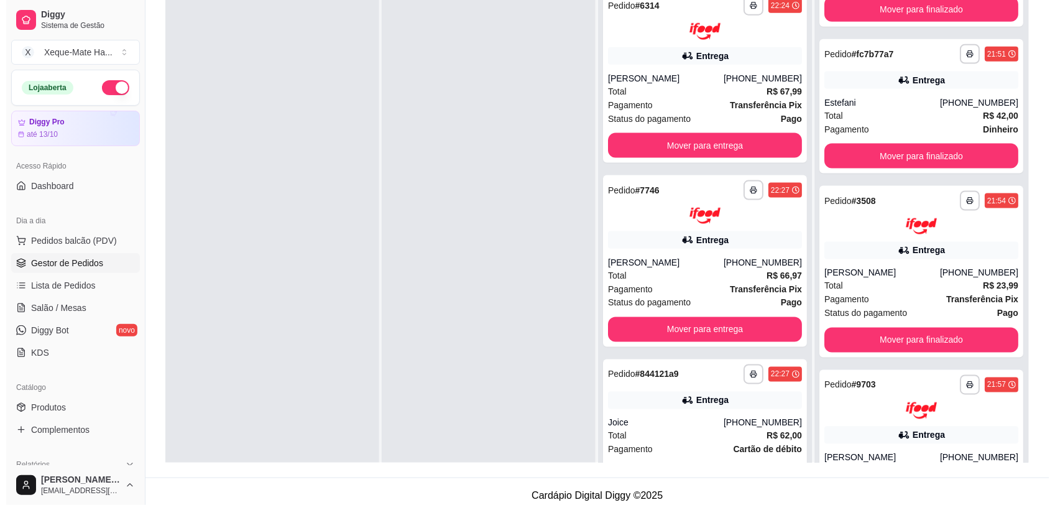
scroll to position [0, 0]
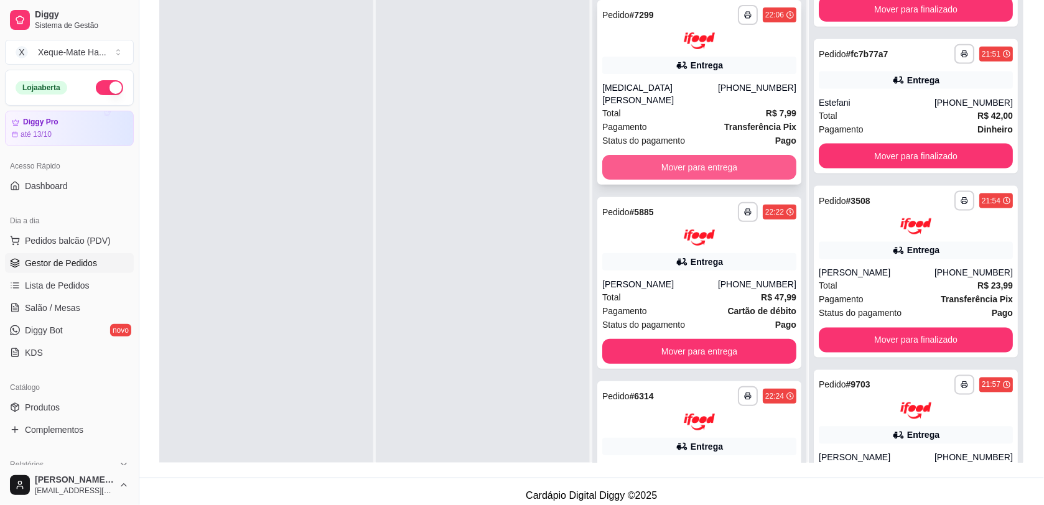
click at [726, 162] on button "Mover para entrega" at bounding box center [699, 167] width 194 height 25
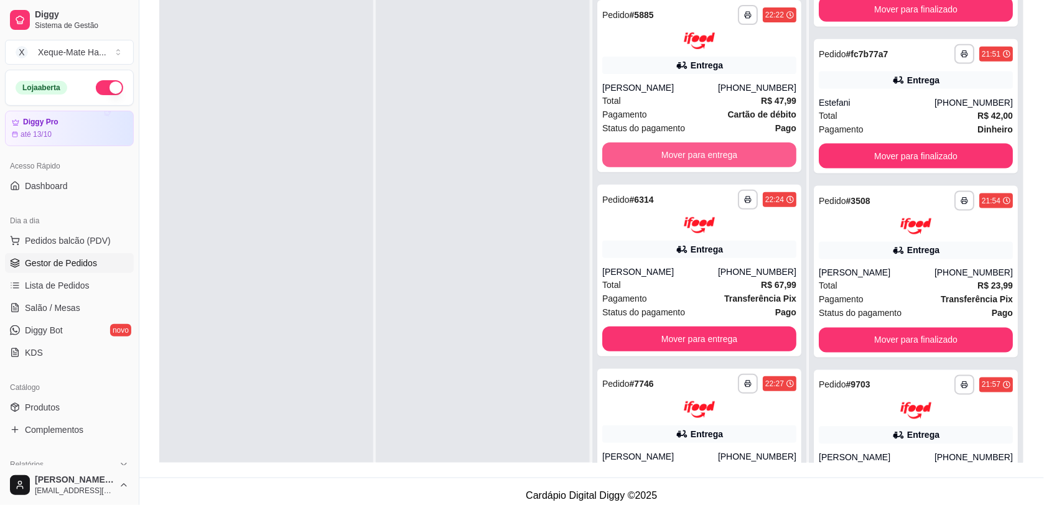
click at [726, 162] on button "Mover para entrega" at bounding box center [699, 154] width 194 height 25
click at [701, 157] on button "Mover para entrega" at bounding box center [699, 154] width 188 height 24
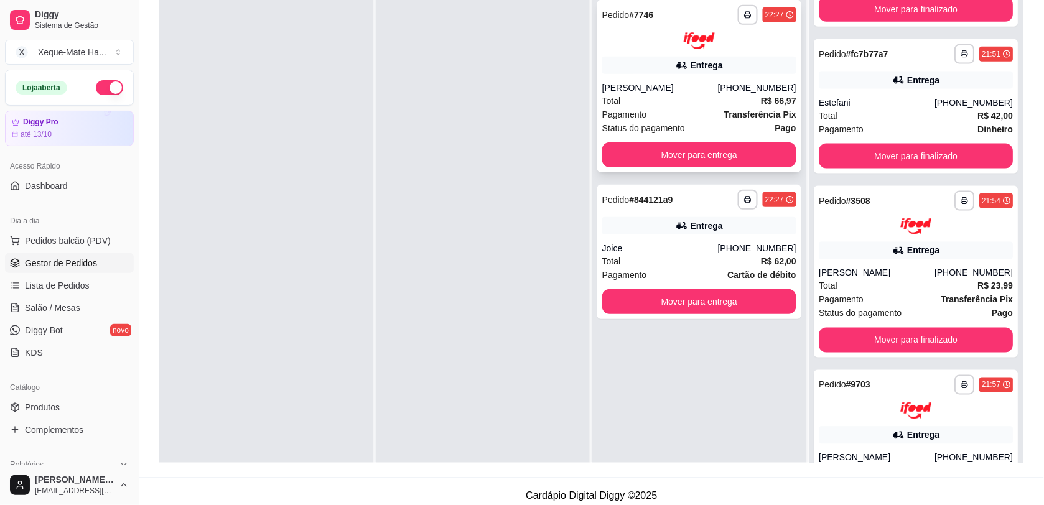
click at [737, 65] on div "Entrega" at bounding box center [699, 65] width 194 height 17
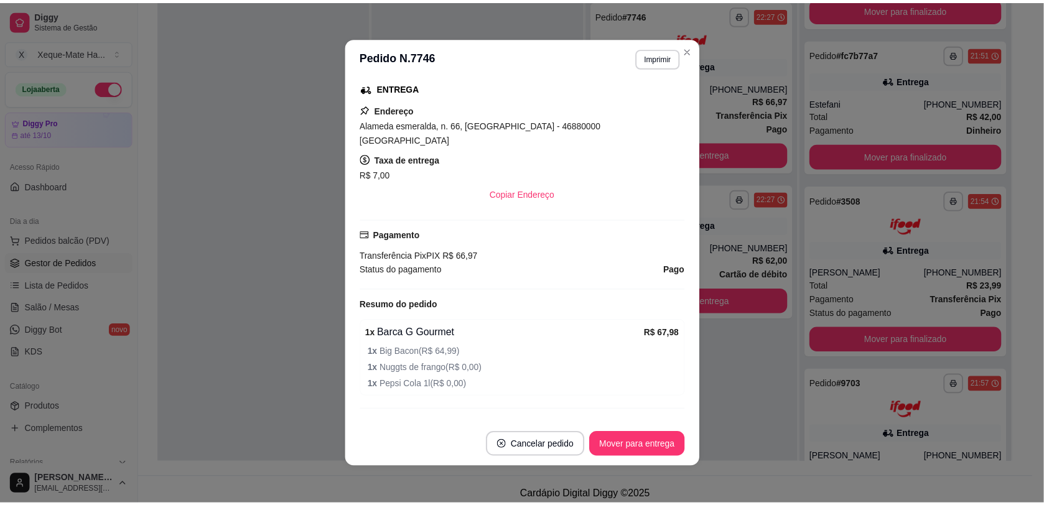
scroll to position [246, 0]
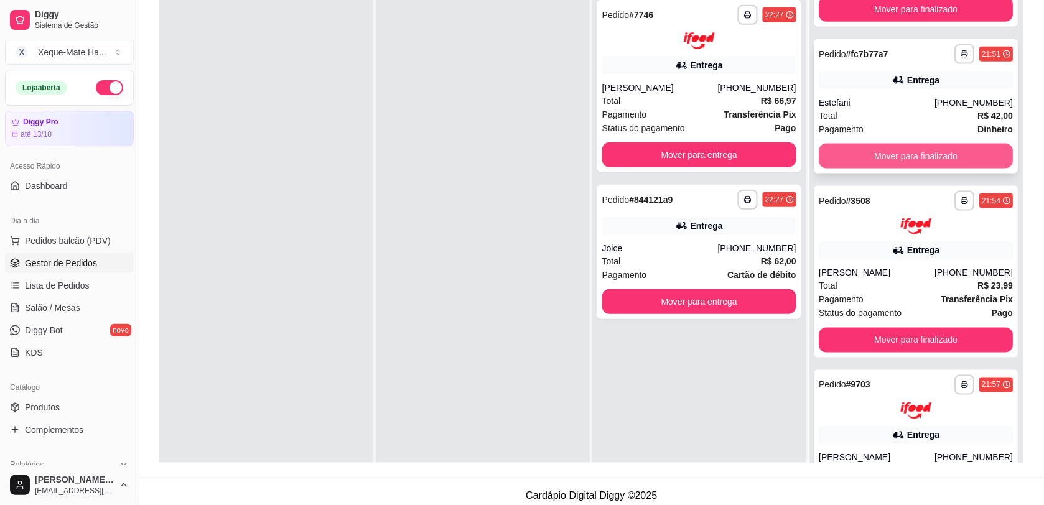
click at [916, 154] on button "Mover para finalizado" at bounding box center [915, 156] width 194 height 25
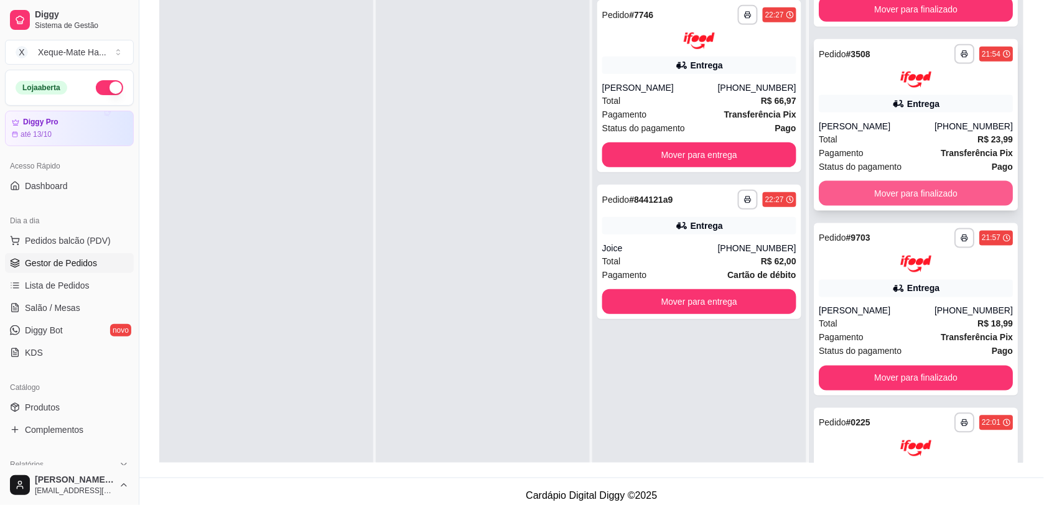
click at [940, 188] on button "Mover para finalizado" at bounding box center [915, 193] width 194 height 25
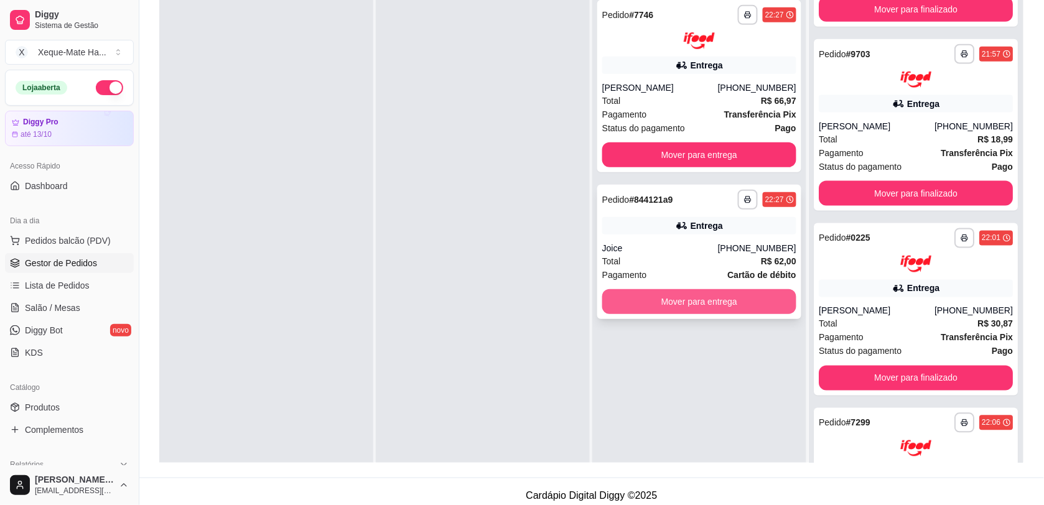
click at [746, 311] on button "Mover para entrega" at bounding box center [699, 301] width 194 height 25
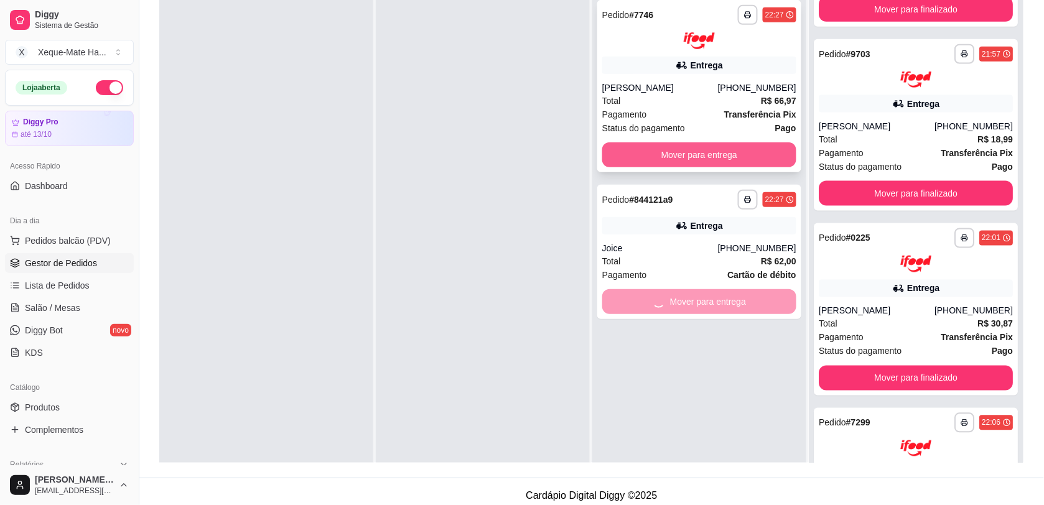
click at [700, 162] on button "Mover para entrega" at bounding box center [699, 154] width 194 height 25
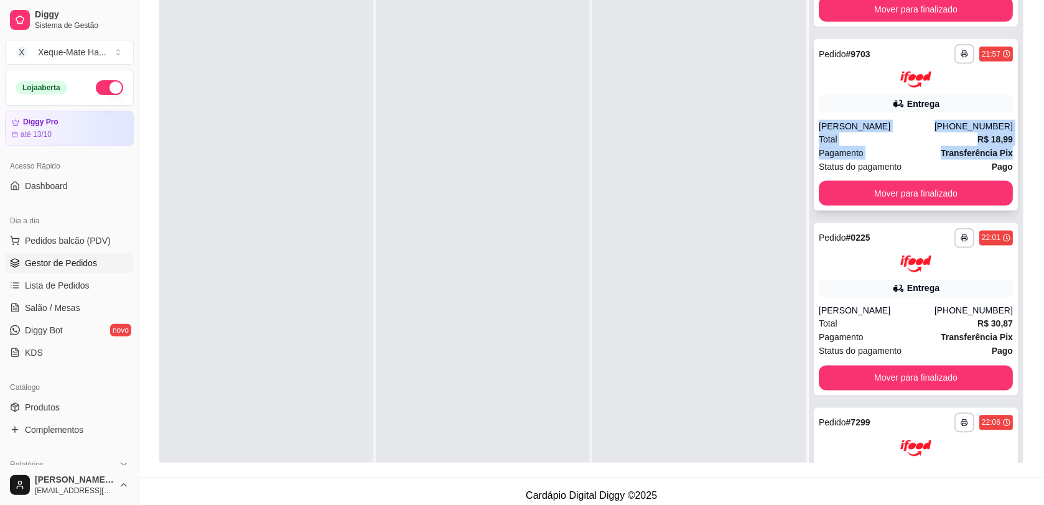
drag, startPoint x: 993, startPoint y: 153, endPoint x: 987, endPoint y: 110, distance: 43.4
click at [987, 110] on div "**********" at bounding box center [916, 125] width 204 height 172
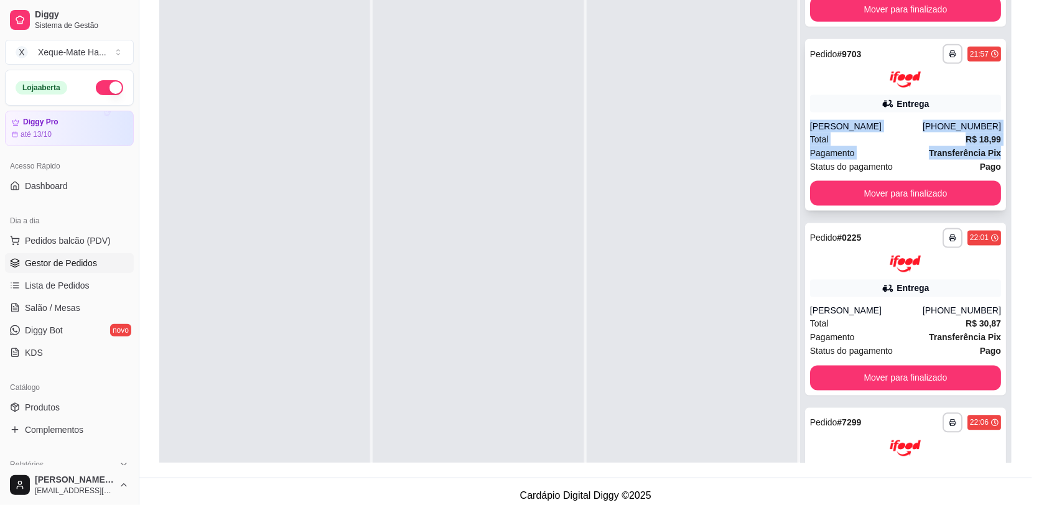
copy div "[PERSON_NAME] [PHONE_NUMBER] Total R$ 18,99 Pagamento Transferência Pix"
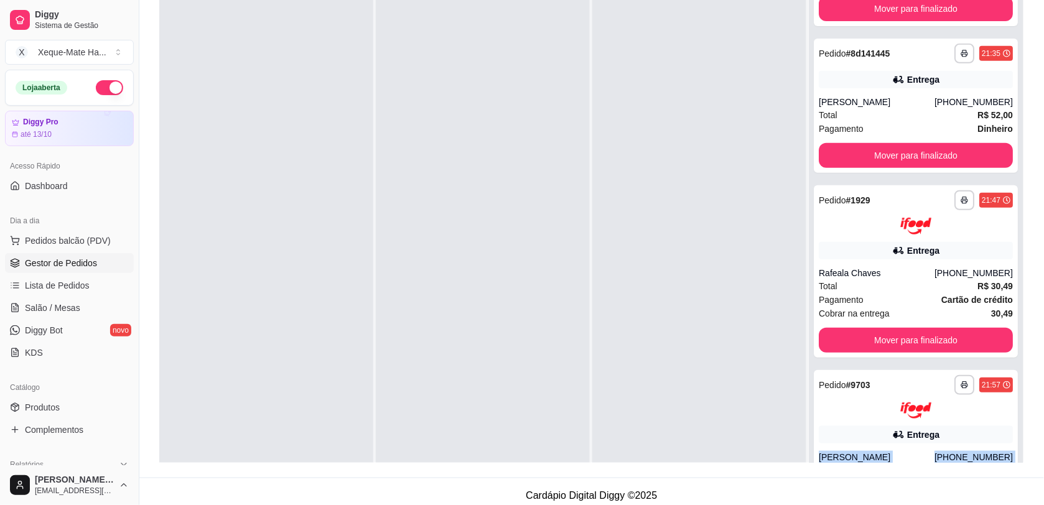
scroll to position [98, 0]
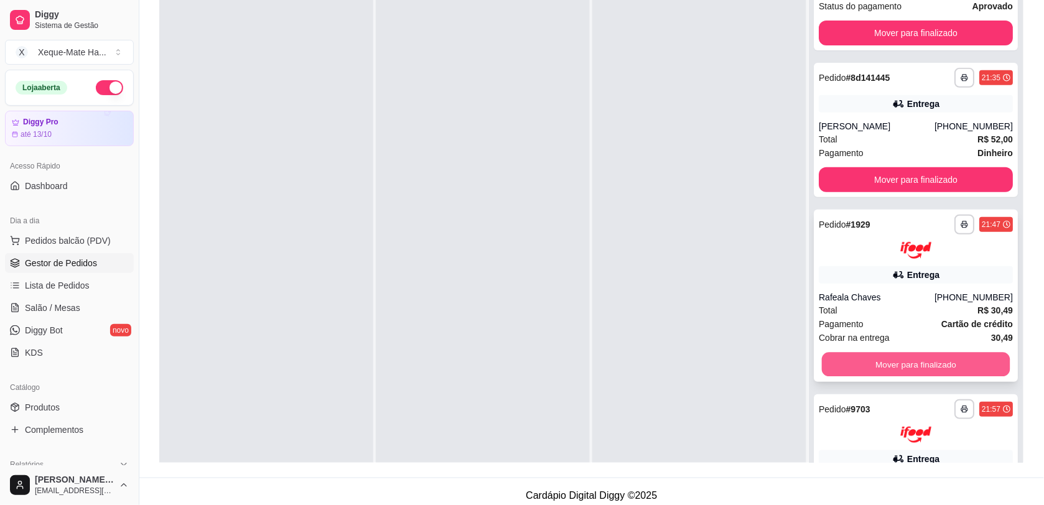
click at [944, 361] on button "Mover para finalizado" at bounding box center [916, 364] width 188 height 24
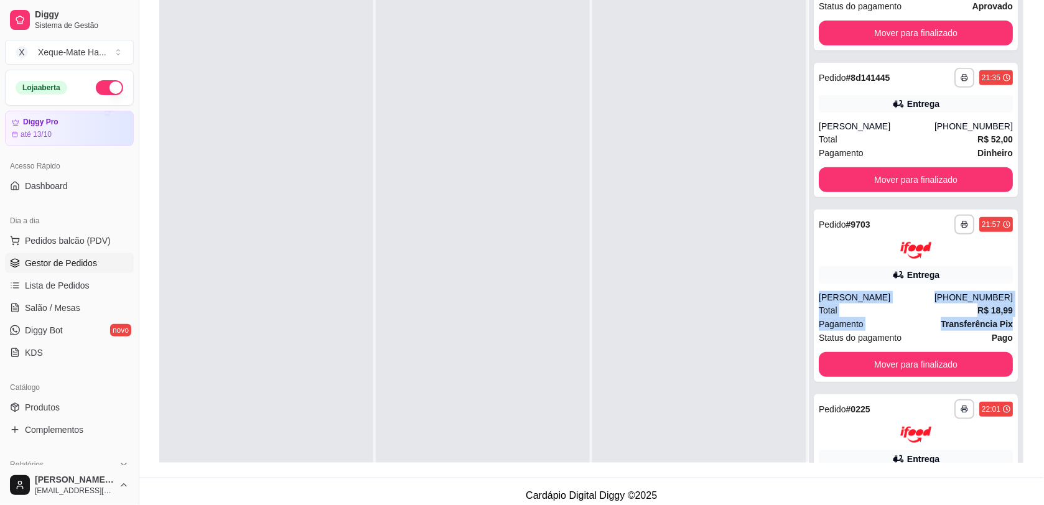
scroll to position [0, 0]
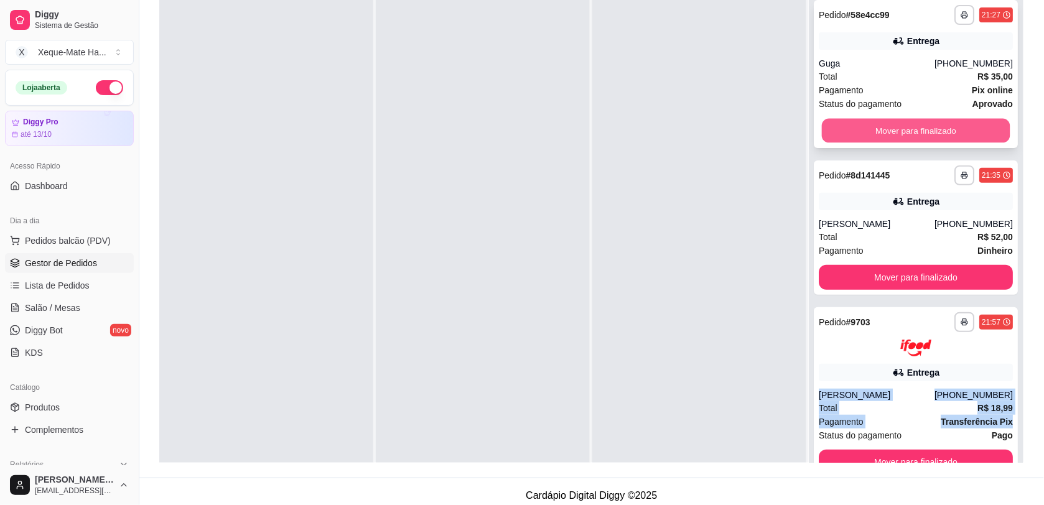
click at [943, 137] on button "Mover para finalizado" at bounding box center [916, 131] width 188 height 24
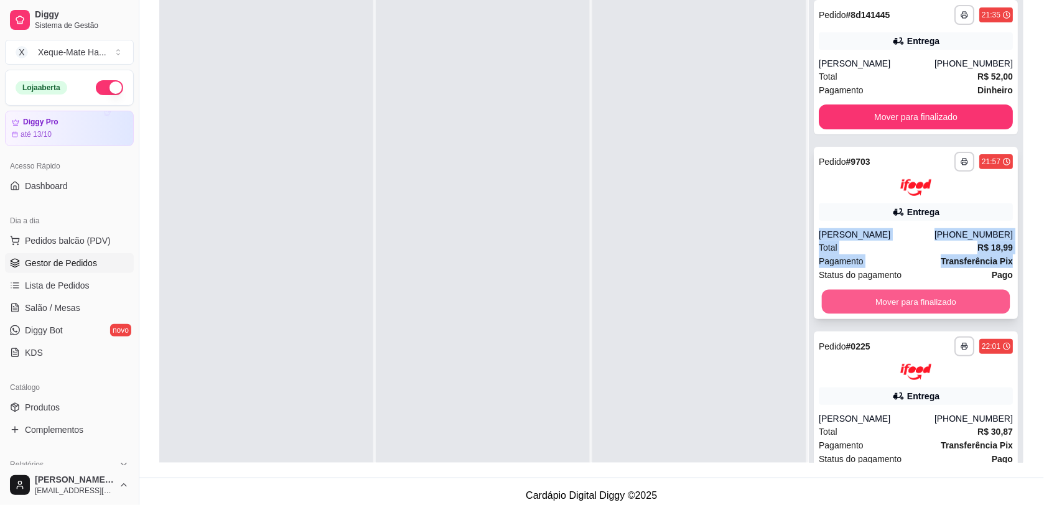
click at [838, 290] on button "Mover para finalizado" at bounding box center [916, 301] width 188 height 24
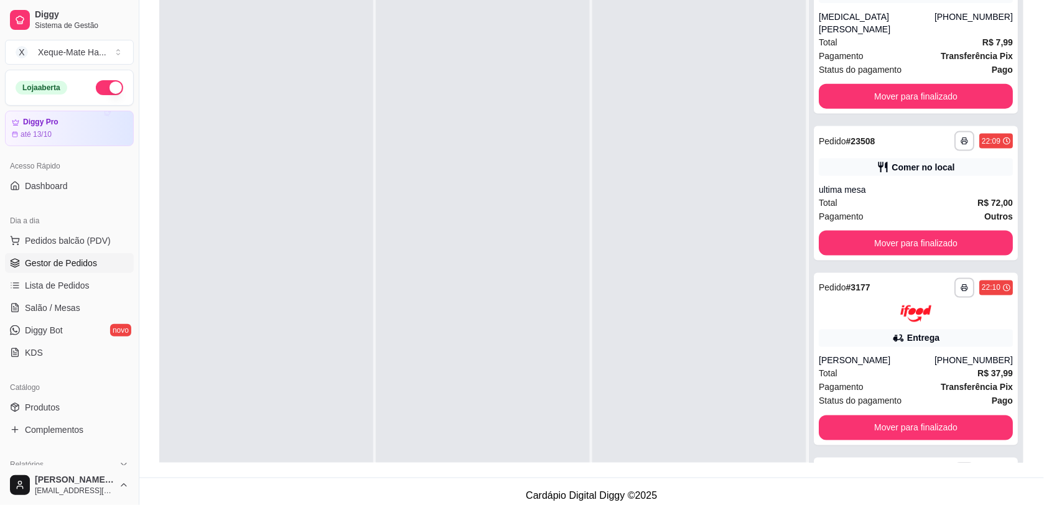
scroll to position [396, 0]
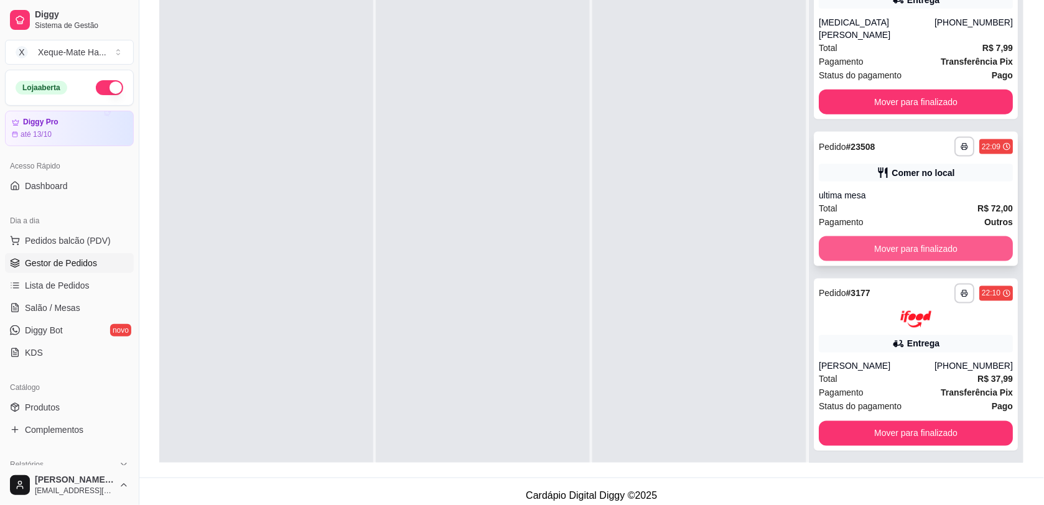
click at [963, 244] on button "Mover para finalizado" at bounding box center [915, 248] width 194 height 25
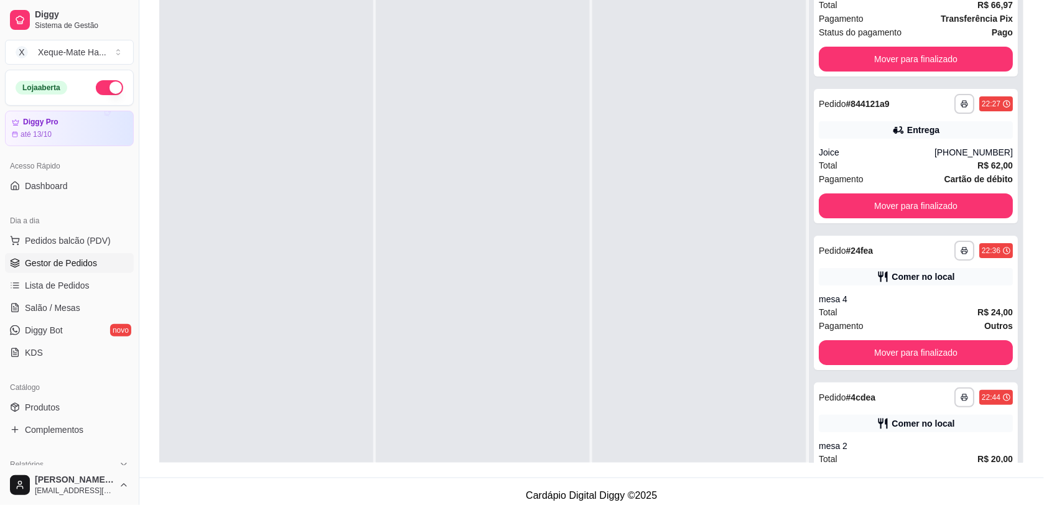
scroll to position [1200, 0]
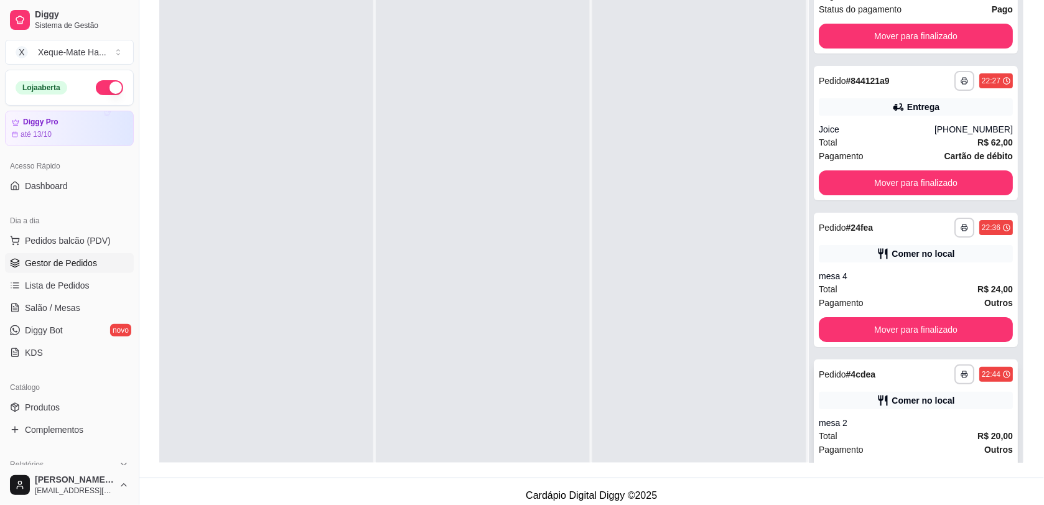
click at [937, 464] on button "Mover para finalizado" at bounding box center [915, 476] width 194 height 25
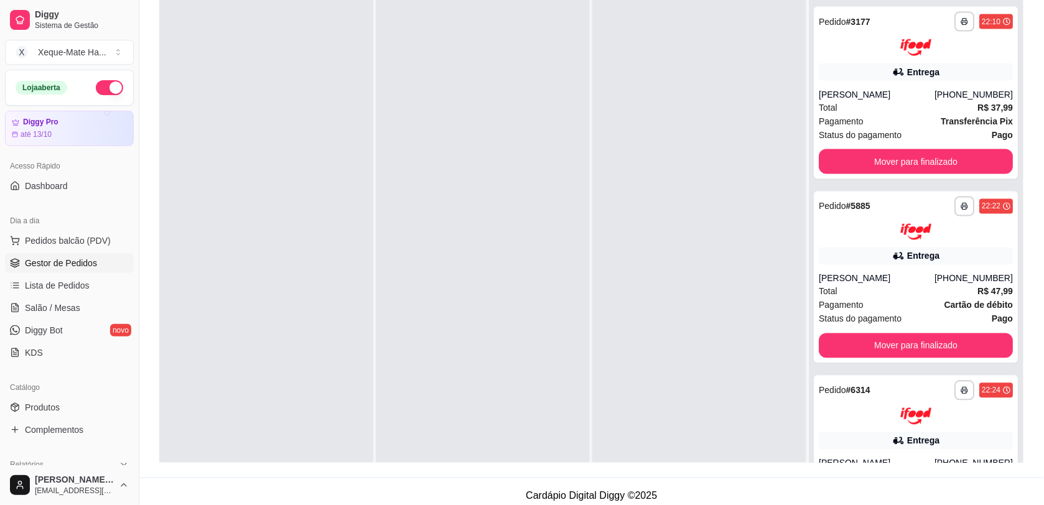
scroll to position [0, 0]
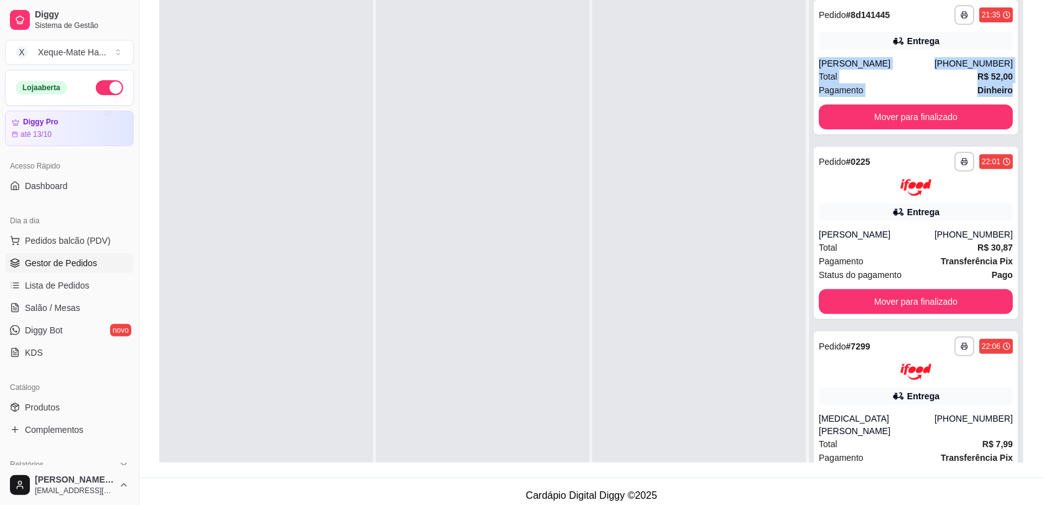
drag, startPoint x: 1026, startPoint y: 87, endPoint x: 1020, endPoint y: 37, distance: 50.1
click at [1020, 37] on div "**********" at bounding box center [591, 169] width 904 height 617
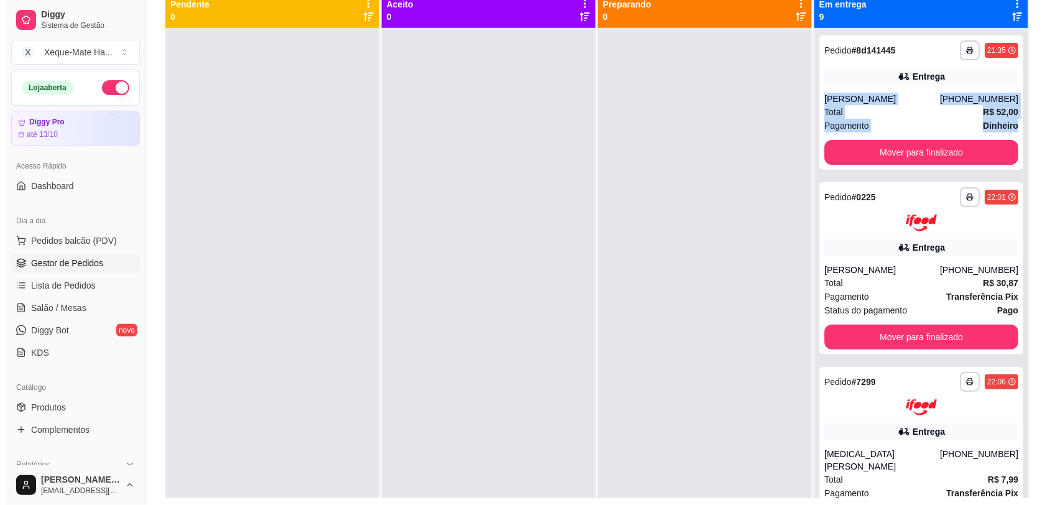
scroll to position [144, 0]
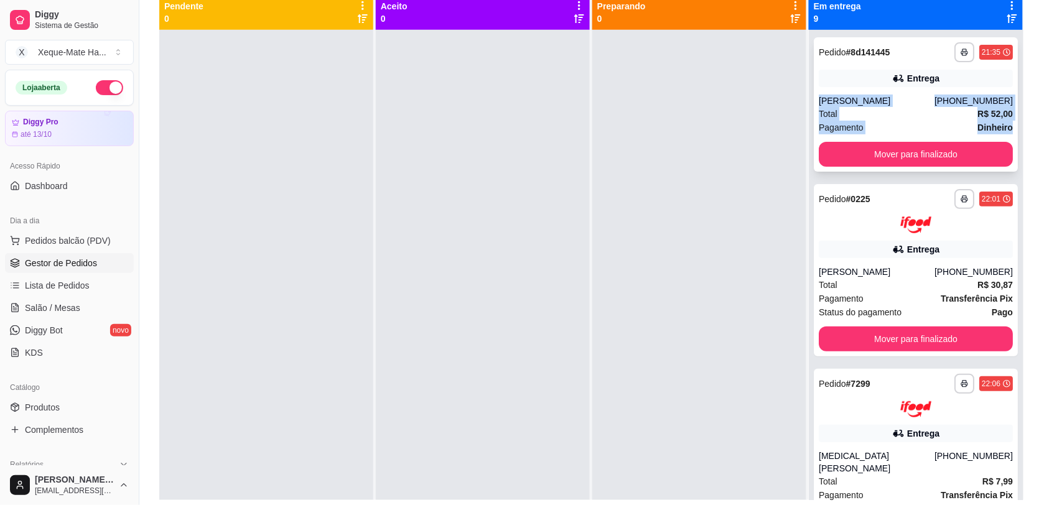
click at [950, 79] on div "Entrega" at bounding box center [915, 78] width 194 height 17
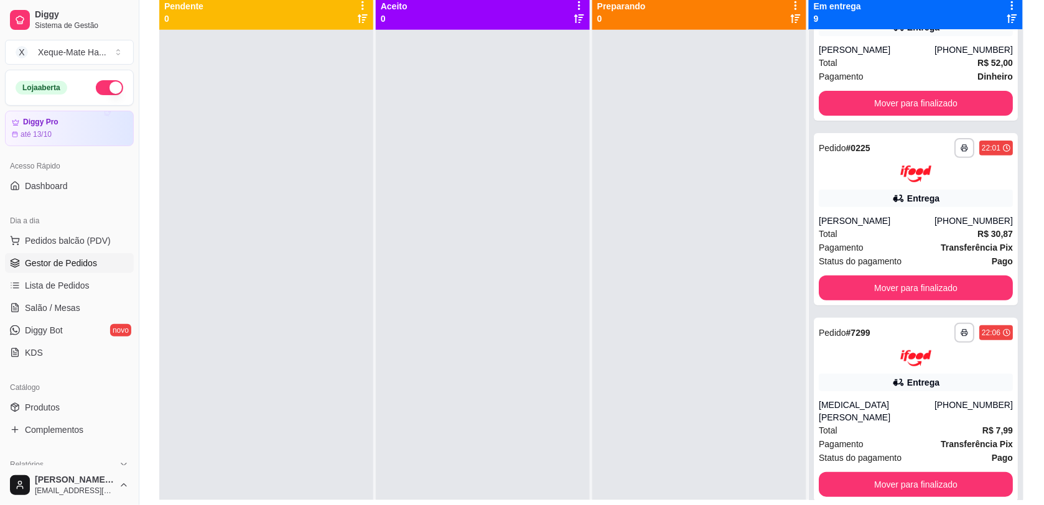
scroll to position [0, 0]
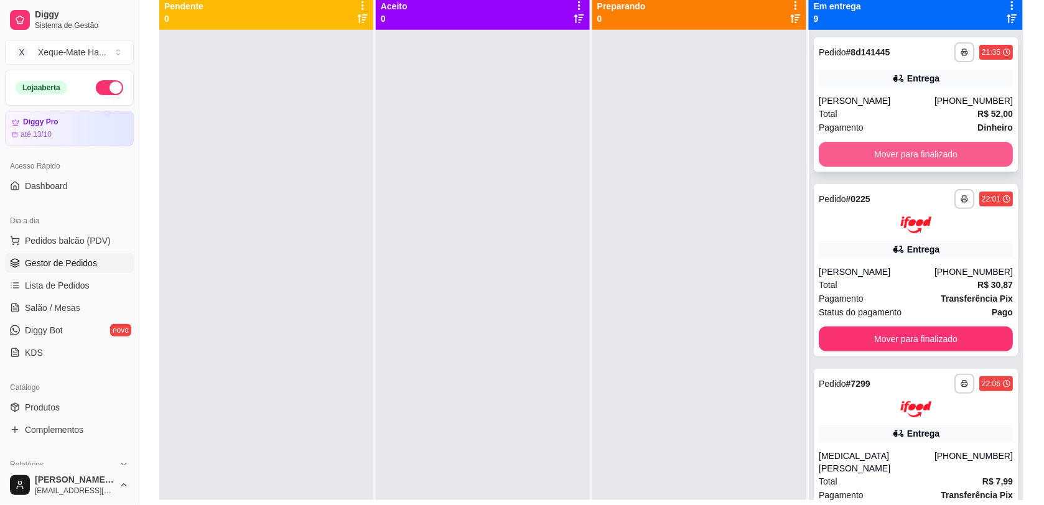
click at [947, 155] on button "Mover para finalizado" at bounding box center [915, 154] width 194 height 25
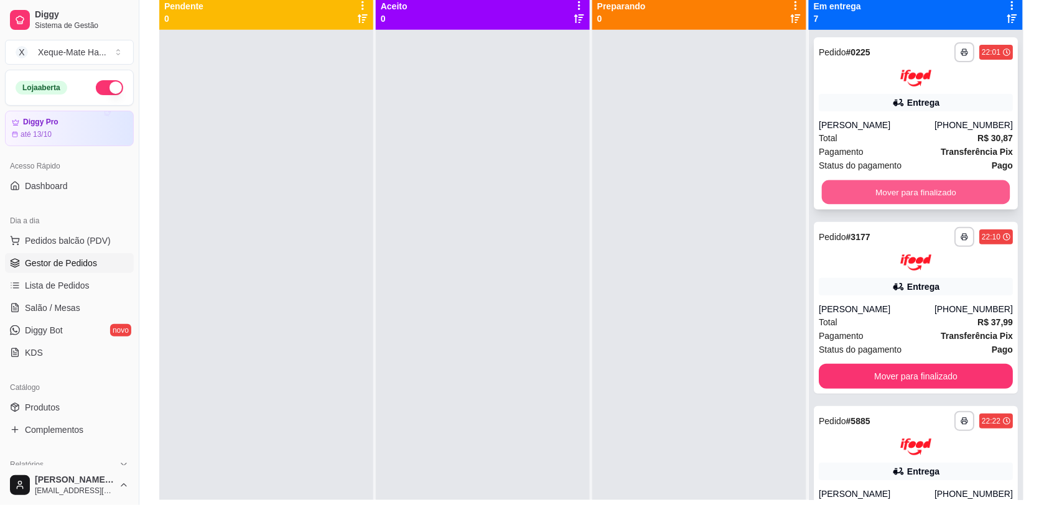
click at [941, 184] on button "Mover para finalizado" at bounding box center [916, 192] width 188 height 24
click at [940, 191] on div "Mover para finalizado" at bounding box center [915, 192] width 194 height 25
click at [937, 187] on button "Mover para finalizado" at bounding box center [915, 192] width 194 height 25
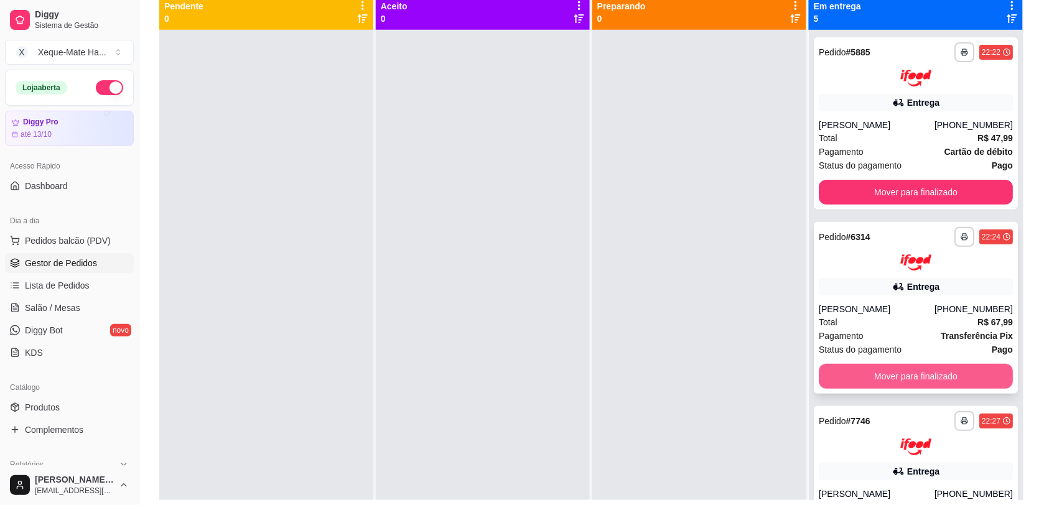
click at [944, 368] on button "Mover para finalizado" at bounding box center [915, 376] width 194 height 25
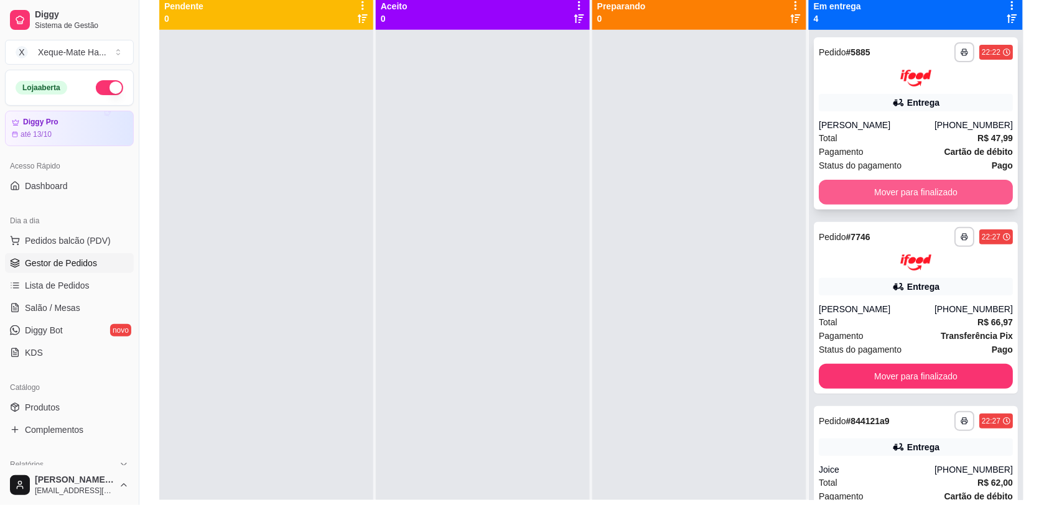
click at [913, 193] on button "Mover para finalizado" at bounding box center [915, 192] width 194 height 25
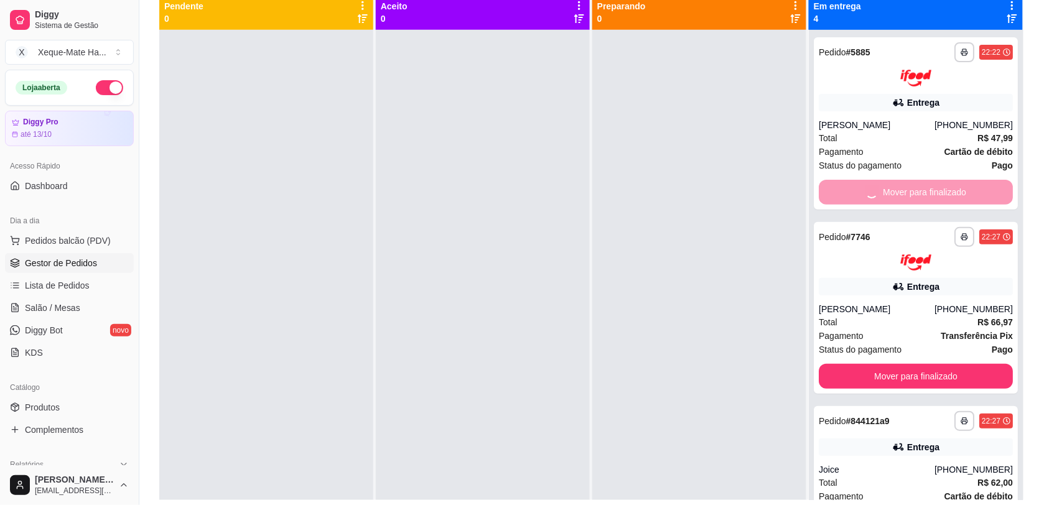
drag, startPoint x: 937, startPoint y: 352, endPoint x: 939, endPoint y: 366, distance: 13.8
click at [939, 361] on div "**********" at bounding box center [916, 282] width 214 height 505
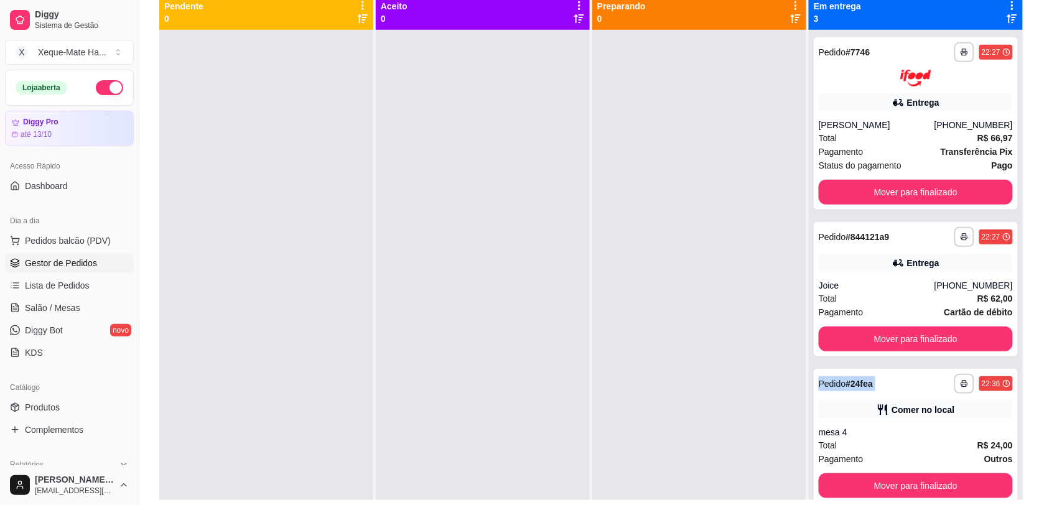
click at [927, 341] on button "Mover para finalizado" at bounding box center [915, 339] width 194 height 25
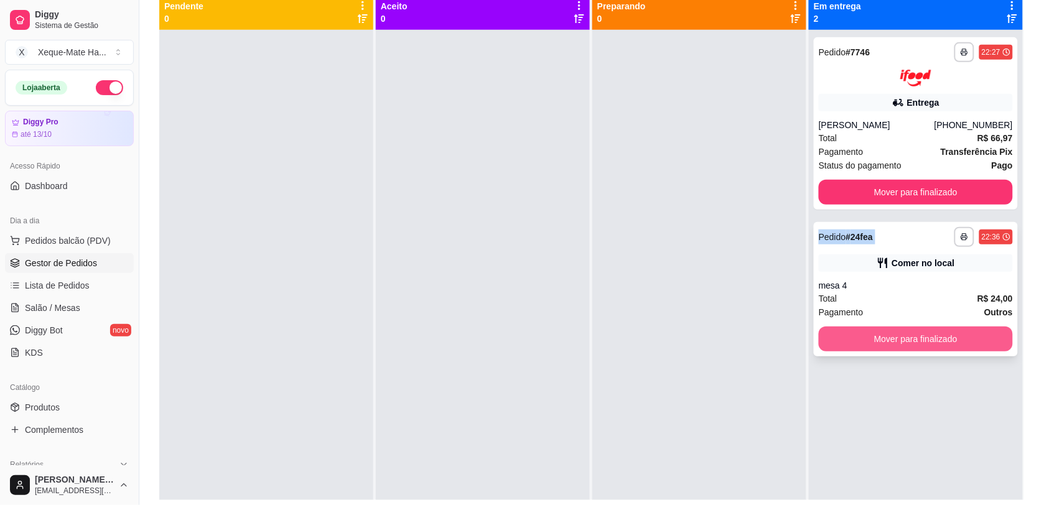
click at [916, 336] on button "Mover para finalizado" at bounding box center [915, 339] width 194 height 25
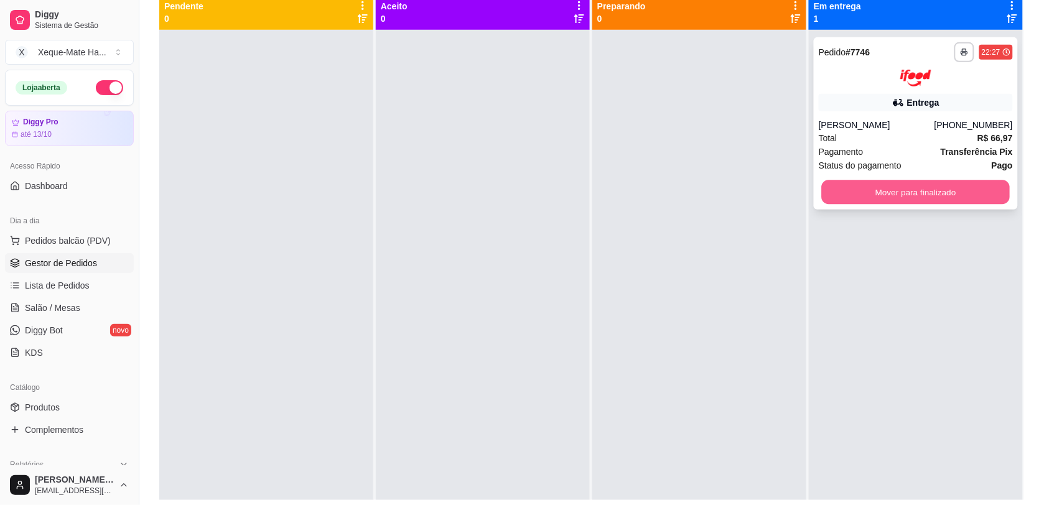
click at [905, 193] on button "Mover para finalizado" at bounding box center [916, 192] width 188 height 24
